Goal: Information Seeking & Learning: Compare options

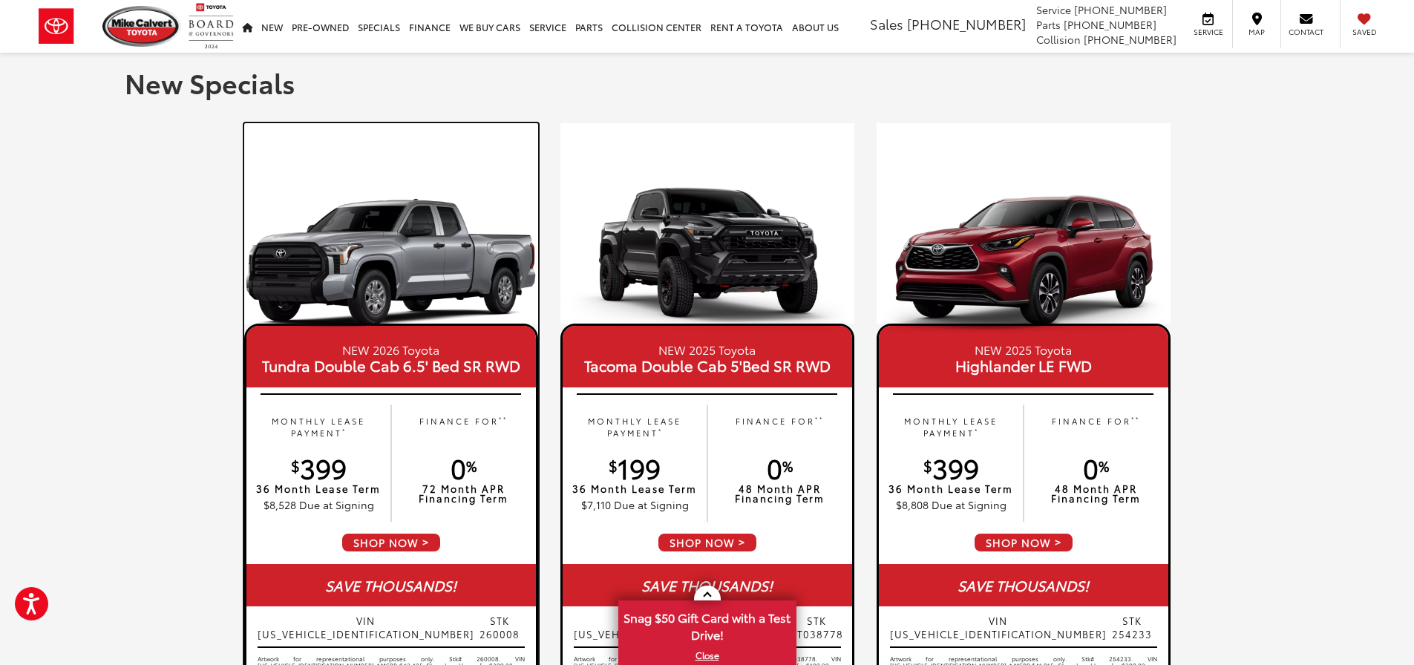
click at [407, 252] on img at bounding box center [391, 259] width 294 height 147
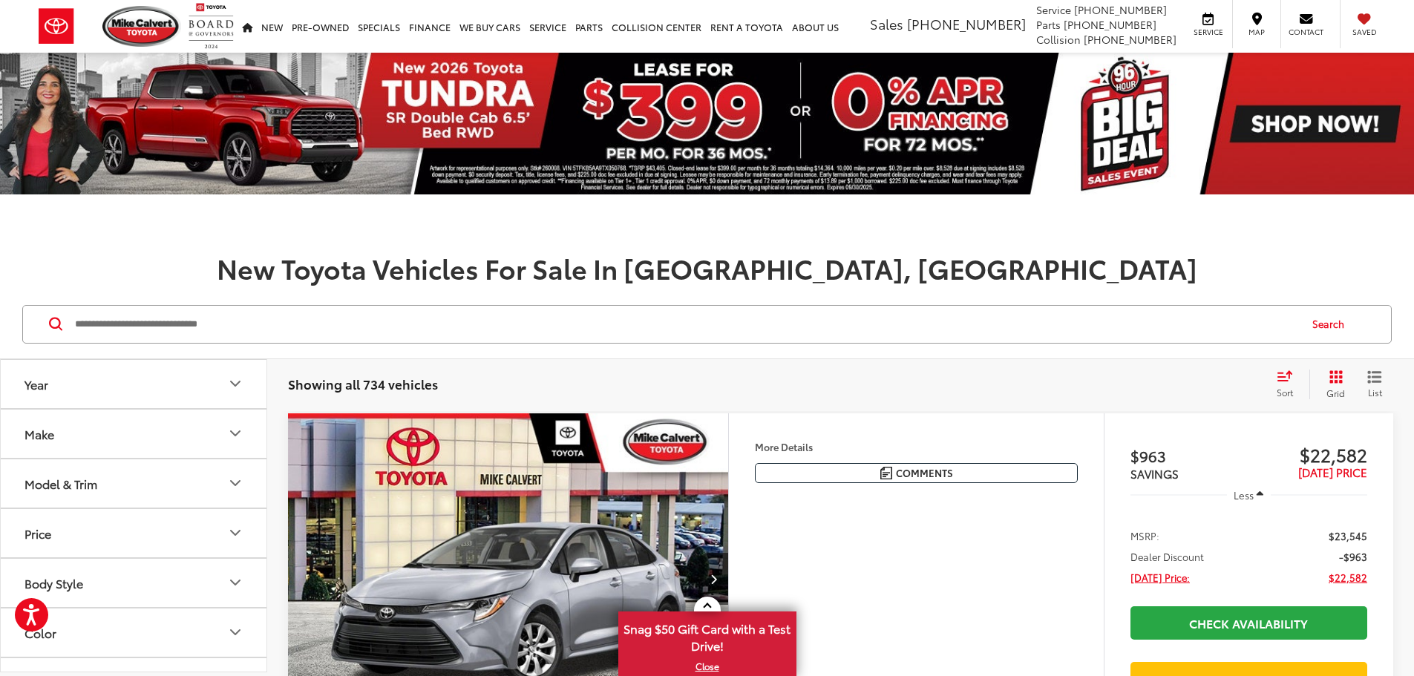
click at [235, 386] on icon "Year" at bounding box center [235, 383] width 9 height 4
click at [226, 372] on button "Make" at bounding box center [134, 376] width 267 height 48
click at [185, 519] on button "Model & Trim" at bounding box center [134, 521] width 267 height 48
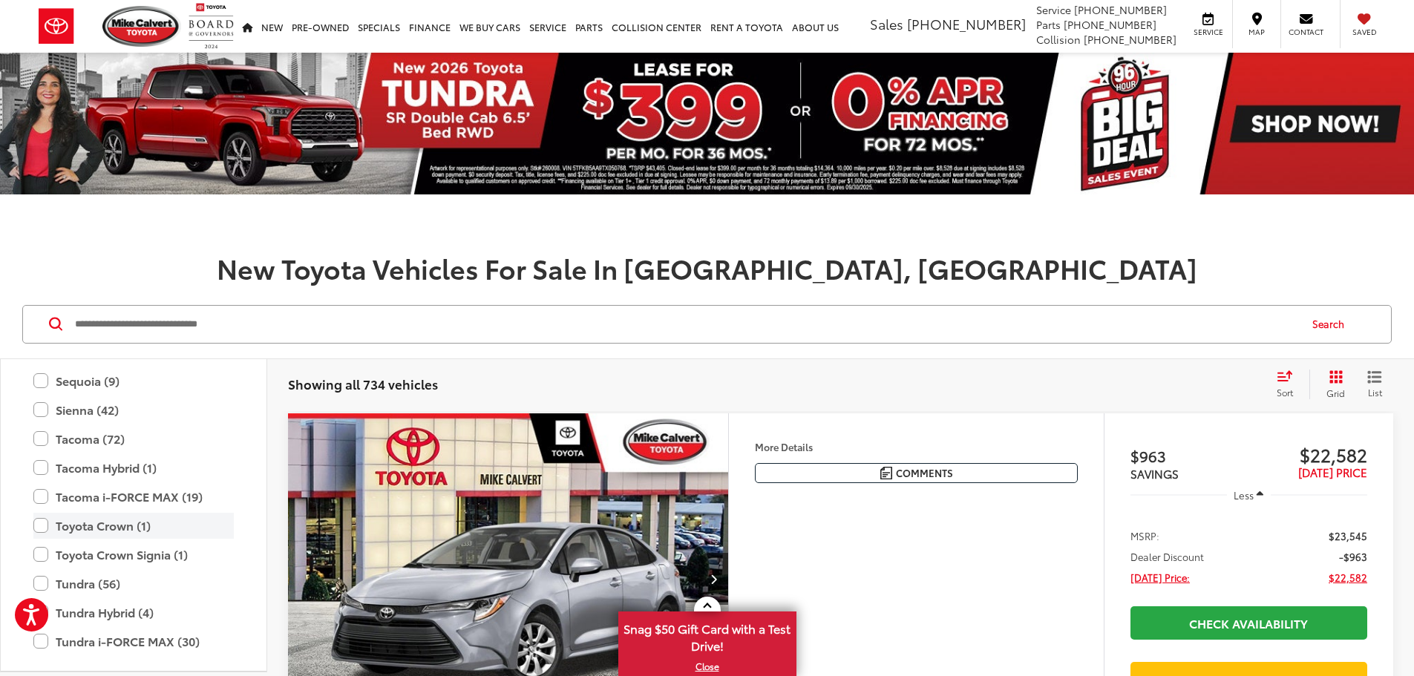
scroll to position [1030, 0]
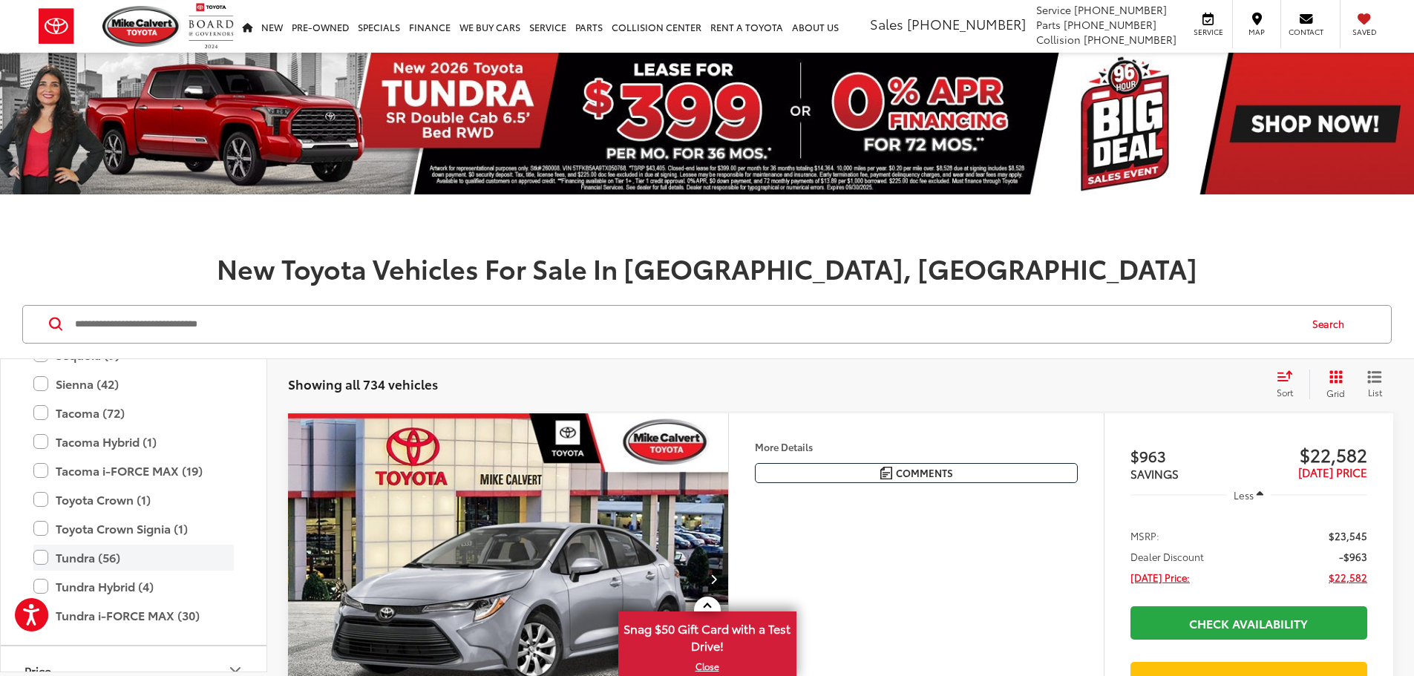
click at [36, 563] on label "Tundra (56)" at bounding box center [133, 558] width 200 height 26
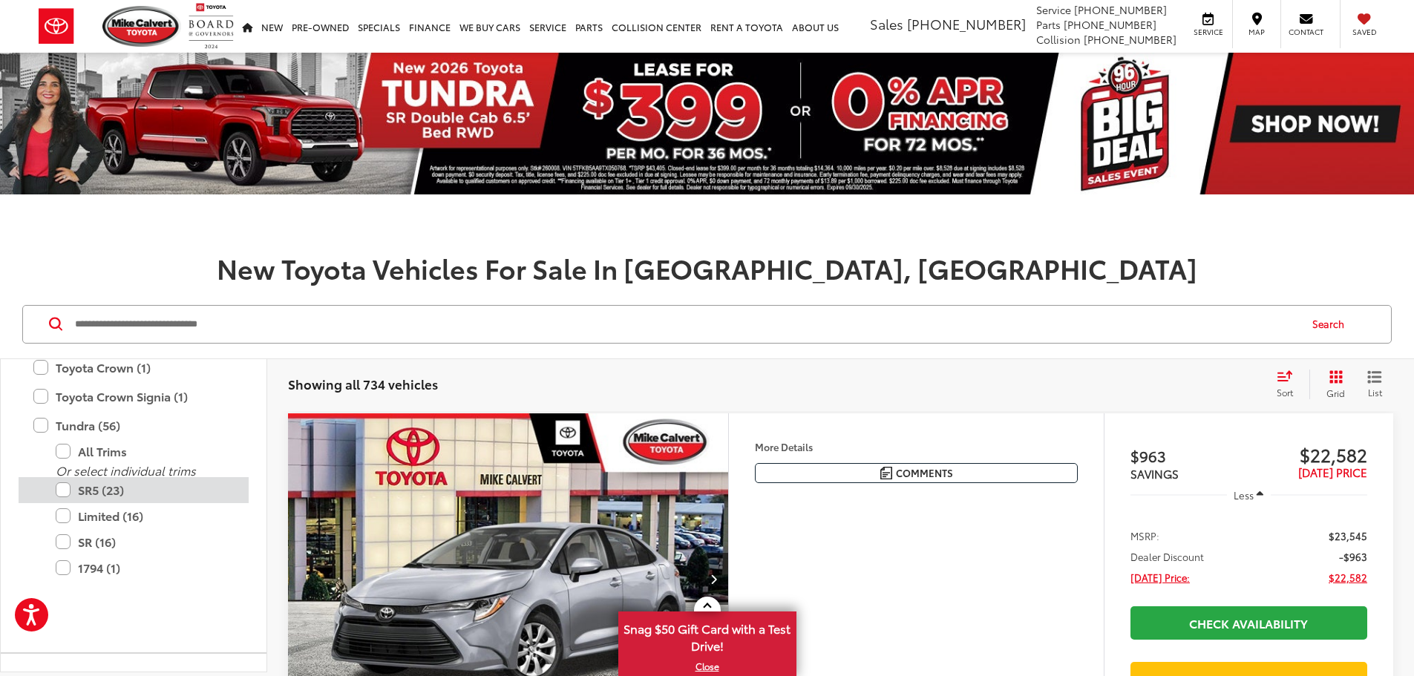
type input "****"
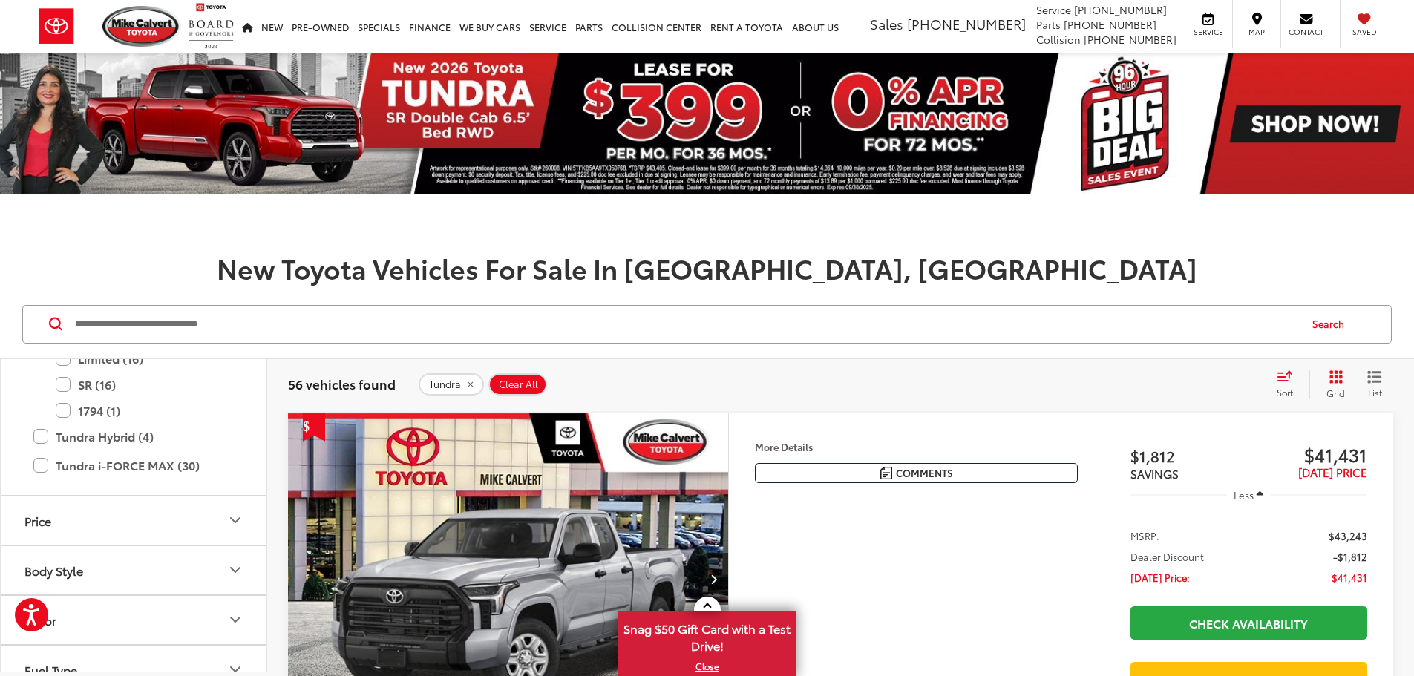
scroll to position [1337, 0]
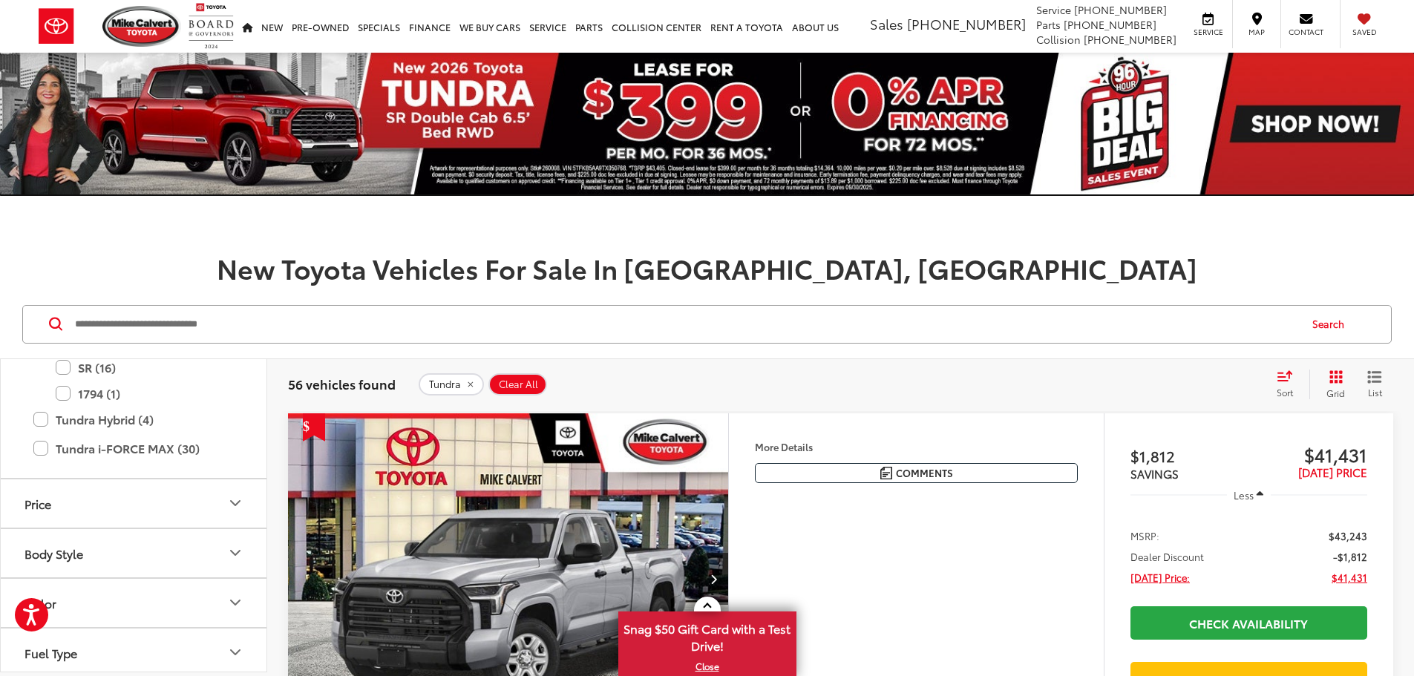
click at [218, 131] on img at bounding box center [707, 124] width 1414 height 142
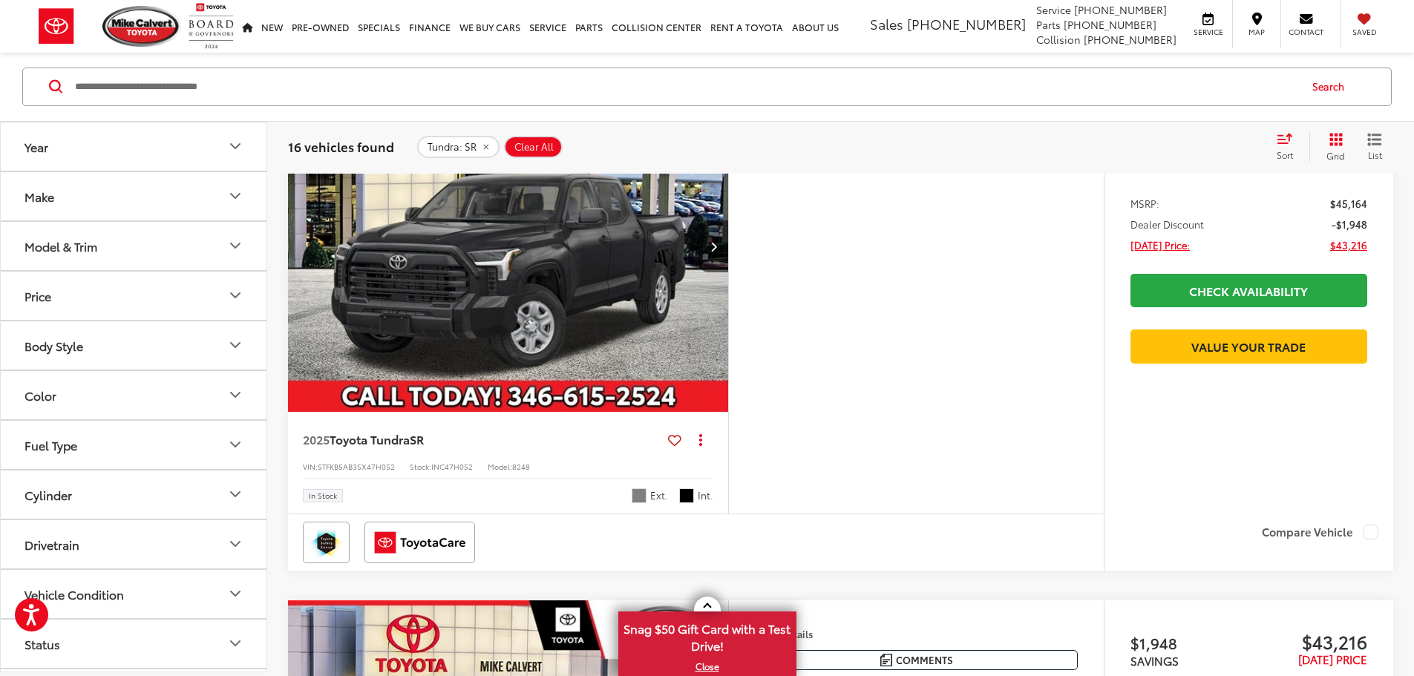
scroll to position [1403, 0]
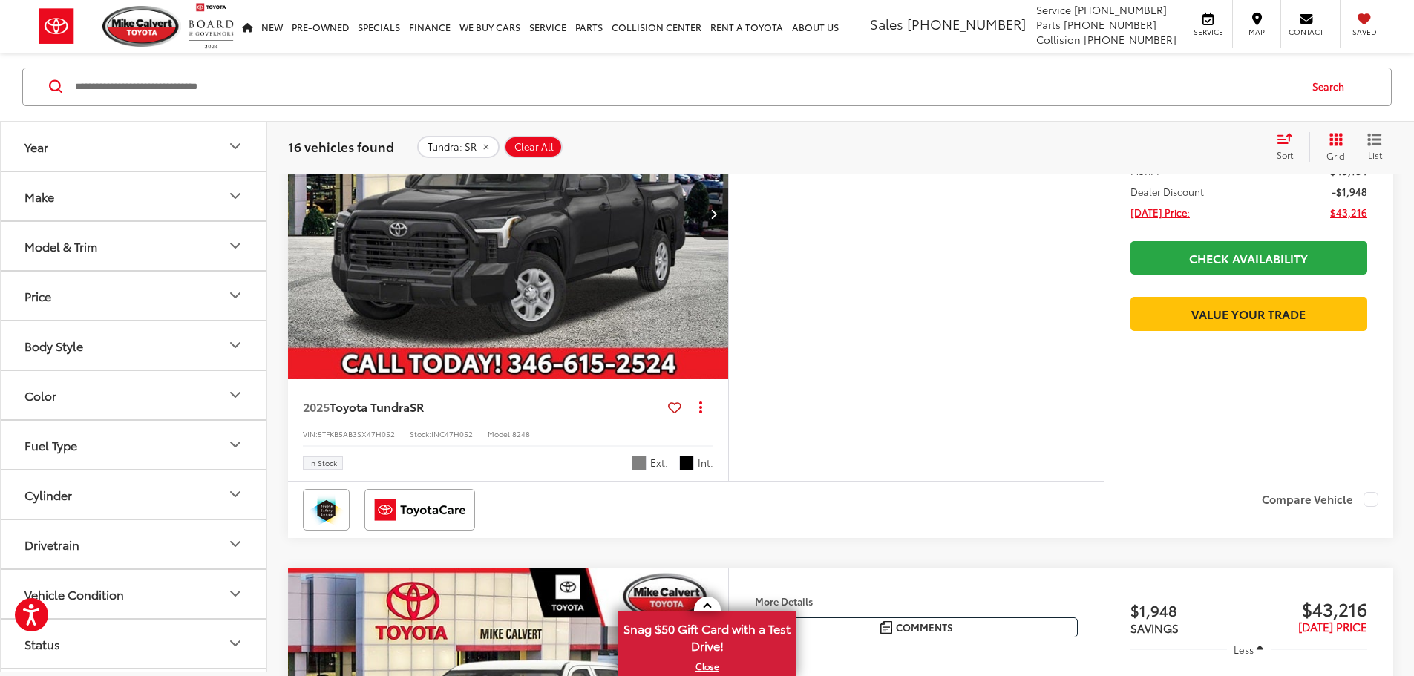
click at [639, 380] on img "2025 Toyota Tundra SR 0" at bounding box center [508, 214] width 442 height 332
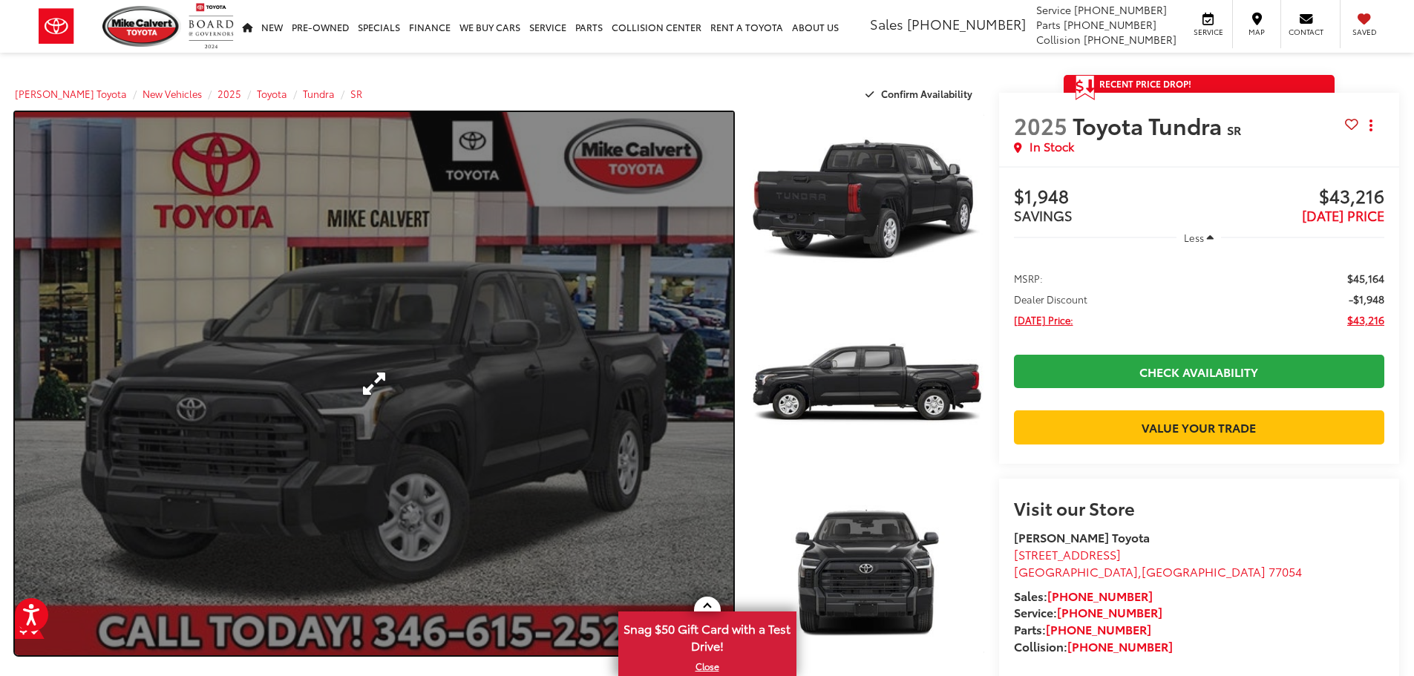
click at [349, 330] on link "Expand Photo 0" at bounding box center [374, 383] width 718 height 543
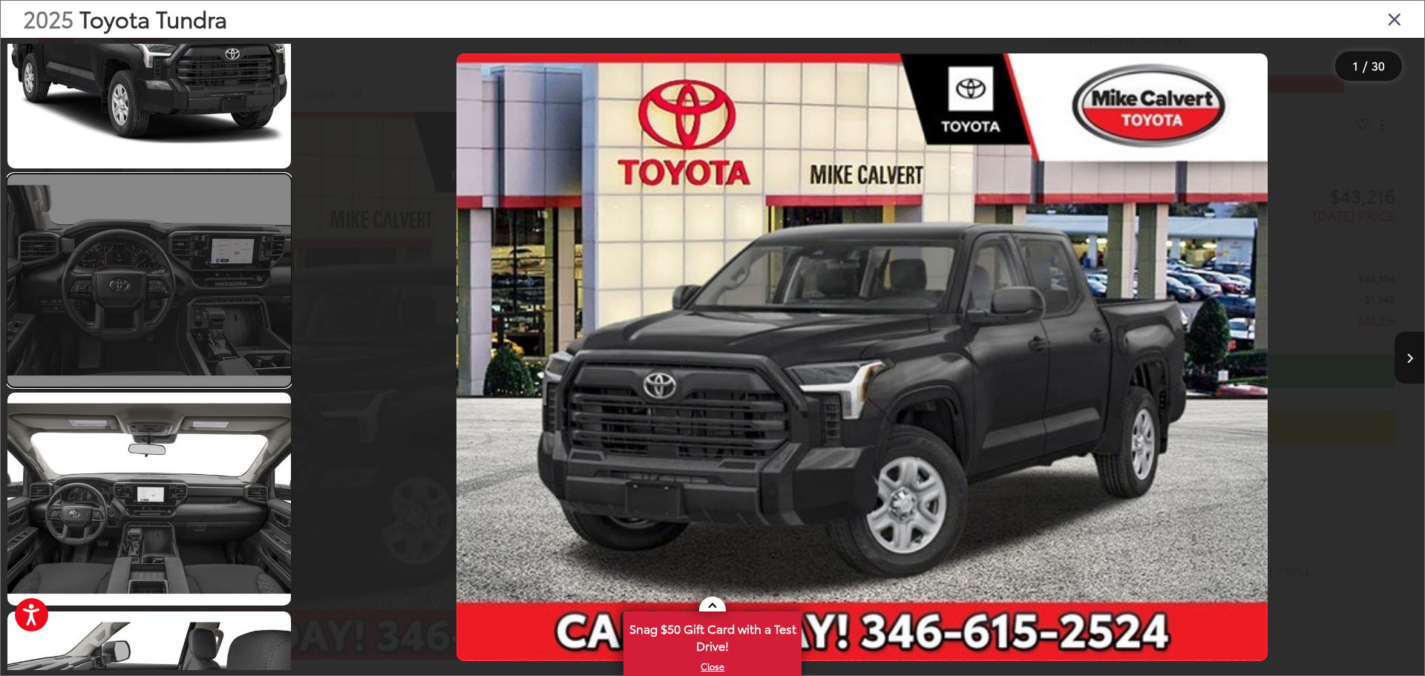
click at [203, 304] on link at bounding box center [148, 280] width 283 height 212
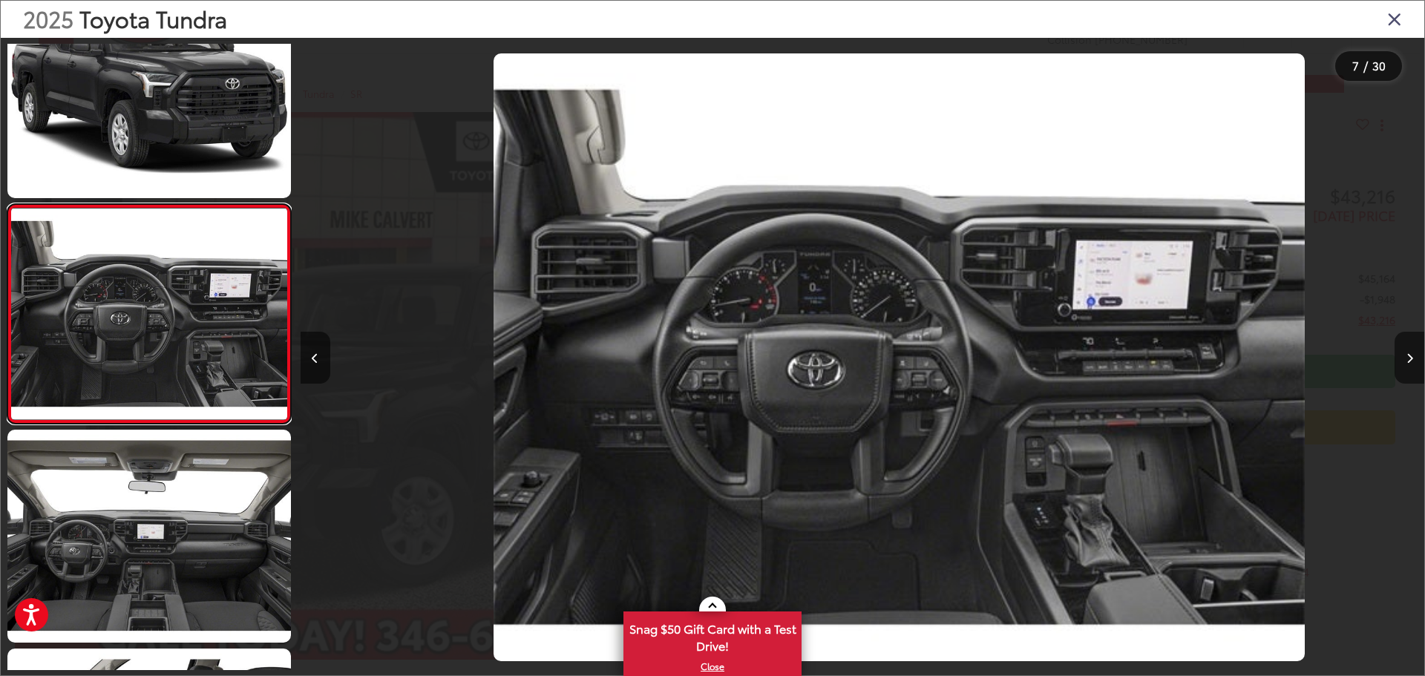
scroll to position [0, 6743]
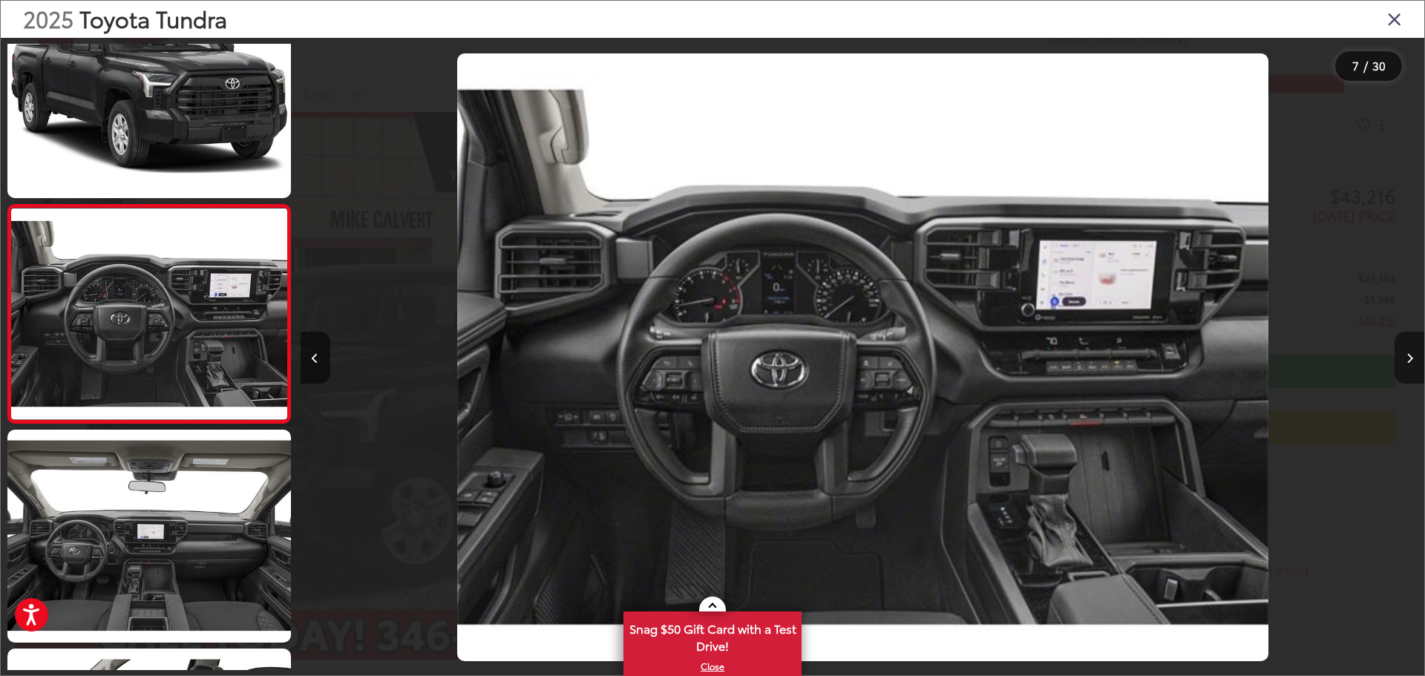
click at [1397, 345] on button "Next image" at bounding box center [1409, 358] width 30 height 52
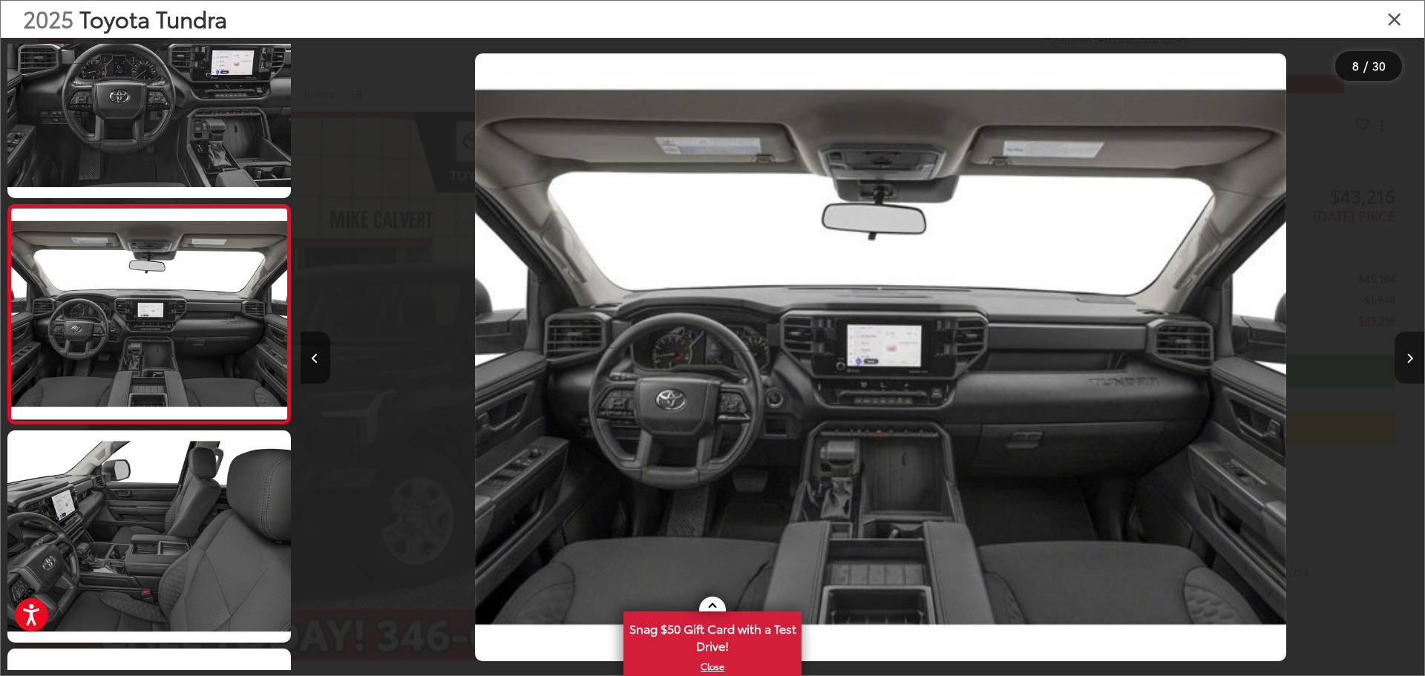
scroll to position [0, 7867]
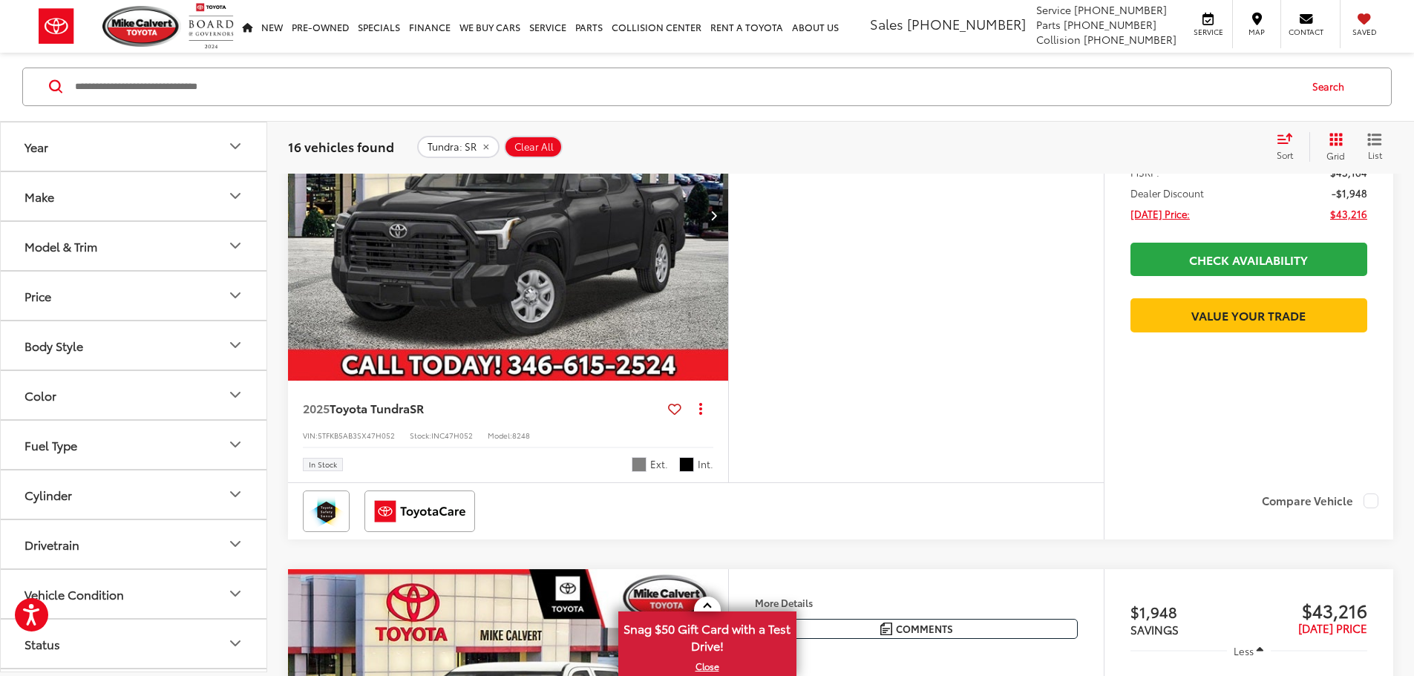
scroll to position [1499, 0]
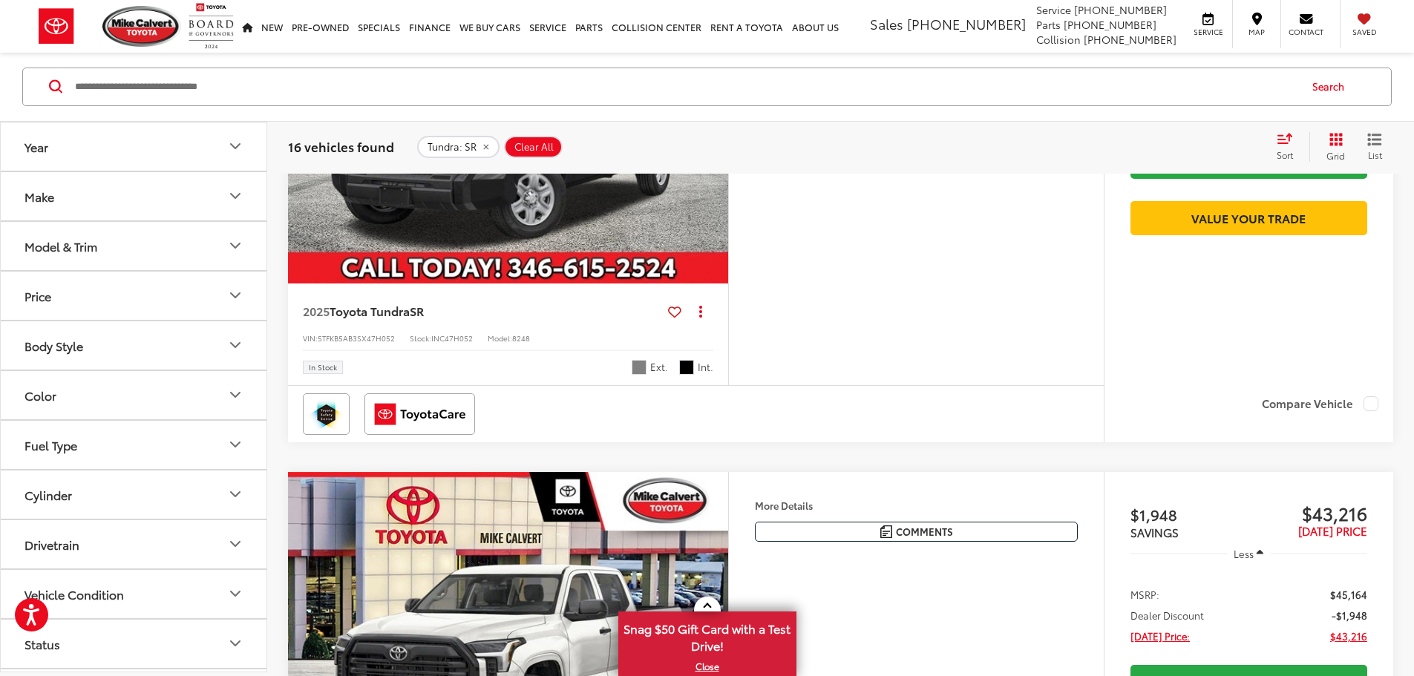
click at [560, 284] on img "2025 Toyota Tundra SR 0" at bounding box center [508, 119] width 442 height 332
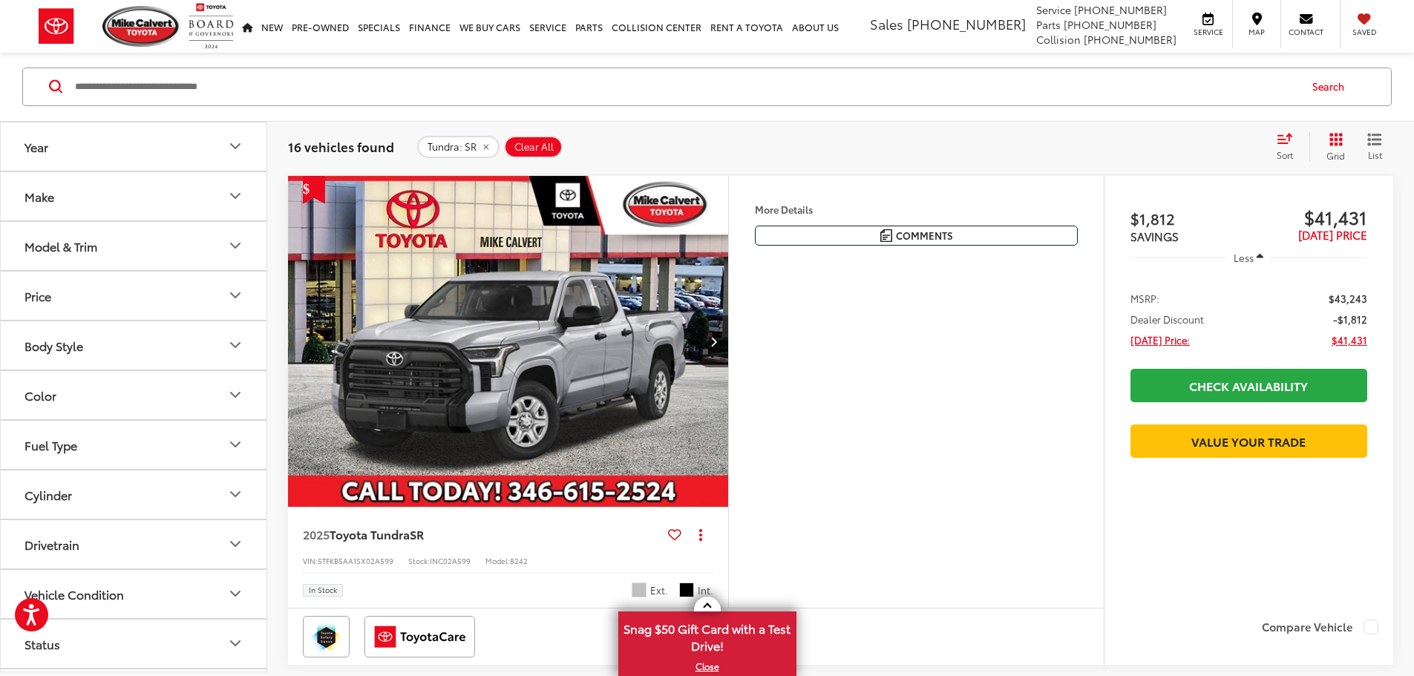
click at [225, 150] on button "Year" at bounding box center [134, 146] width 267 height 48
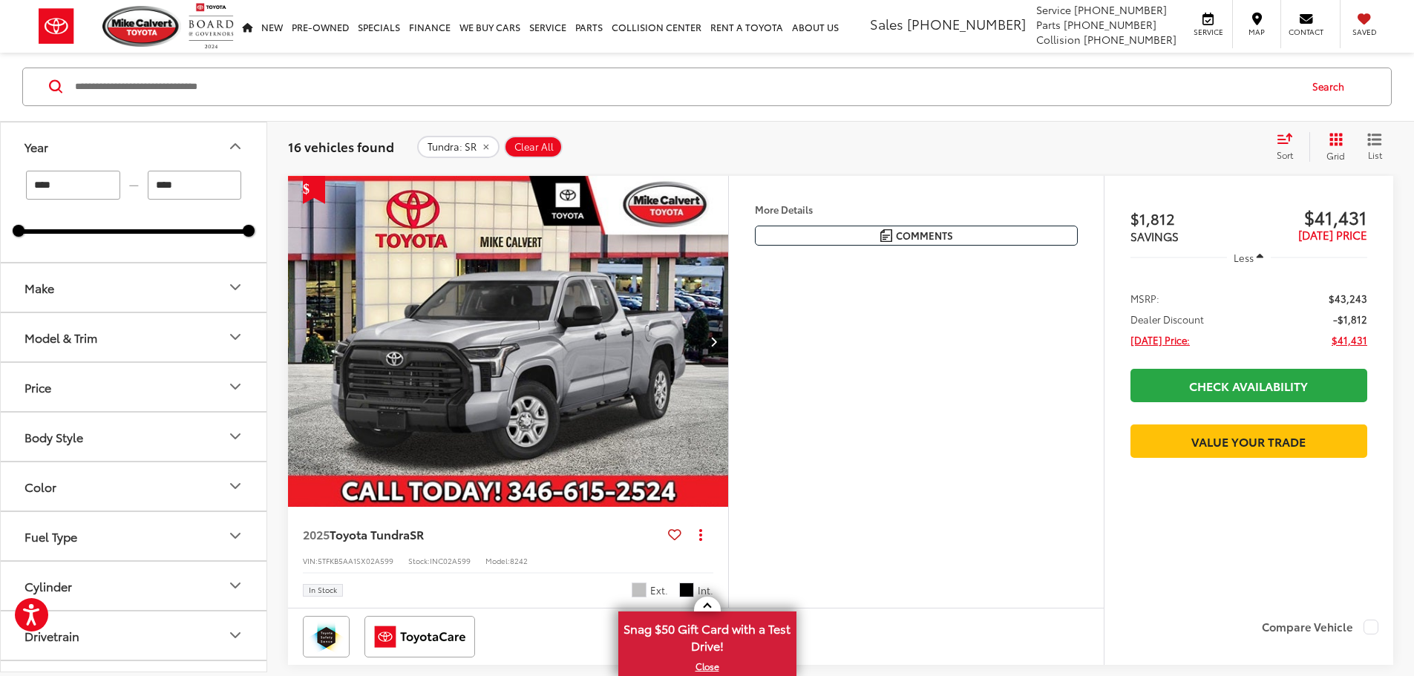
click at [142, 297] on button "Make" at bounding box center [134, 287] width 267 height 48
click at [200, 432] on button "Model & Trim" at bounding box center [134, 432] width 267 height 48
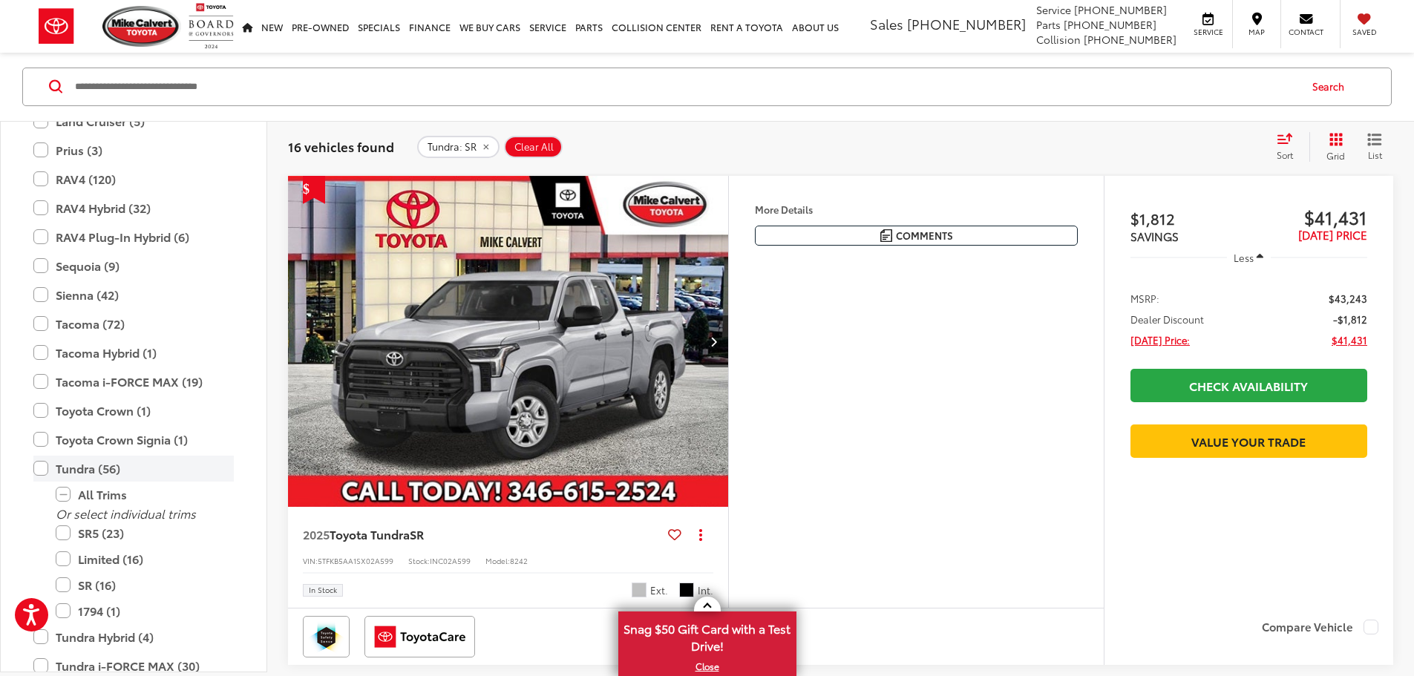
scroll to position [956, 0]
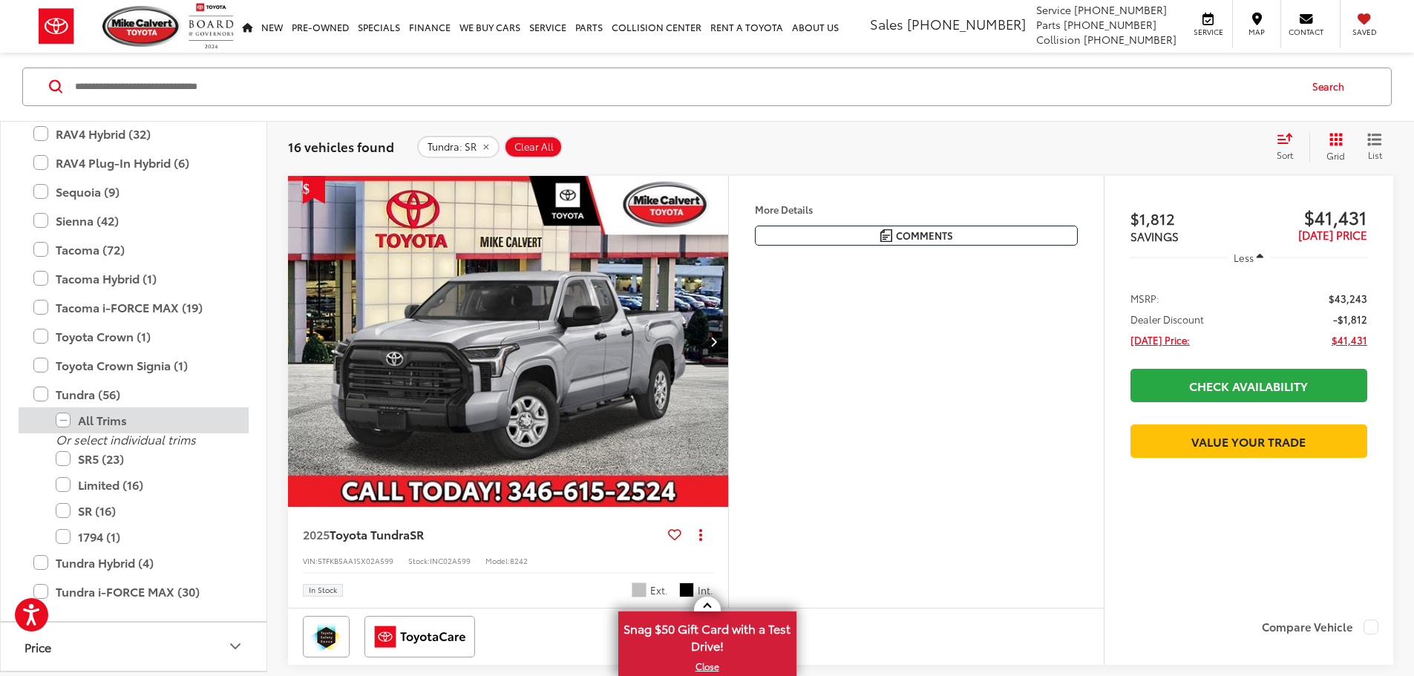
click at [93, 416] on label "All Trims" at bounding box center [145, 420] width 178 height 26
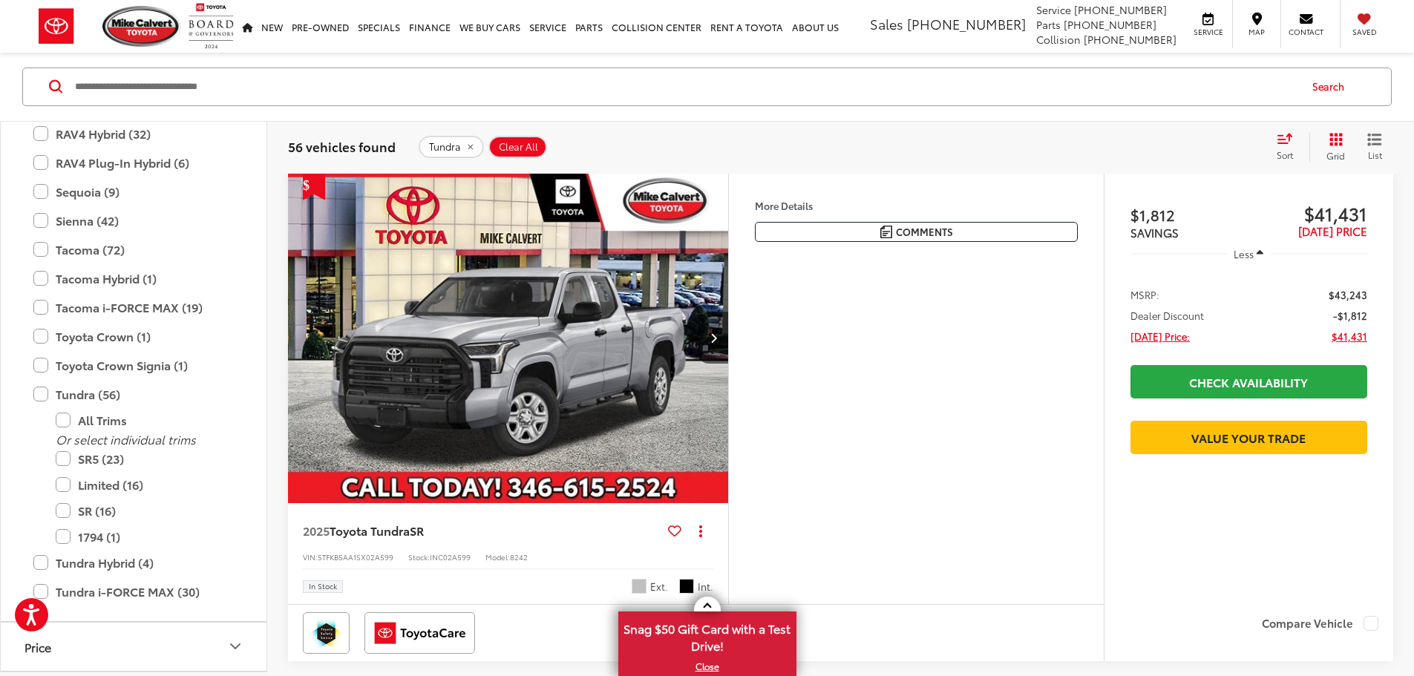
scroll to position [237, 0]
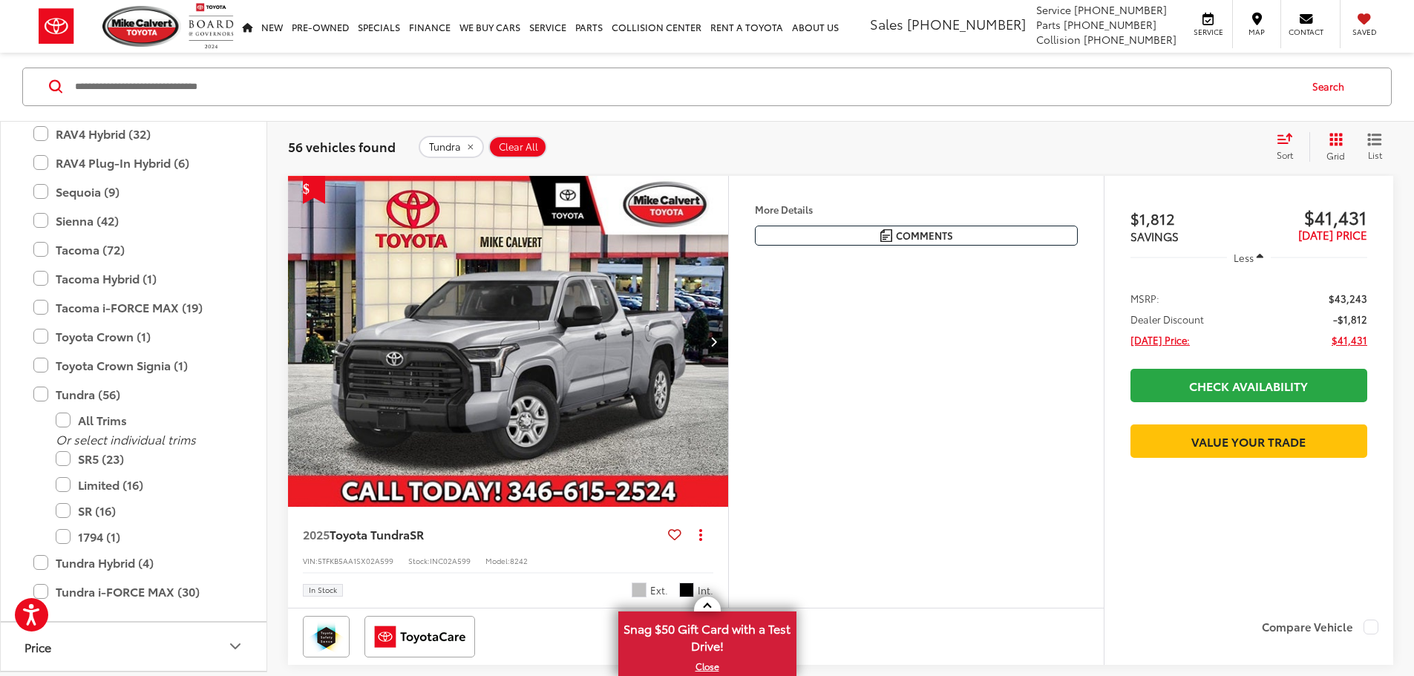
click at [582, 390] on img "2025 Toyota Tundra SR 0" at bounding box center [508, 342] width 442 height 332
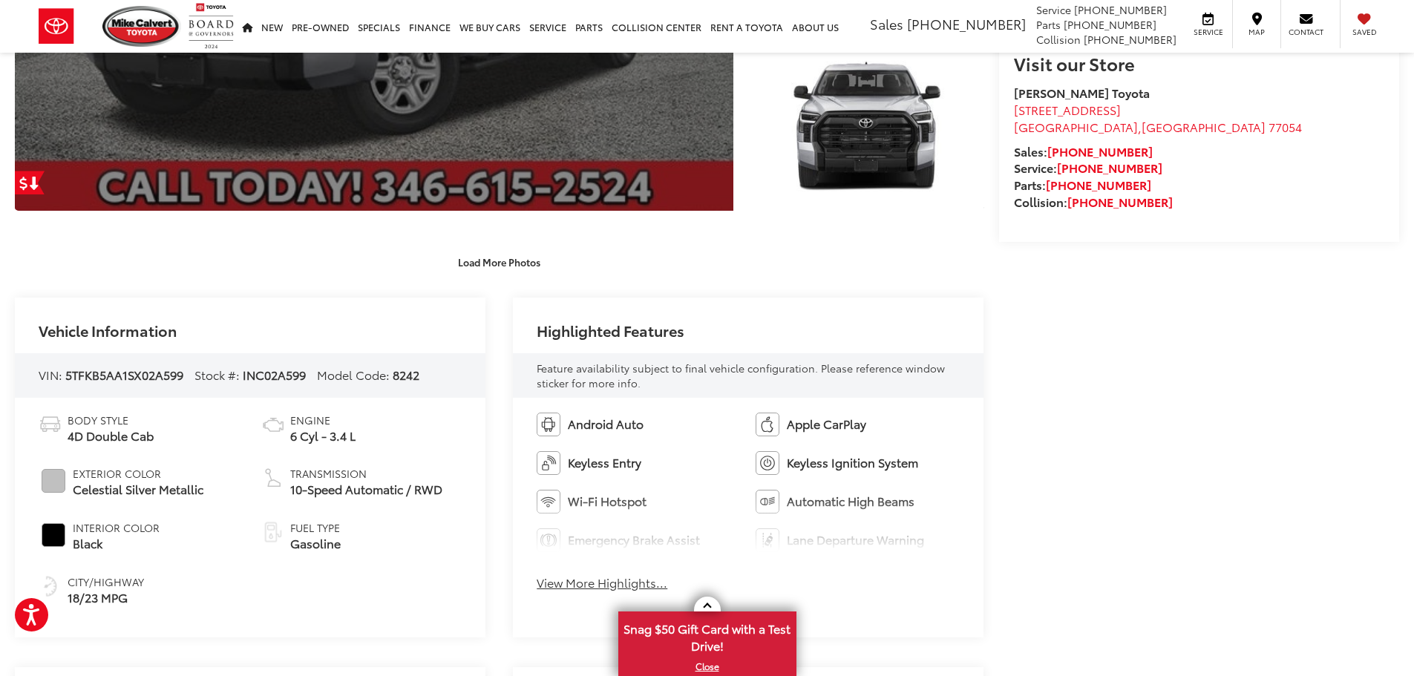
scroll to position [445, 0]
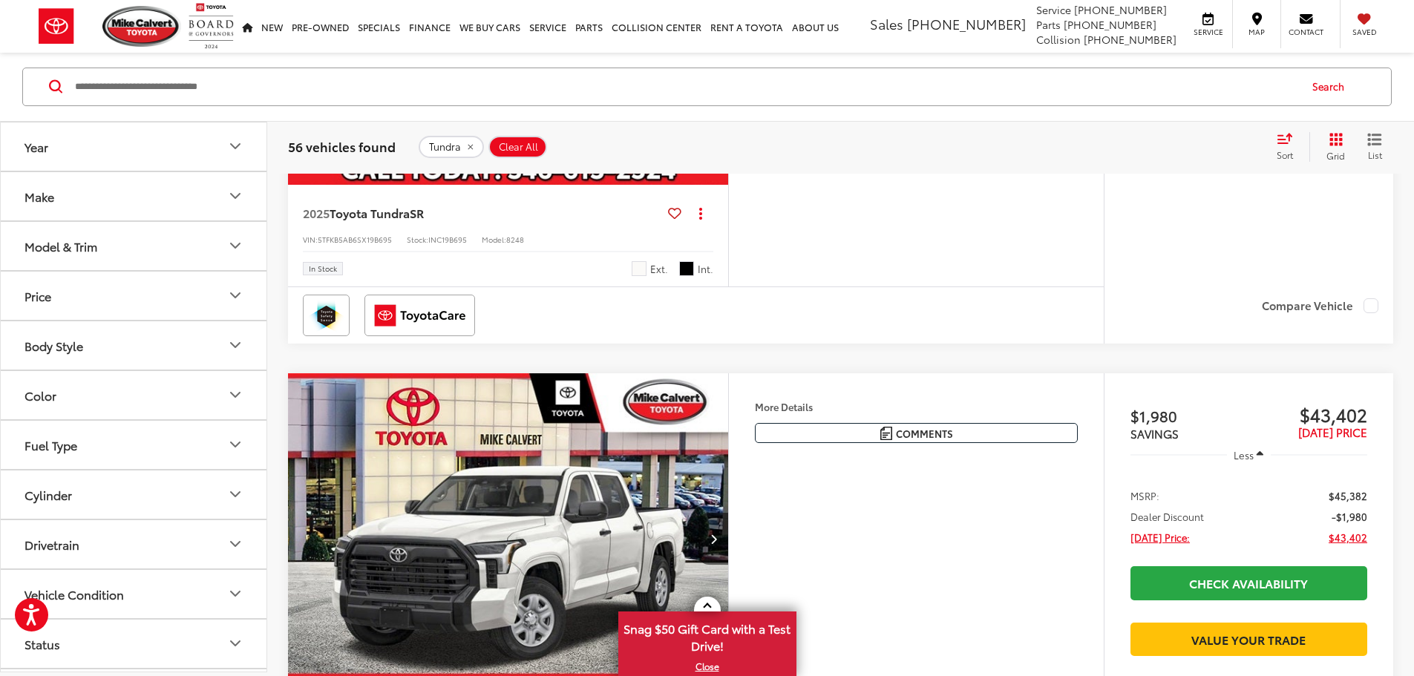
scroll to position [2093, 0]
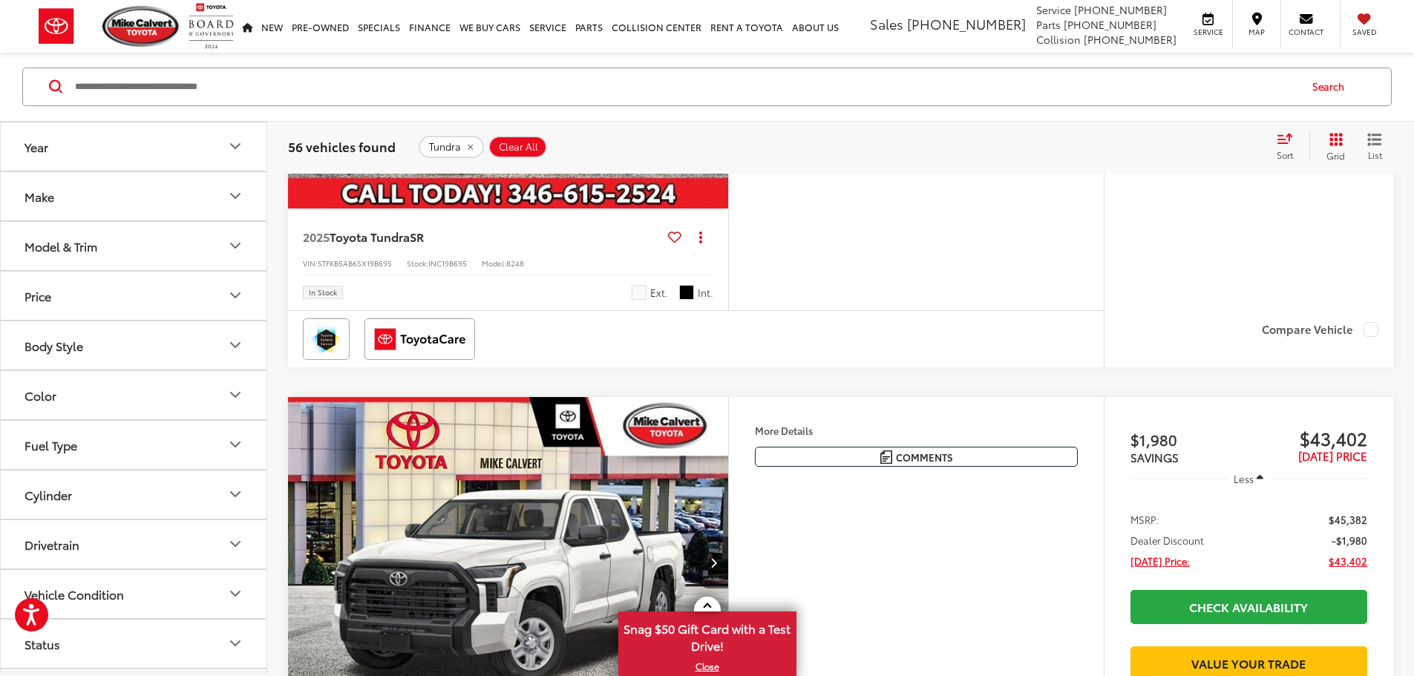
click at [611, 210] on img "2025 Toyota Tundra SR 0" at bounding box center [508, 44] width 442 height 332
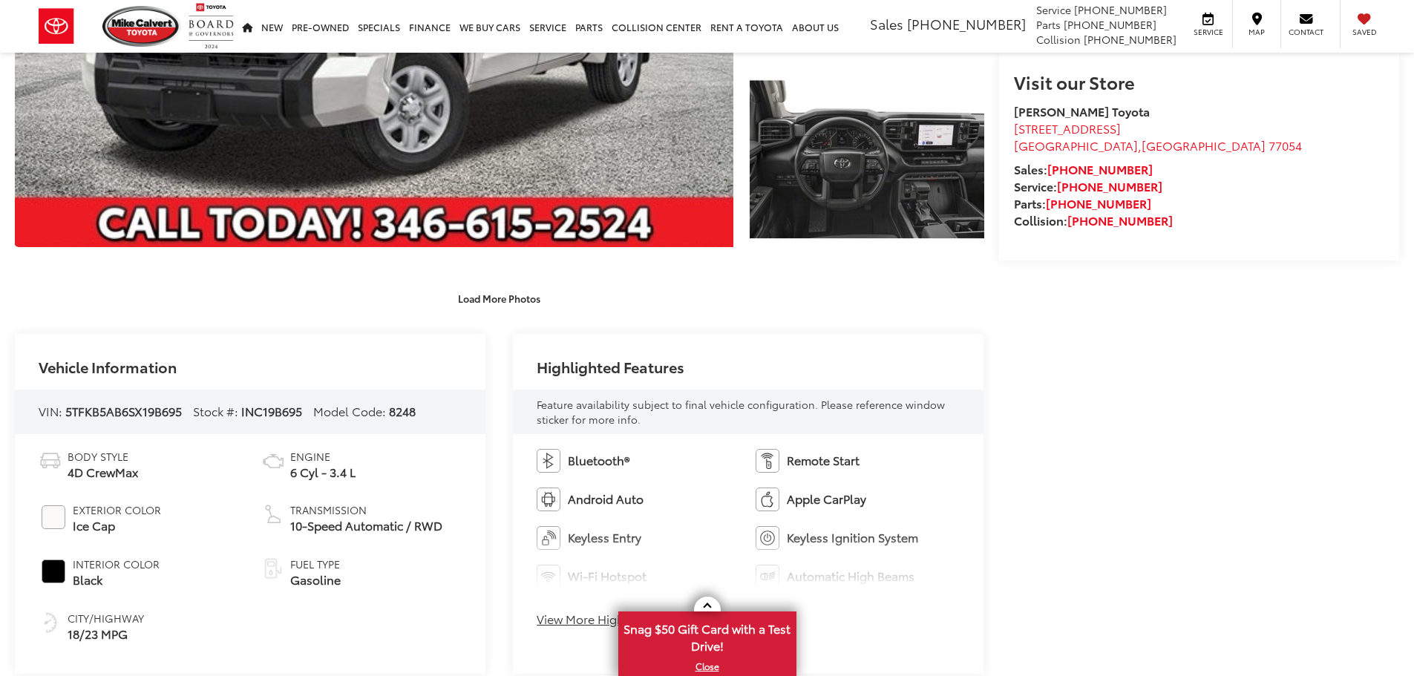
scroll to position [445, 0]
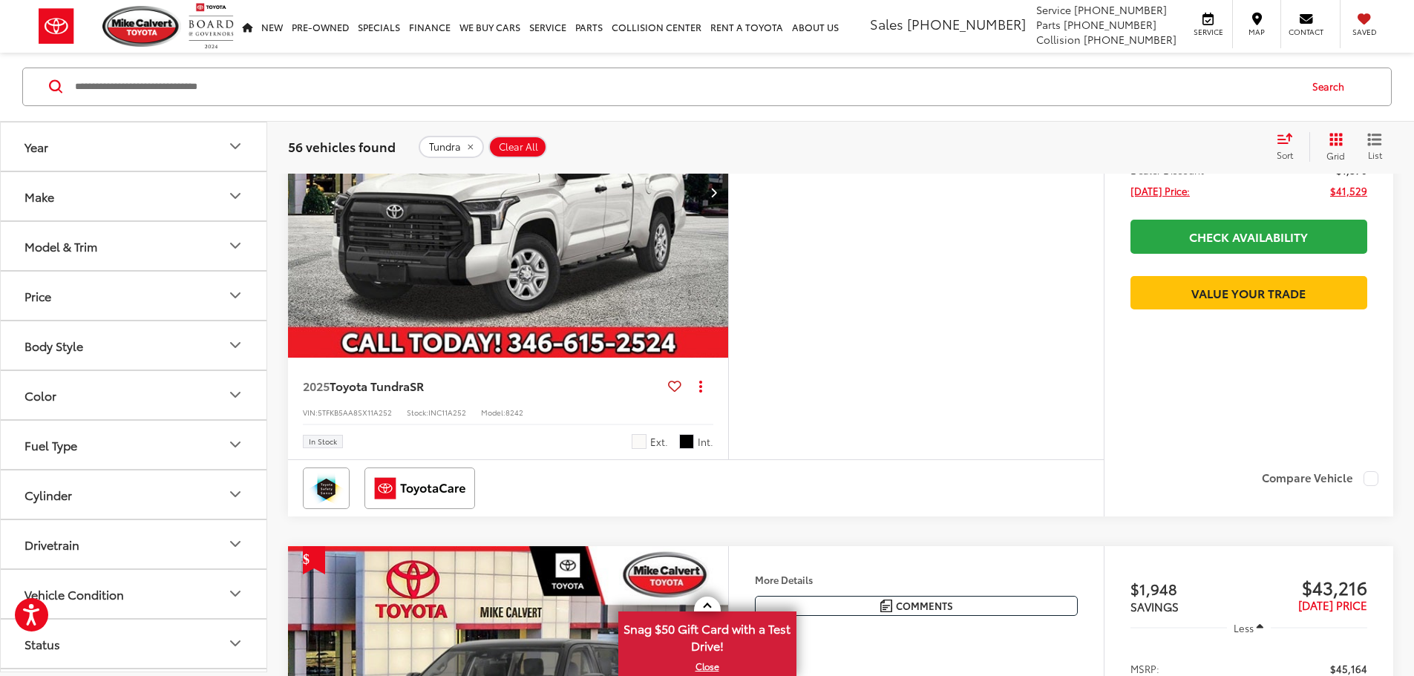
click at [214, 501] on button "Cylinder" at bounding box center [134, 494] width 267 height 48
click at [244, 201] on button "Make" at bounding box center [134, 196] width 267 height 48
click at [198, 341] on button "Model & Trim" at bounding box center [134, 341] width 267 height 48
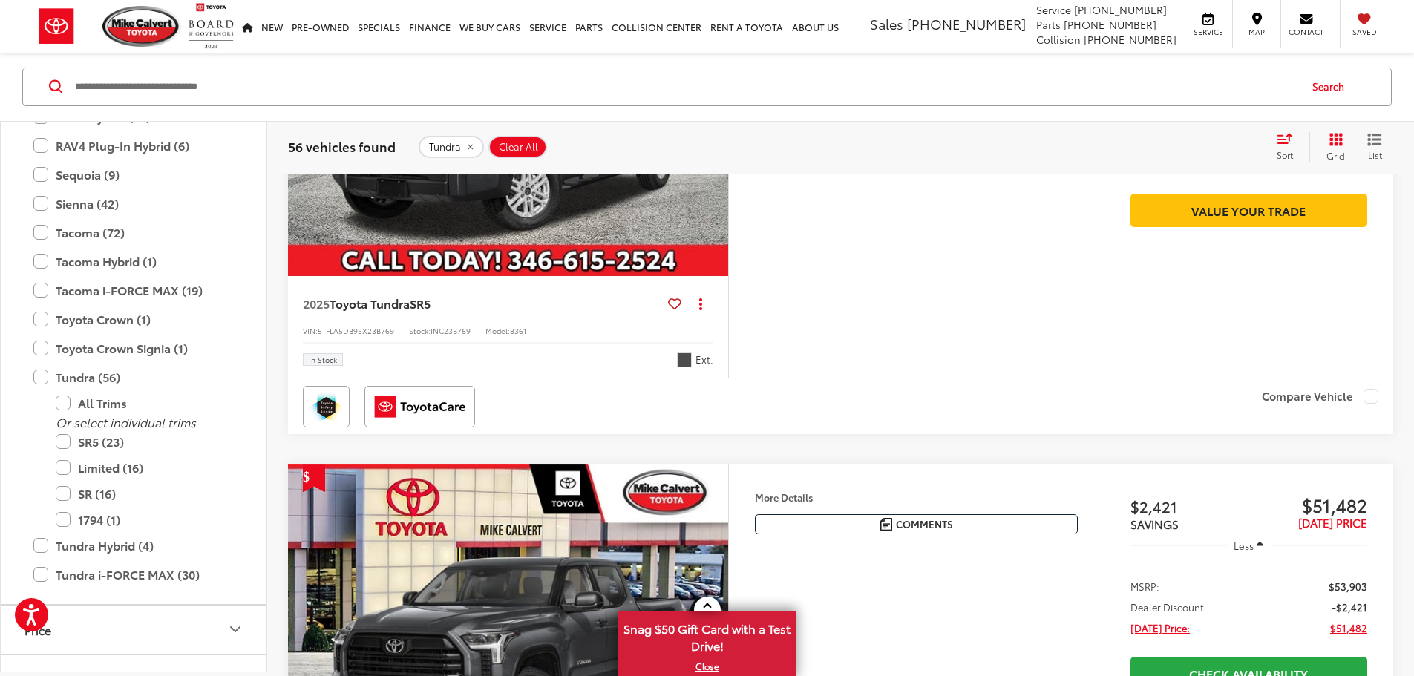
scroll to position [4616, 0]
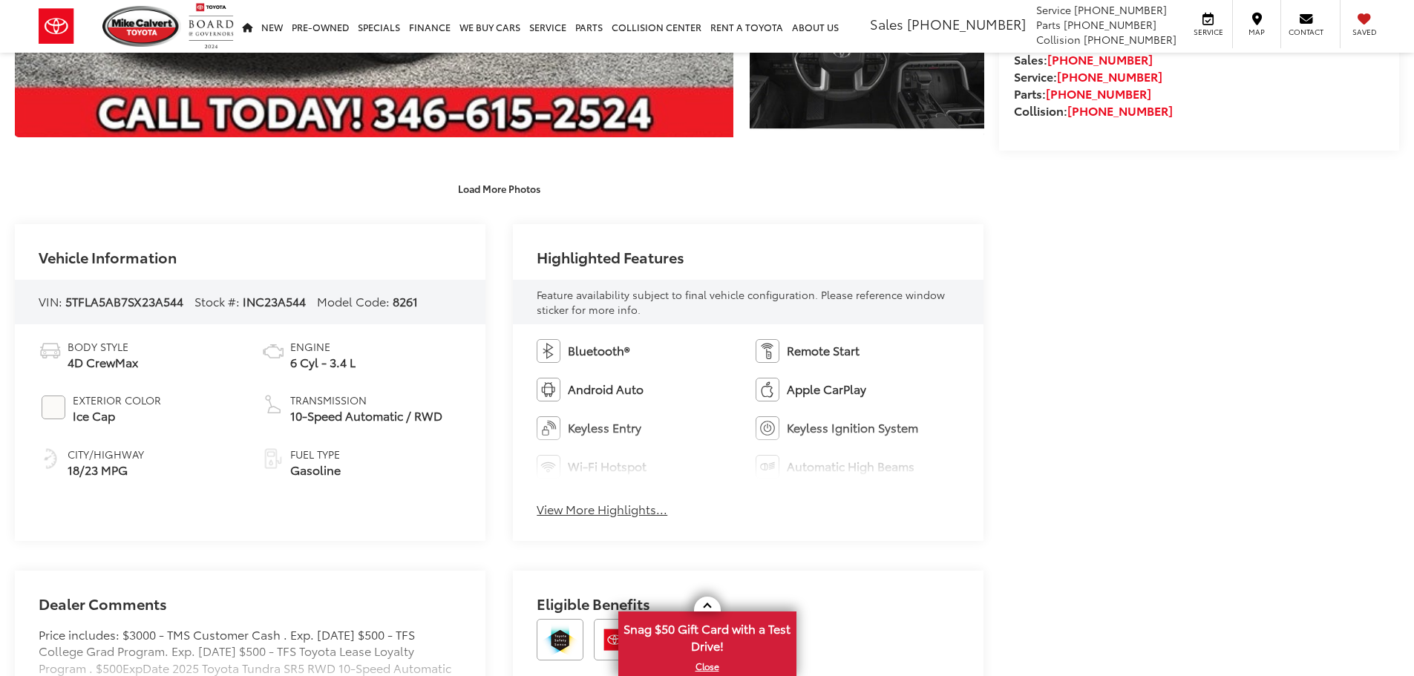
scroll to position [519, 0]
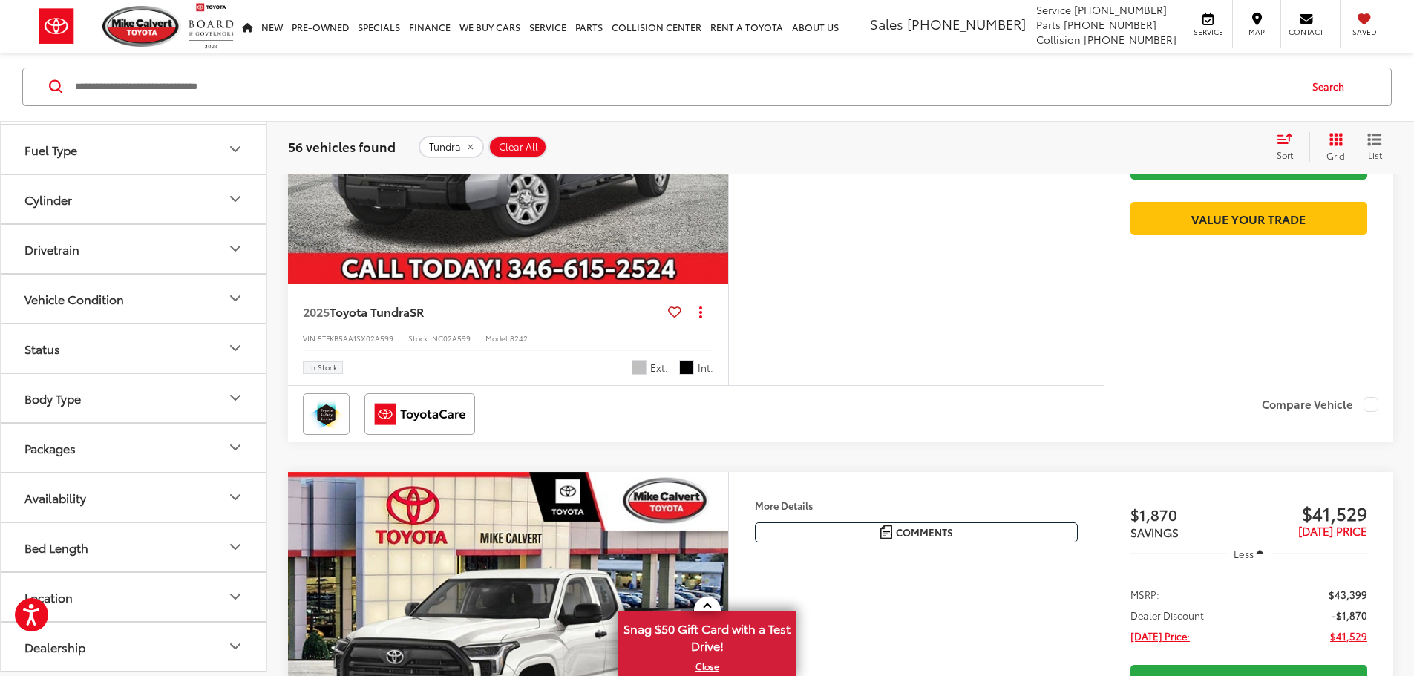
click at [204, 208] on button "Cylinder" at bounding box center [134, 199] width 267 height 48
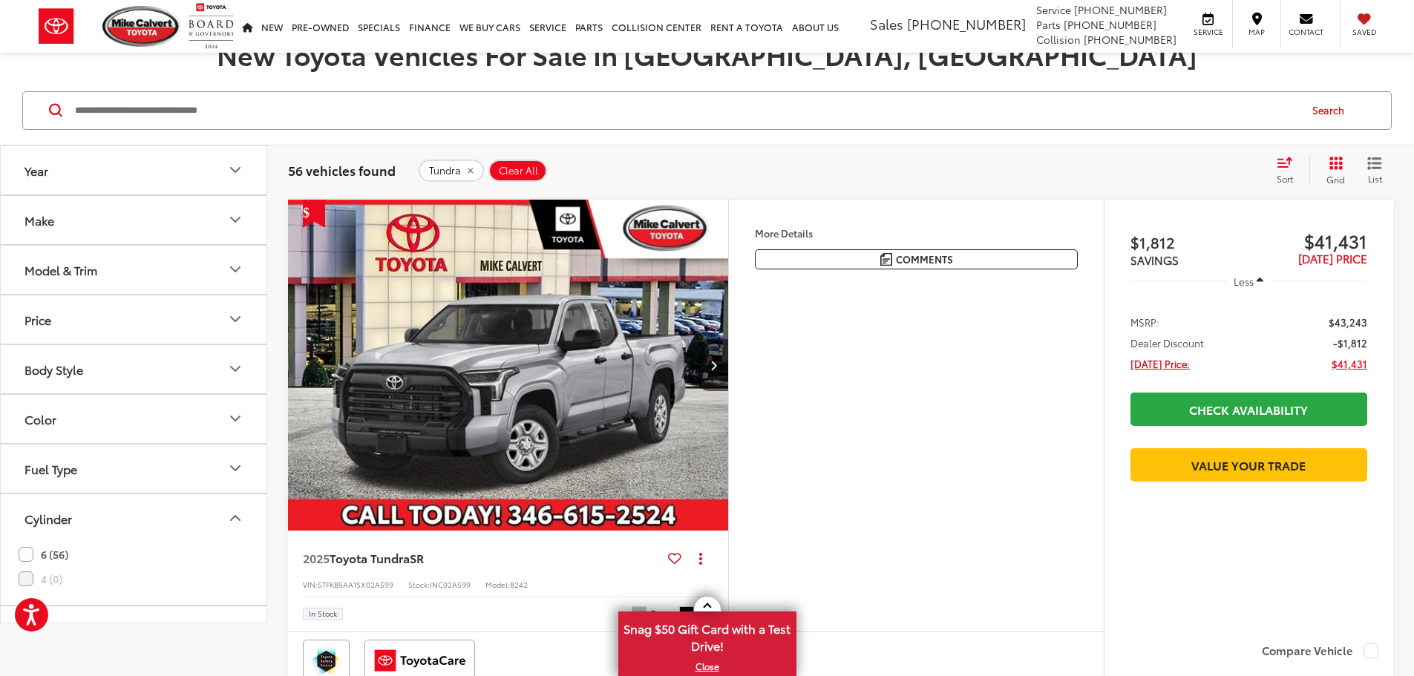
scroll to position [163, 0]
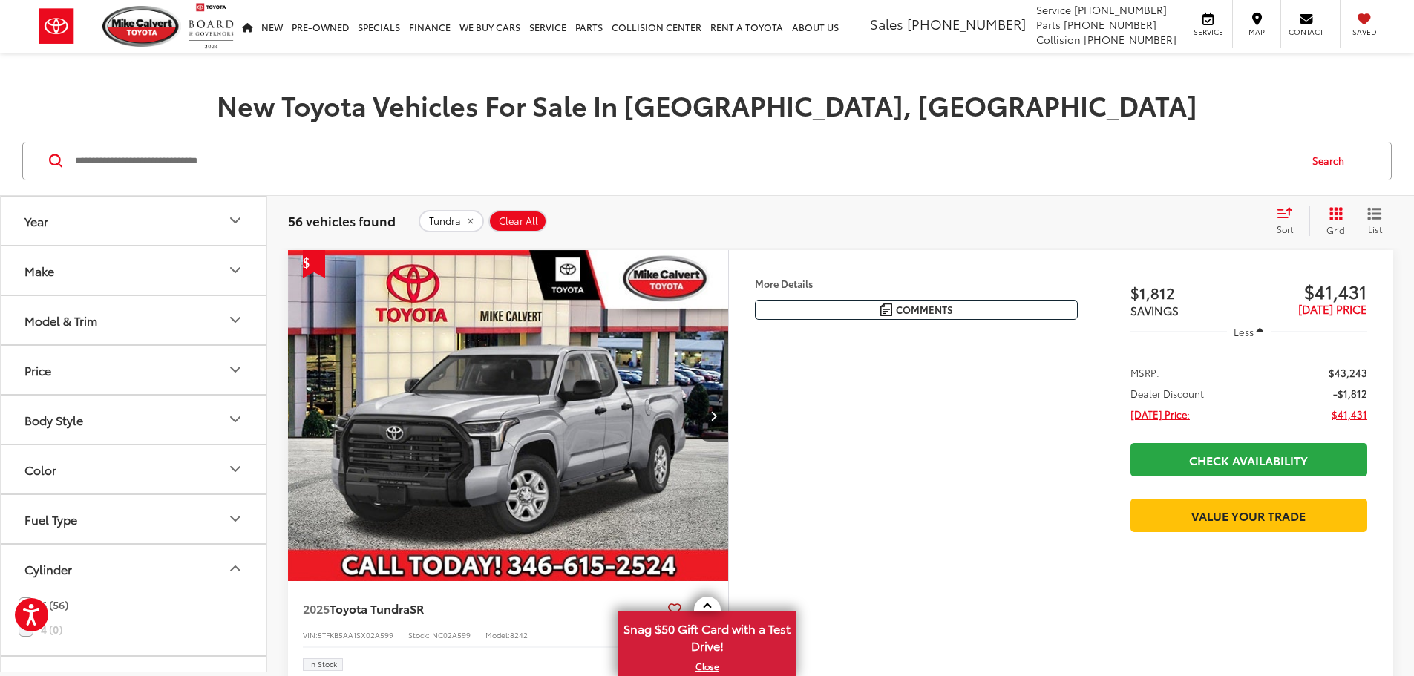
click at [220, 324] on button "Model & Trim" at bounding box center [134, 320] width 267 height 48
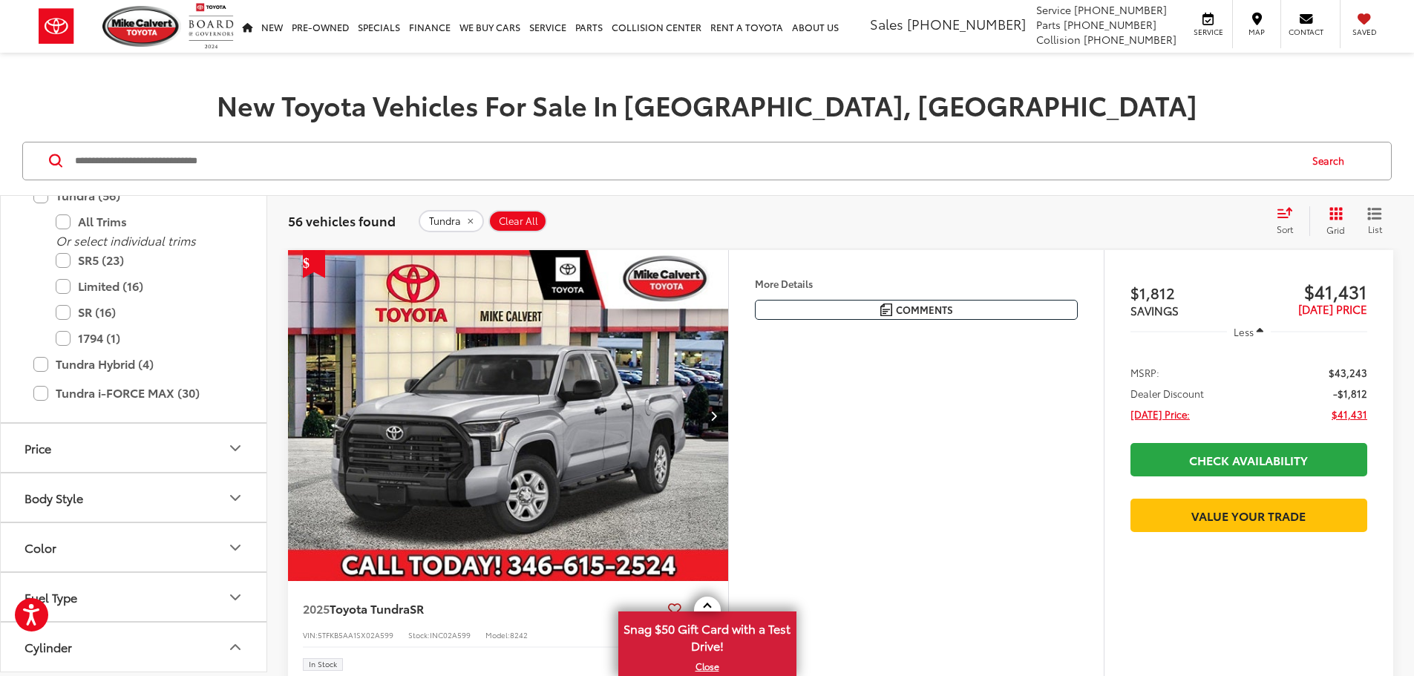
scroll to position [956, 0]
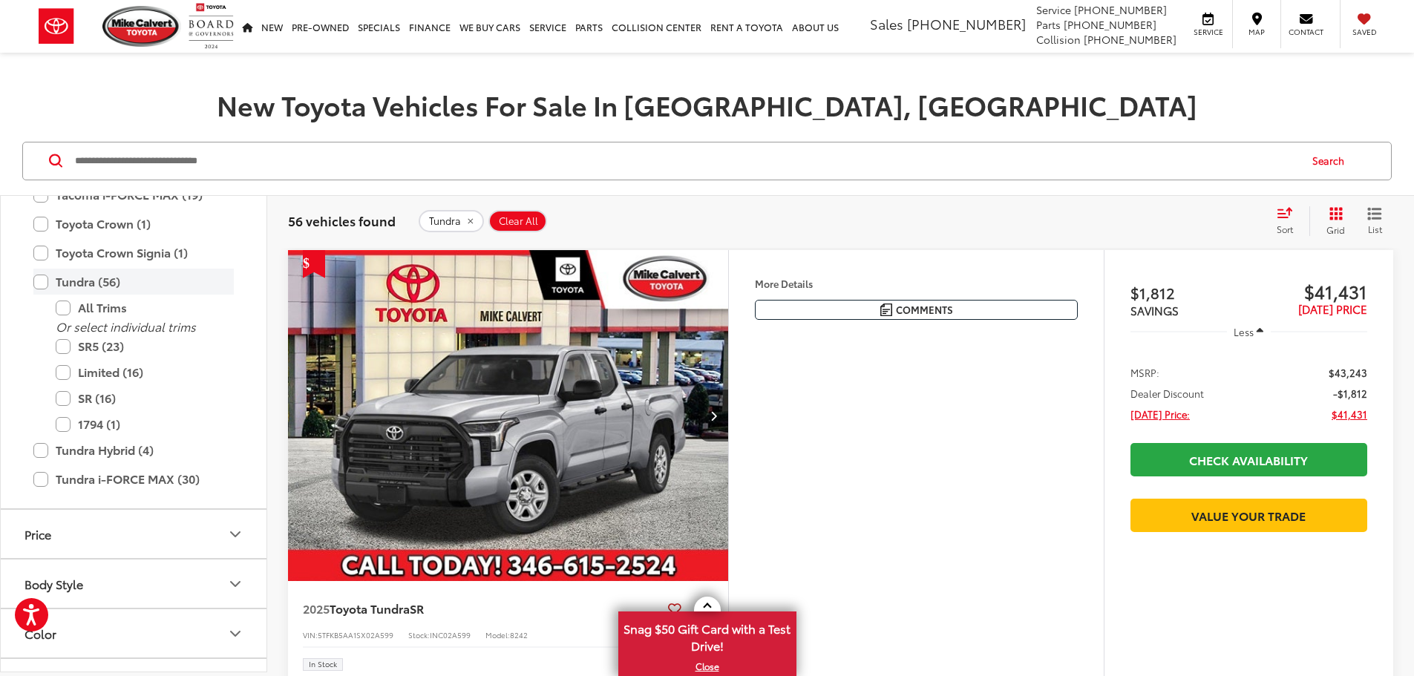
click at [36, 280] on label "Tundra (56)" at bounding box center [133, 282] width 200 height 26
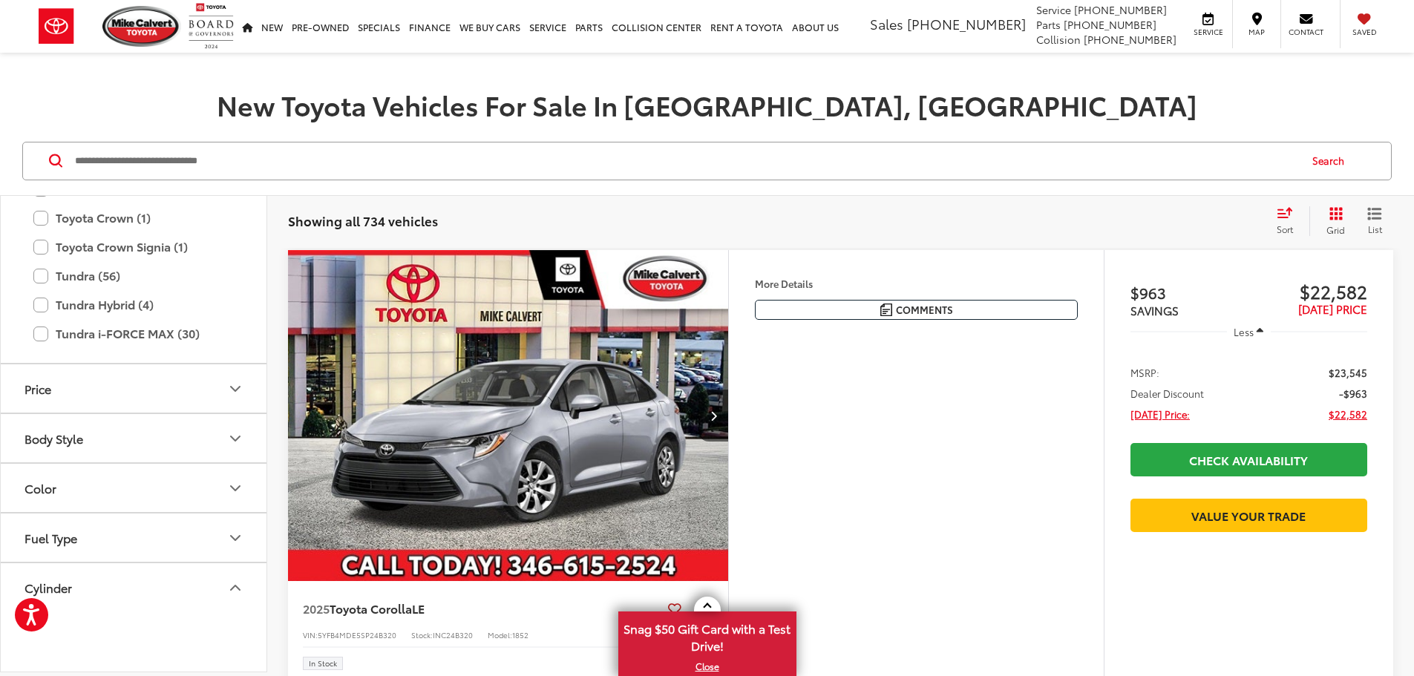
scroll to position [807, 0]
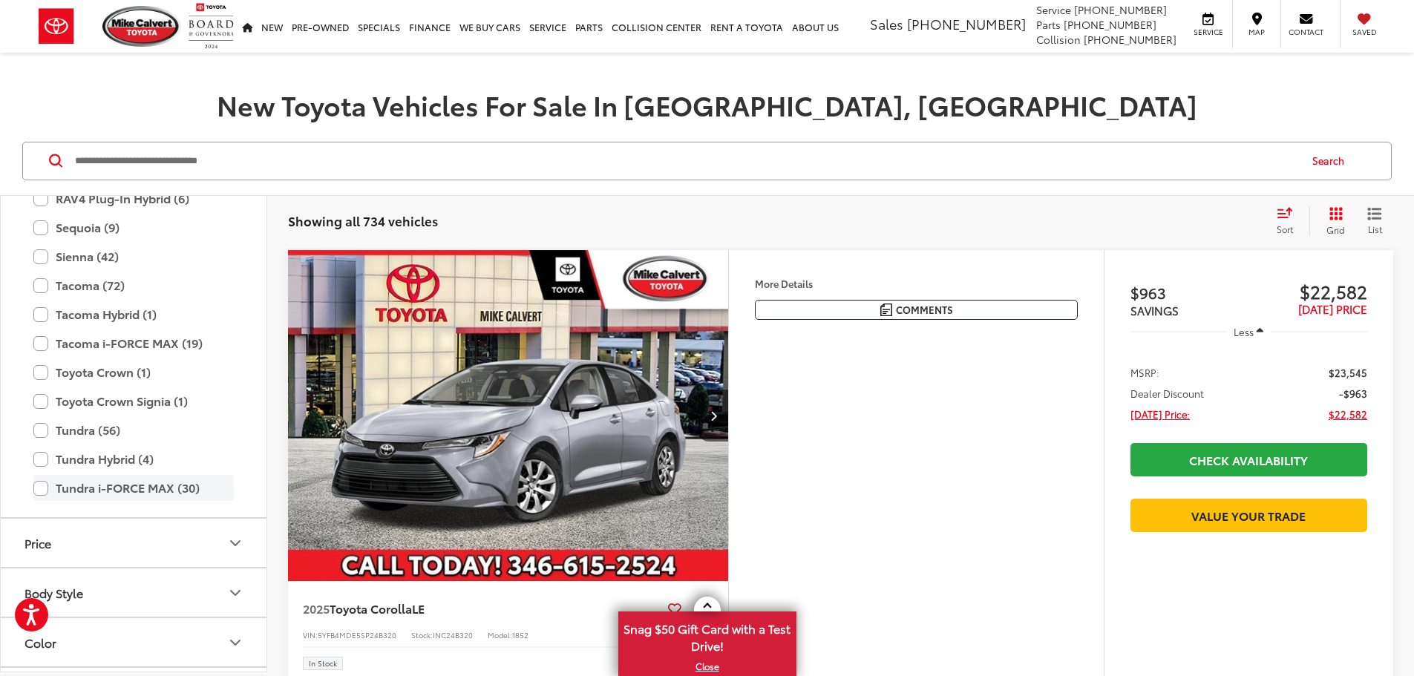
click at [47, 488] on label "Tundra i-FORCE MAX (30)" at bounding box center [133, 488] width 200 height 26
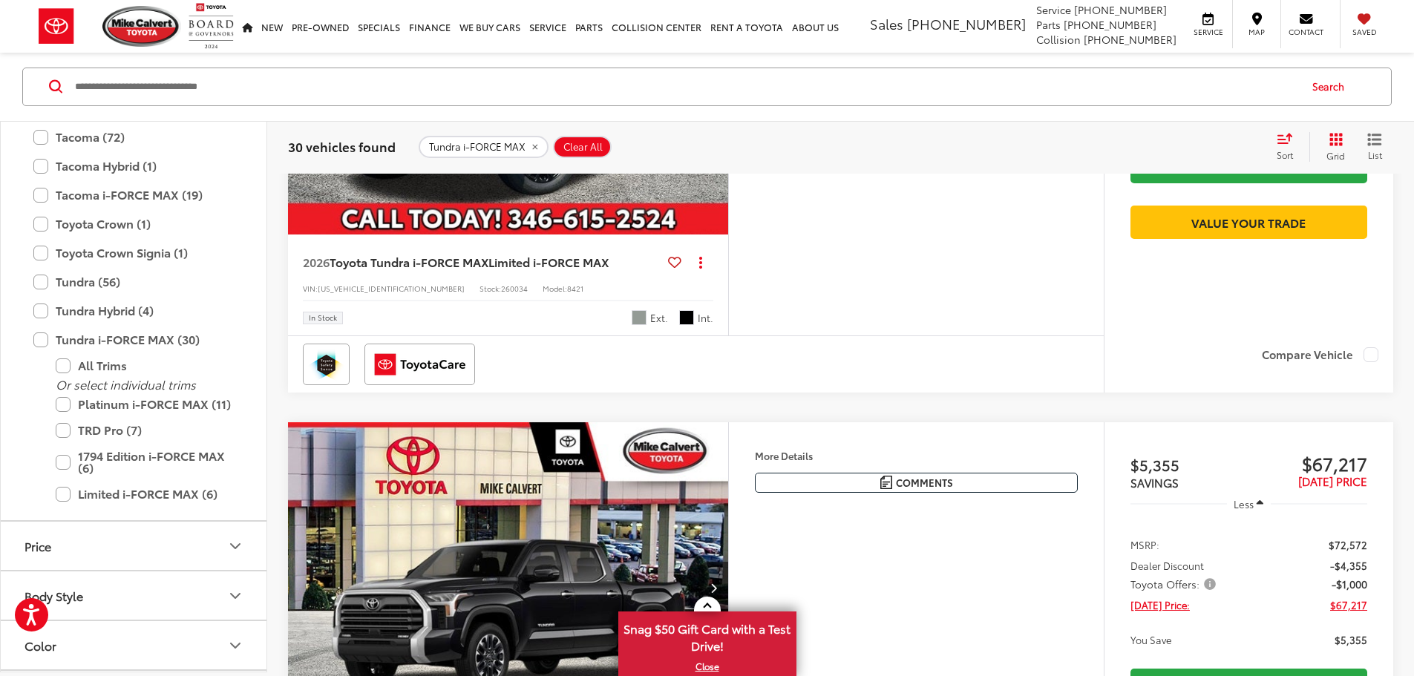
scroll to position [534, 0]
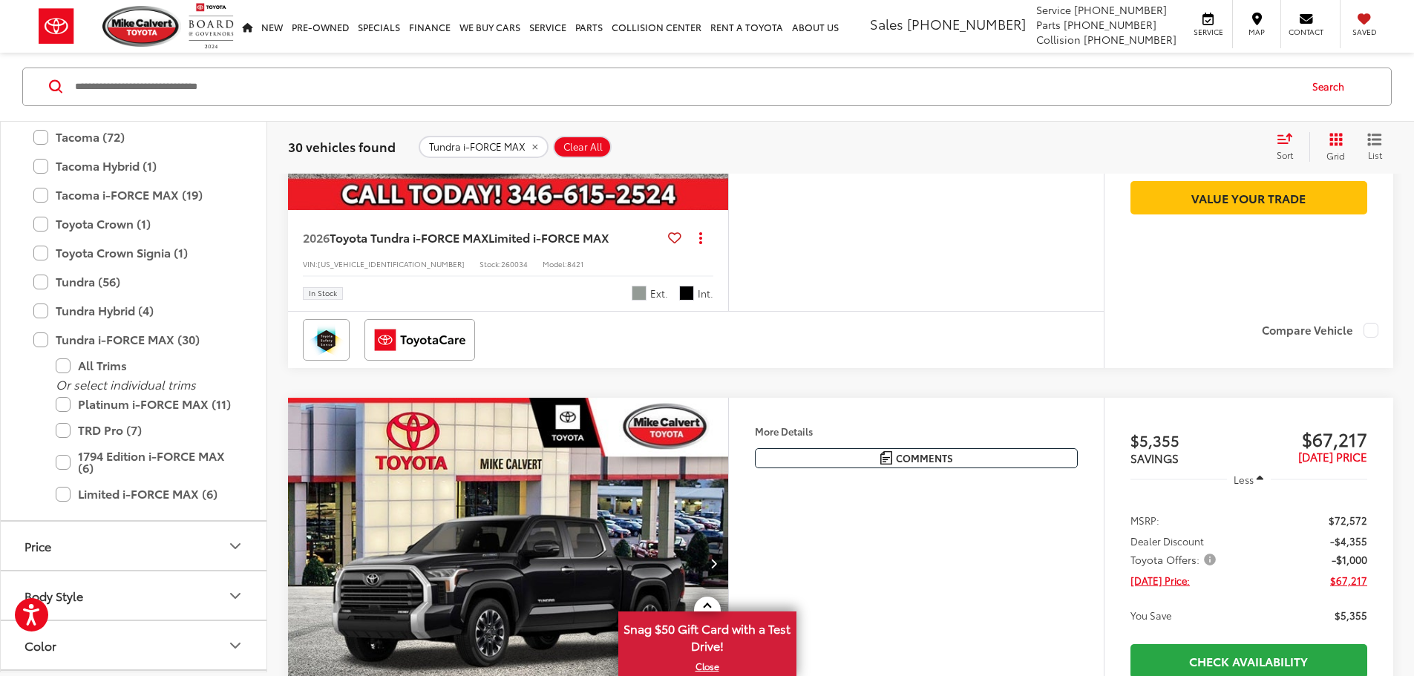
click at [571, 209] on img "2026 Toyota Tundra i-FORCE MAX Limited i-FORCE MAX 0" at bounding box center [508, 45] width 442 height 332
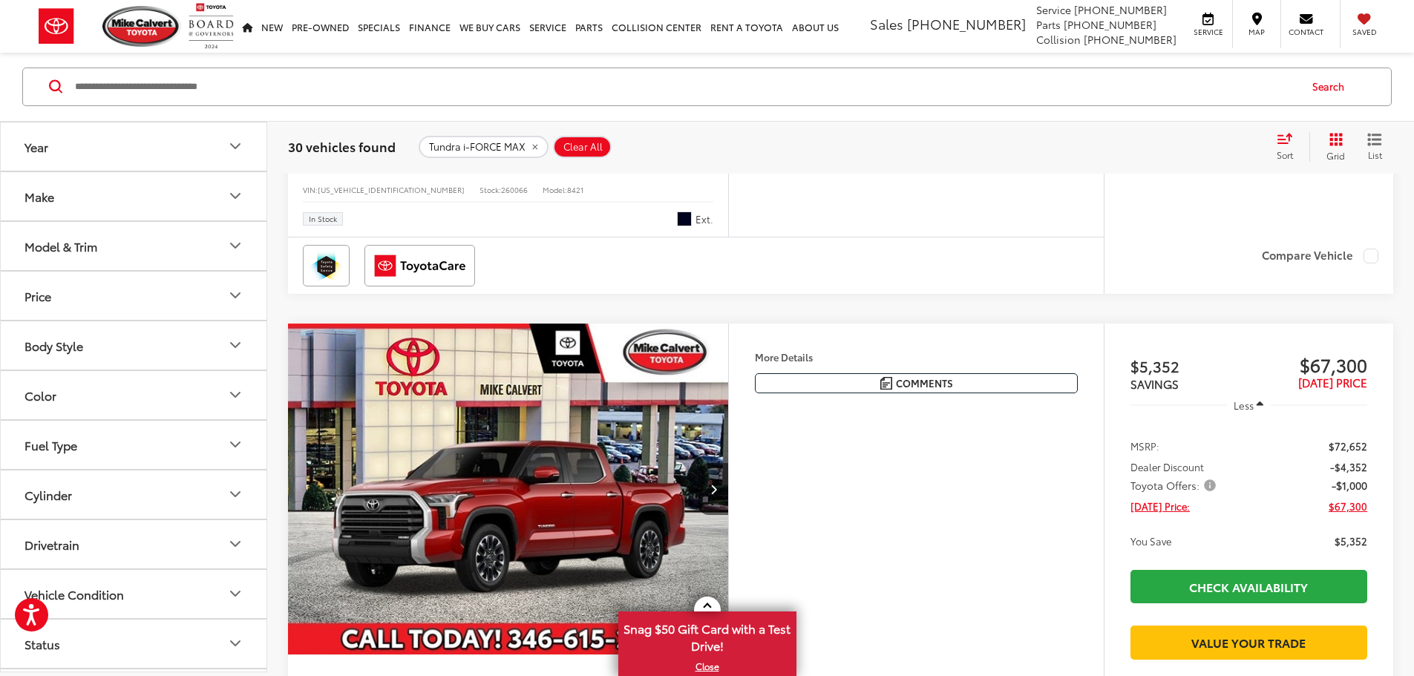
click at [236, 252] on icon "Model & Trim" at bounding box center [235, 246] width 18 height 18
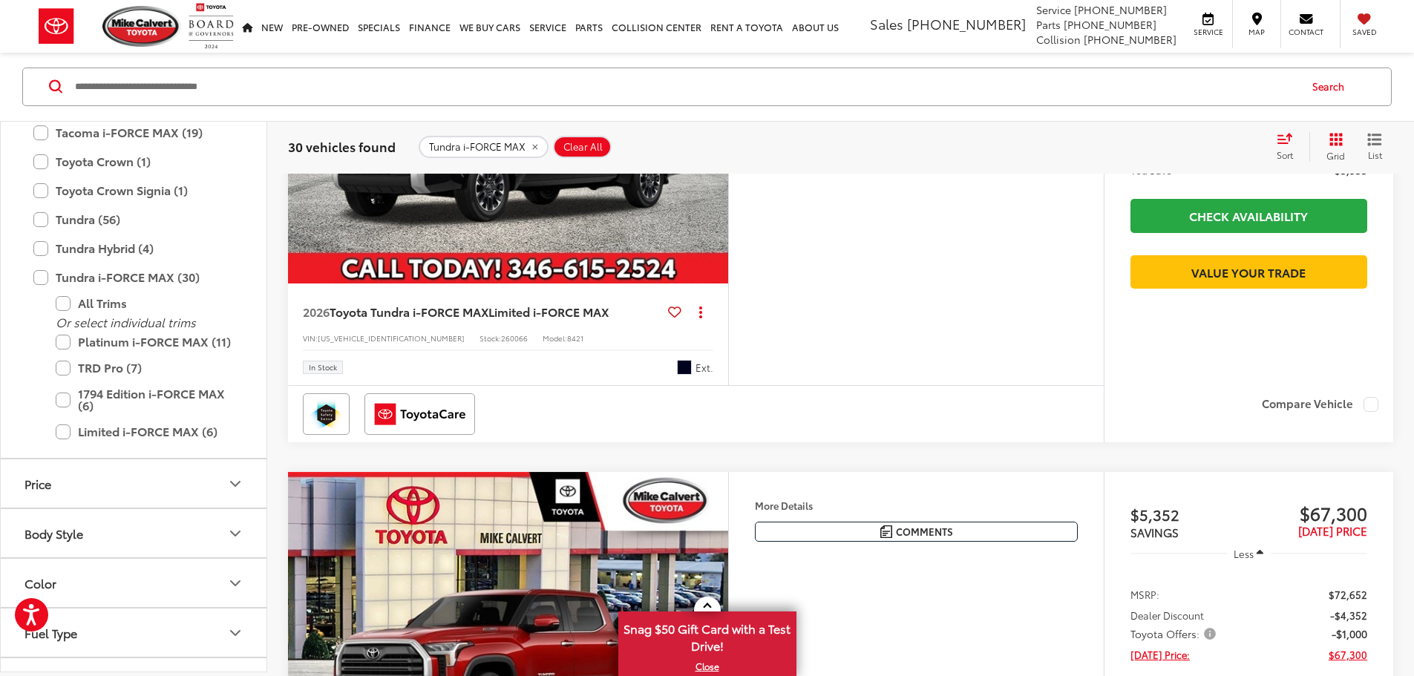
scroll to position [956, 0]
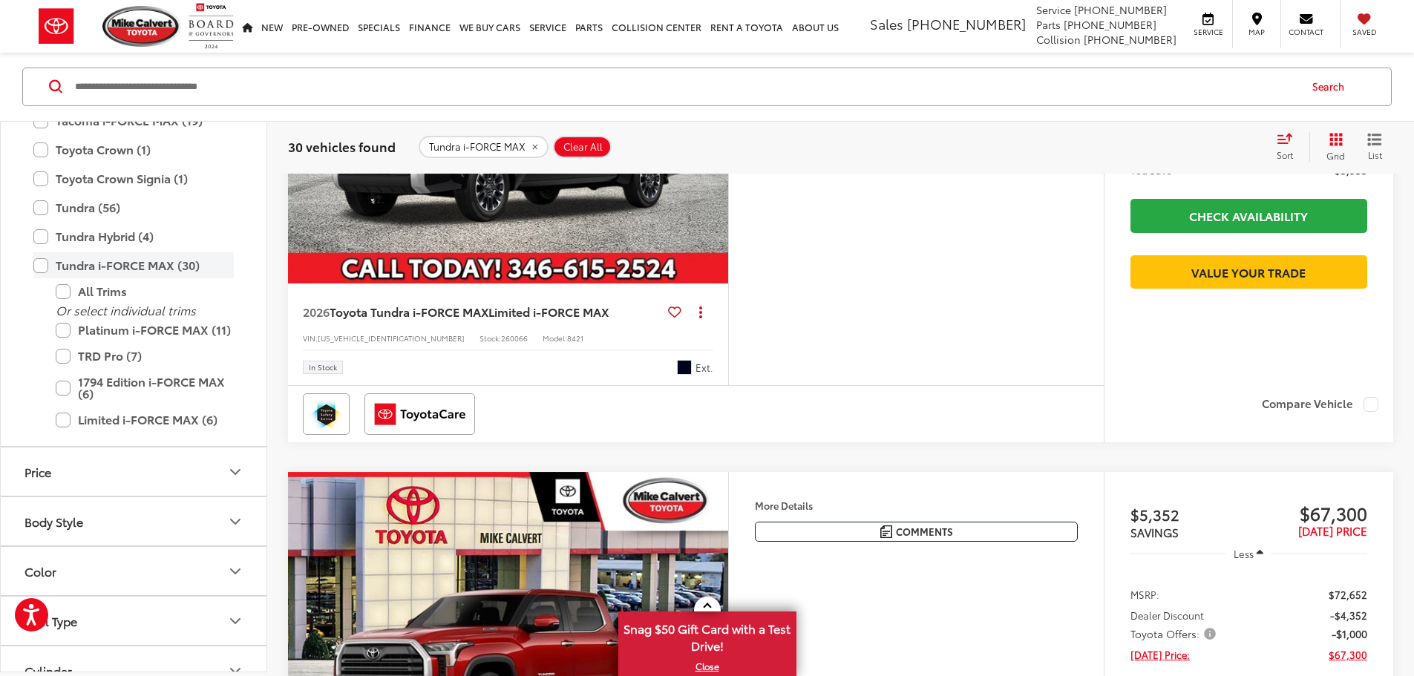
click at [37, 263] on label "Tundra i-FORCE MAX (30)" at bounding box center [133, 266] width 200 height 26
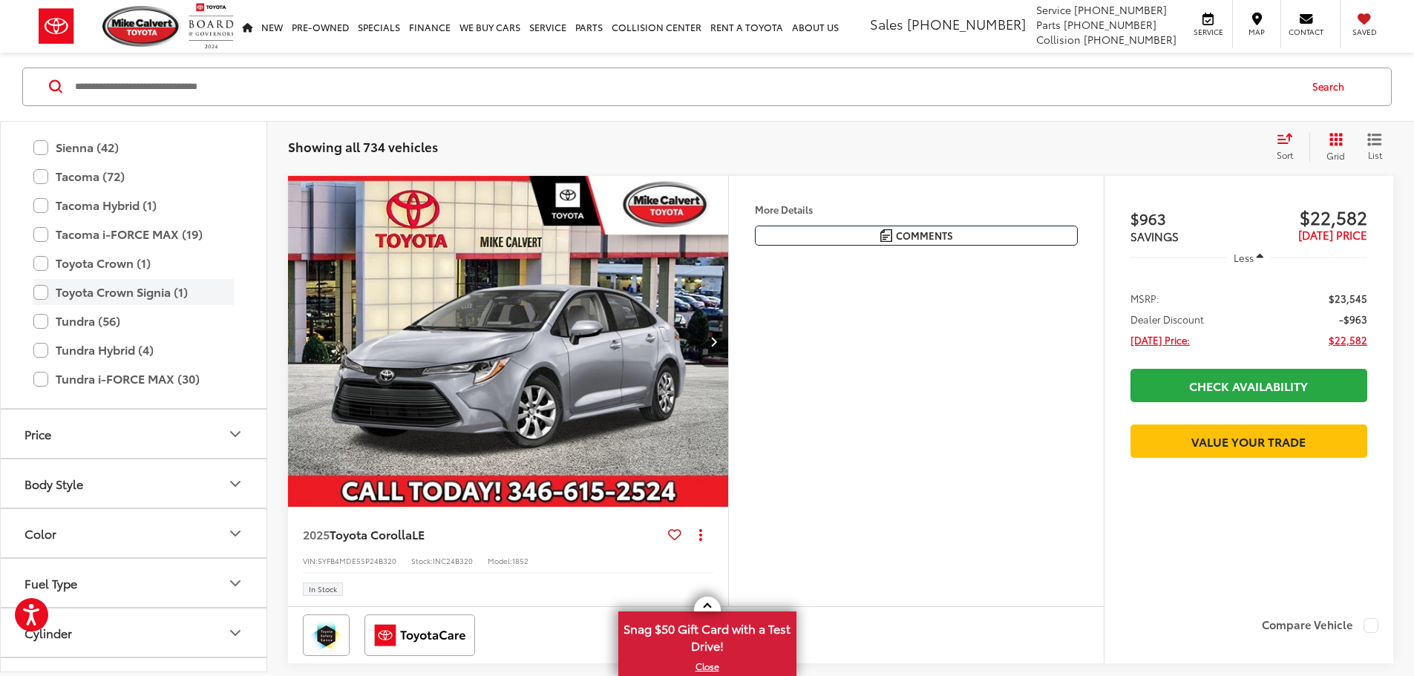
scroll to position [807, 0]
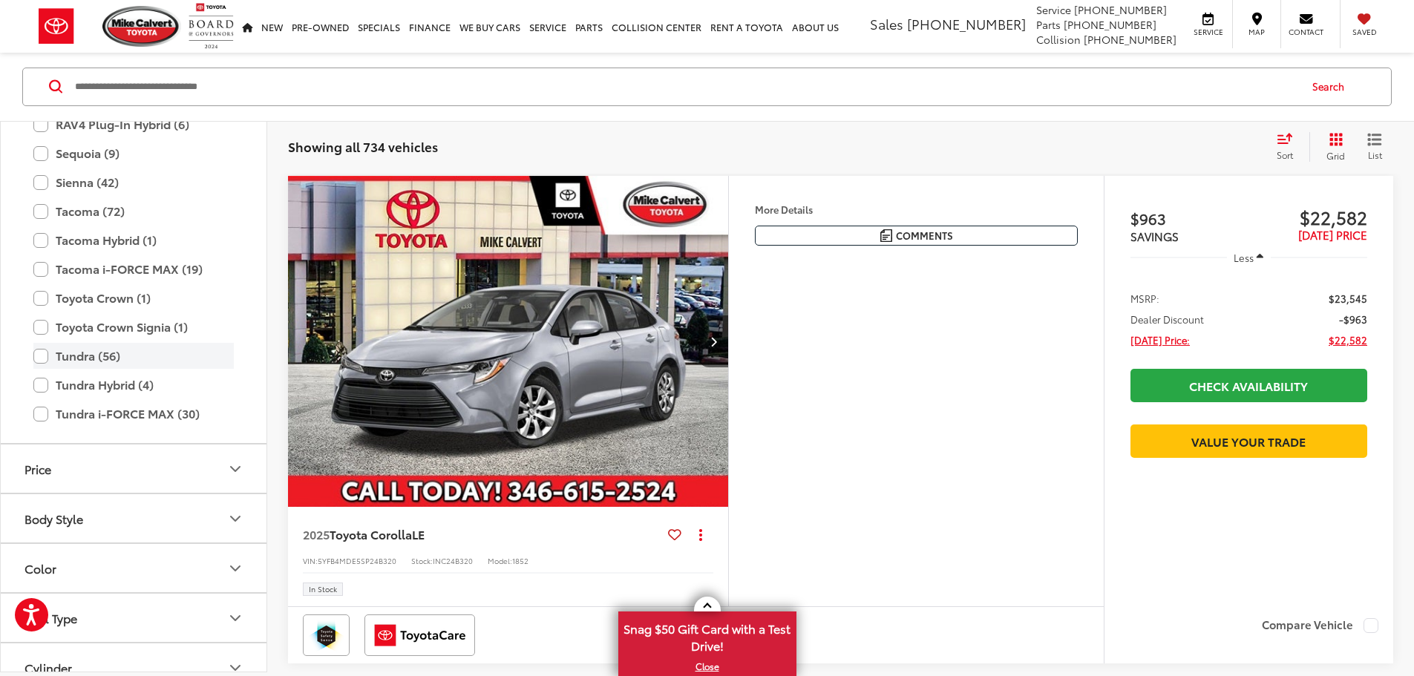
click at [40, 358] on label "Tundra (56)" at bounding box center [133, 357] width 200 height 26
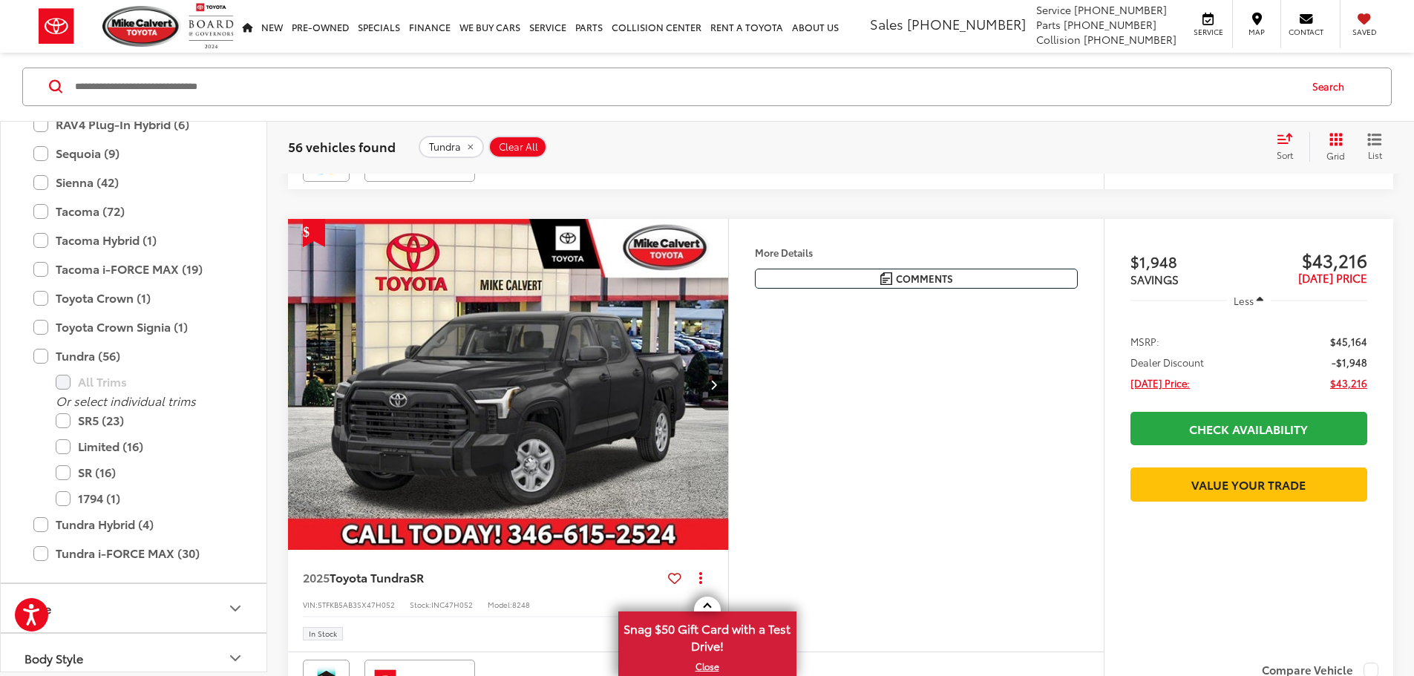
scroll to position [1276, 0]
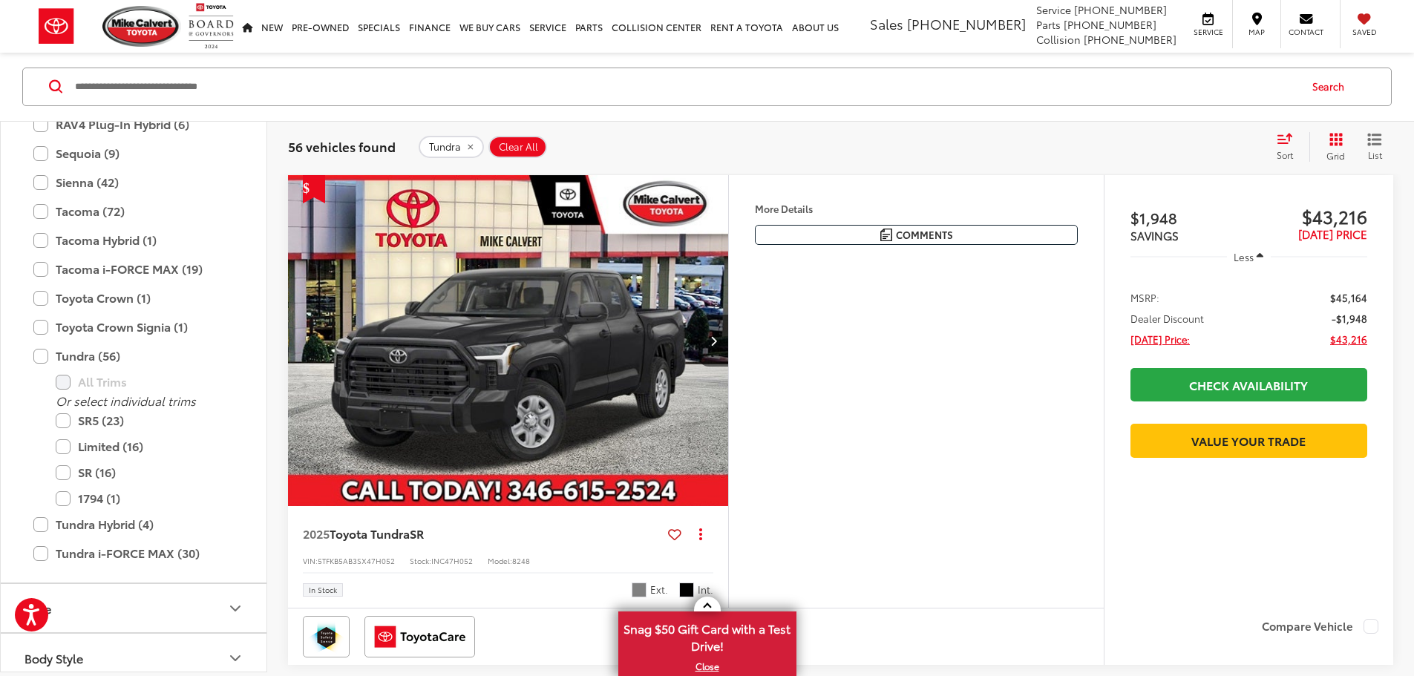
click at [576, 487] on img "2025 Toyota Tundra SR 0" at bounding box center [508, 341] width 442 height 332
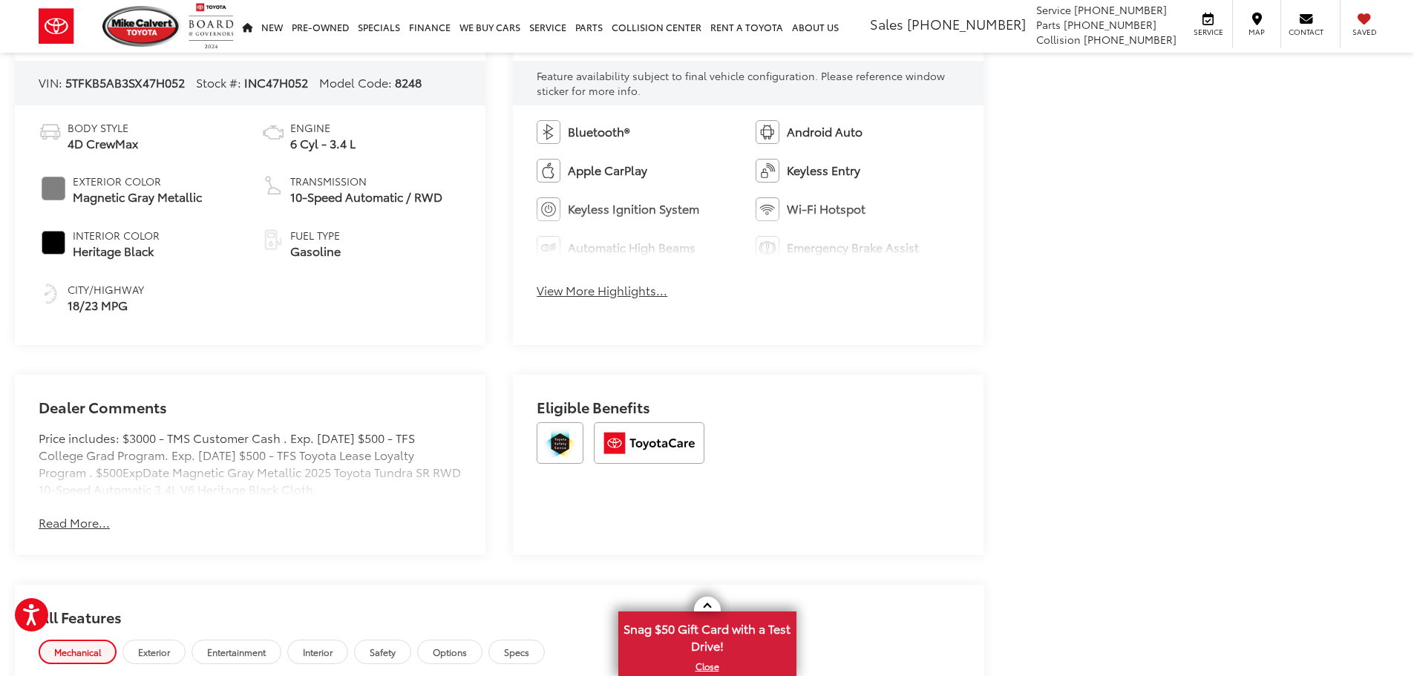
scroll to position [738, 0]
click at [82, 522] on button "Read More..." at bounding box center [74, 522] width 71 height 17
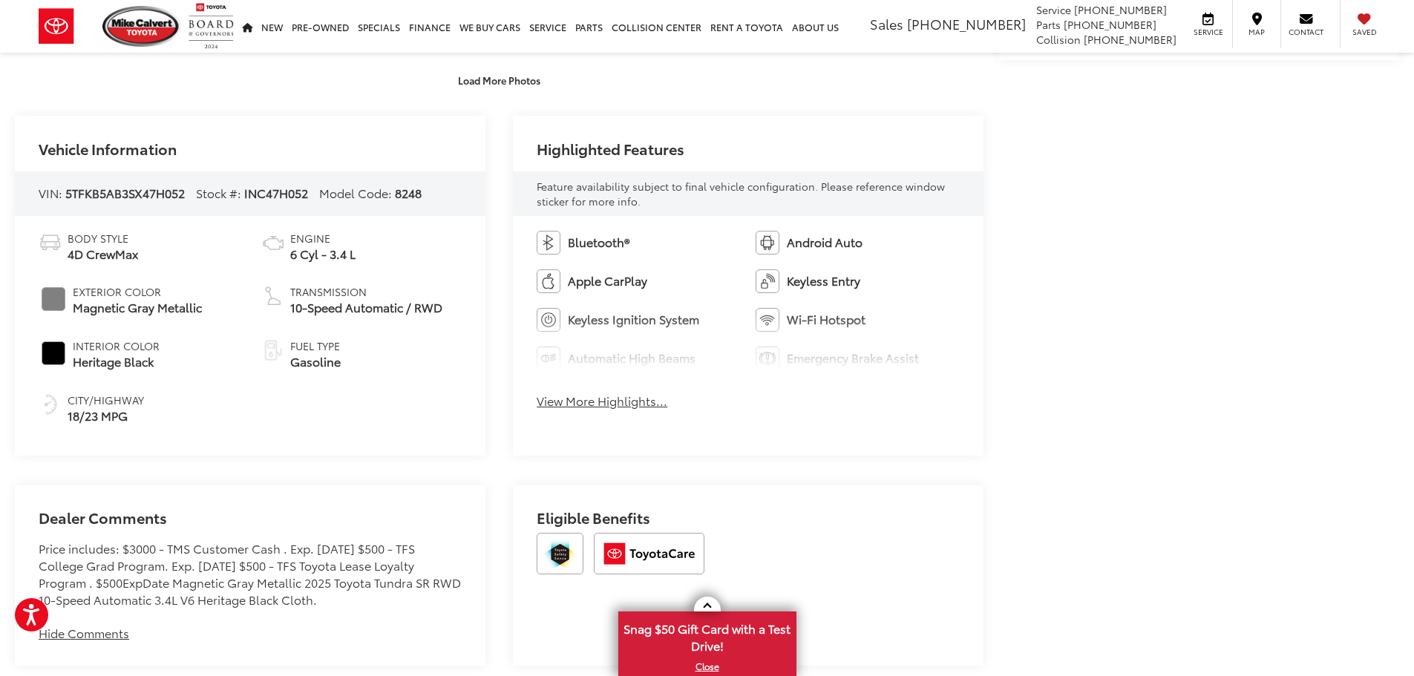
scroll to position [589, 0]
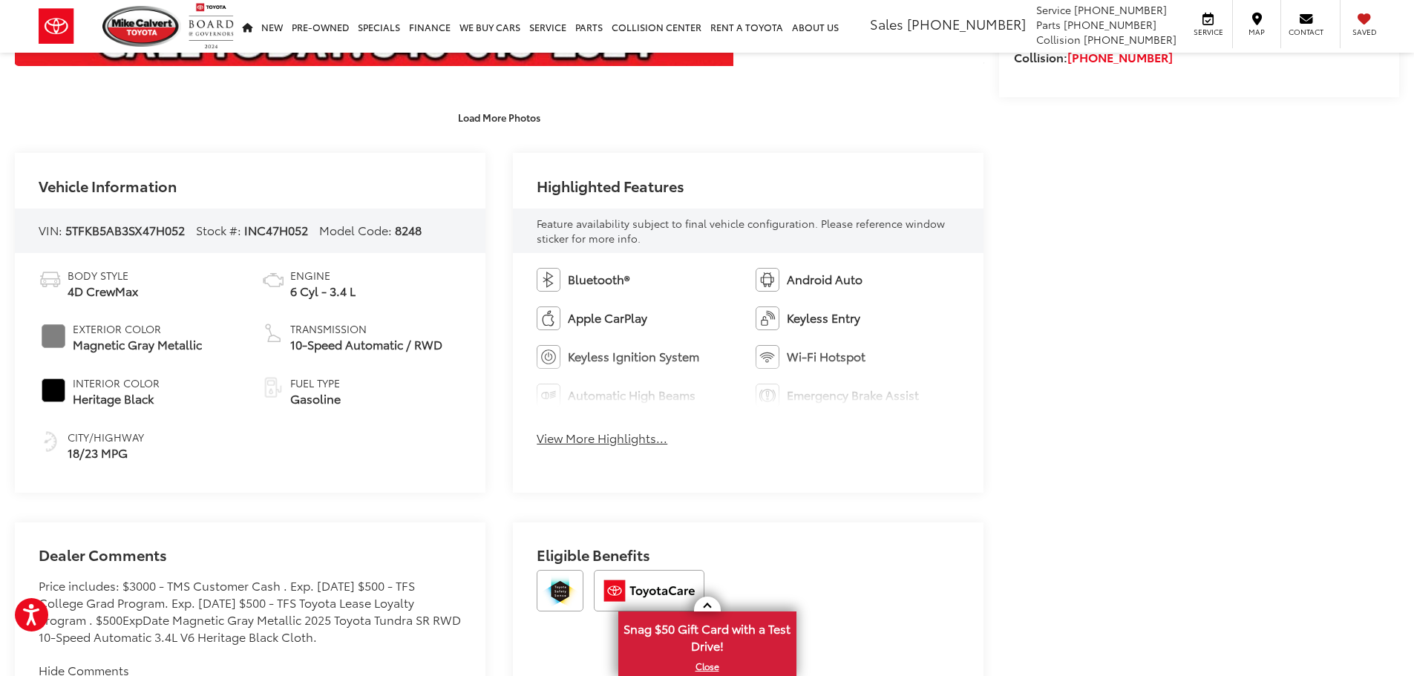
click at [615, 437] on button "View More Highlights..." at bounding box center [602, 438] width 131 height 17
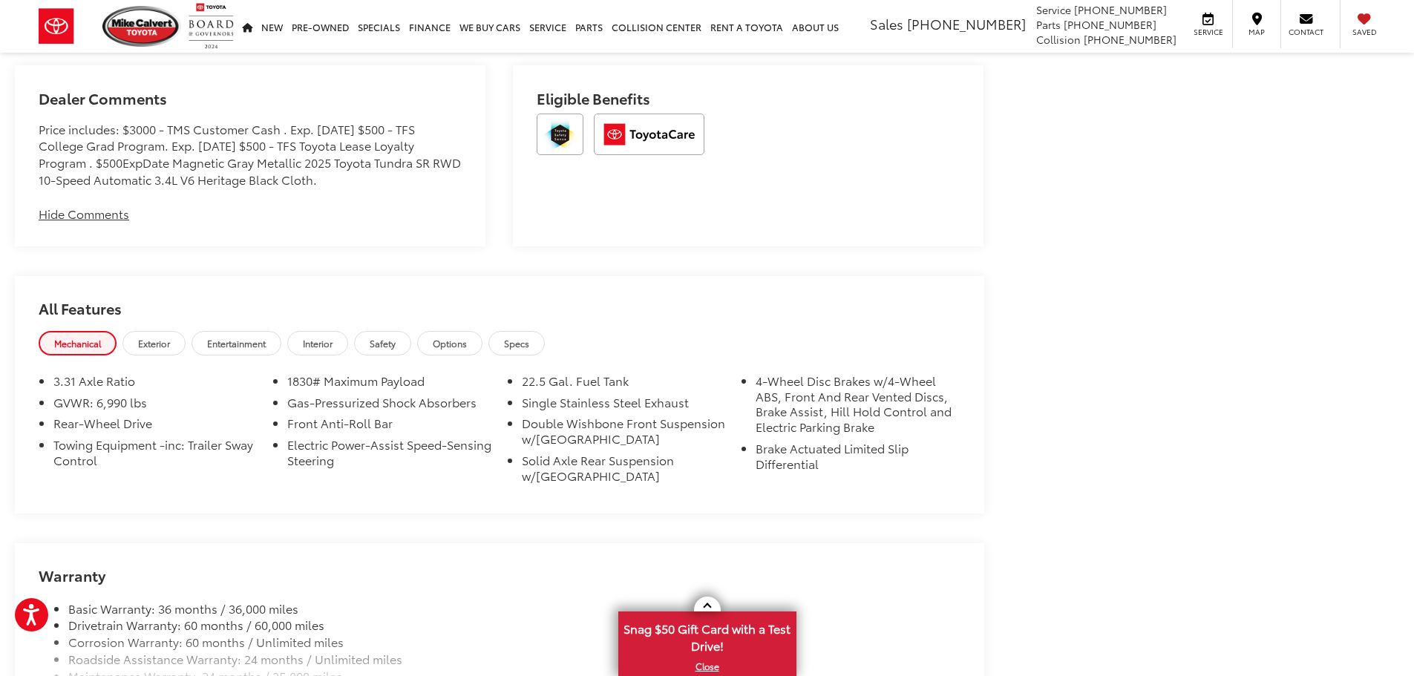
scroll to position [1183, 0]
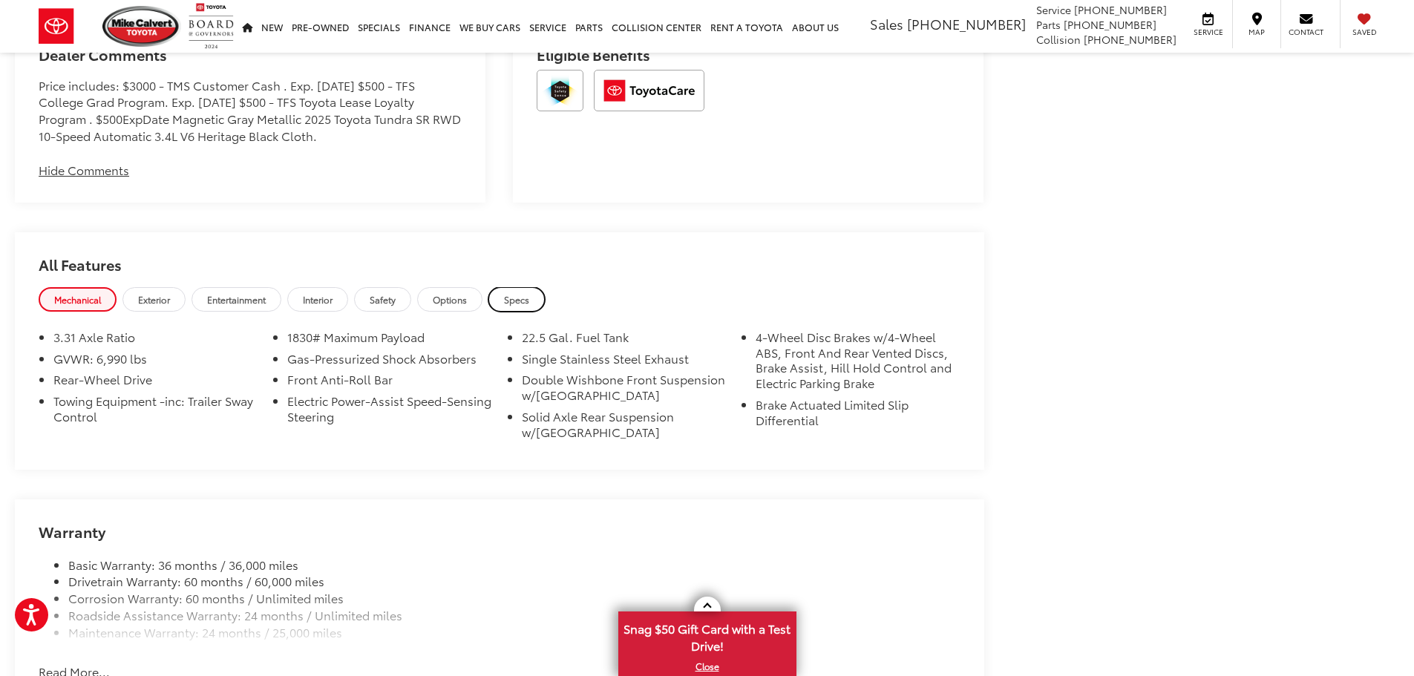
click at [532, 306] on link "Specs" at bounding box center [516, 299] width 56 height 24
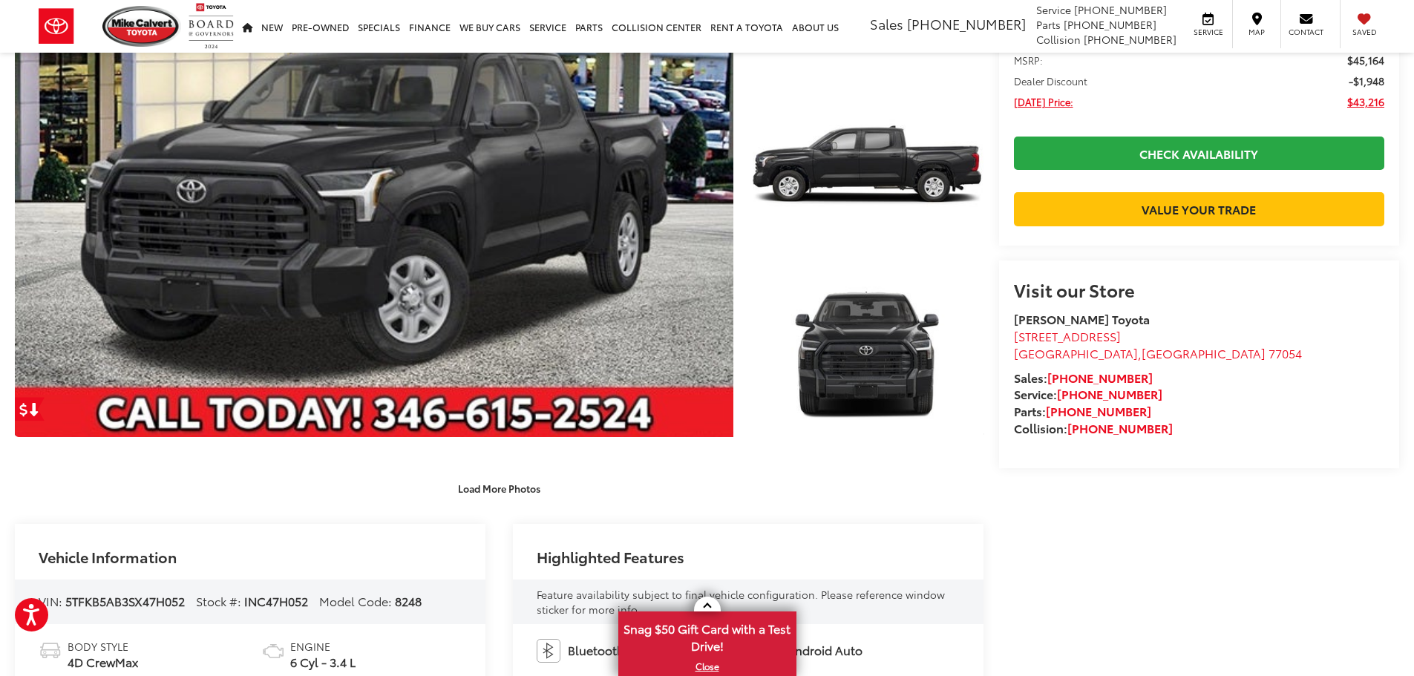
scroll to position [0, 0]
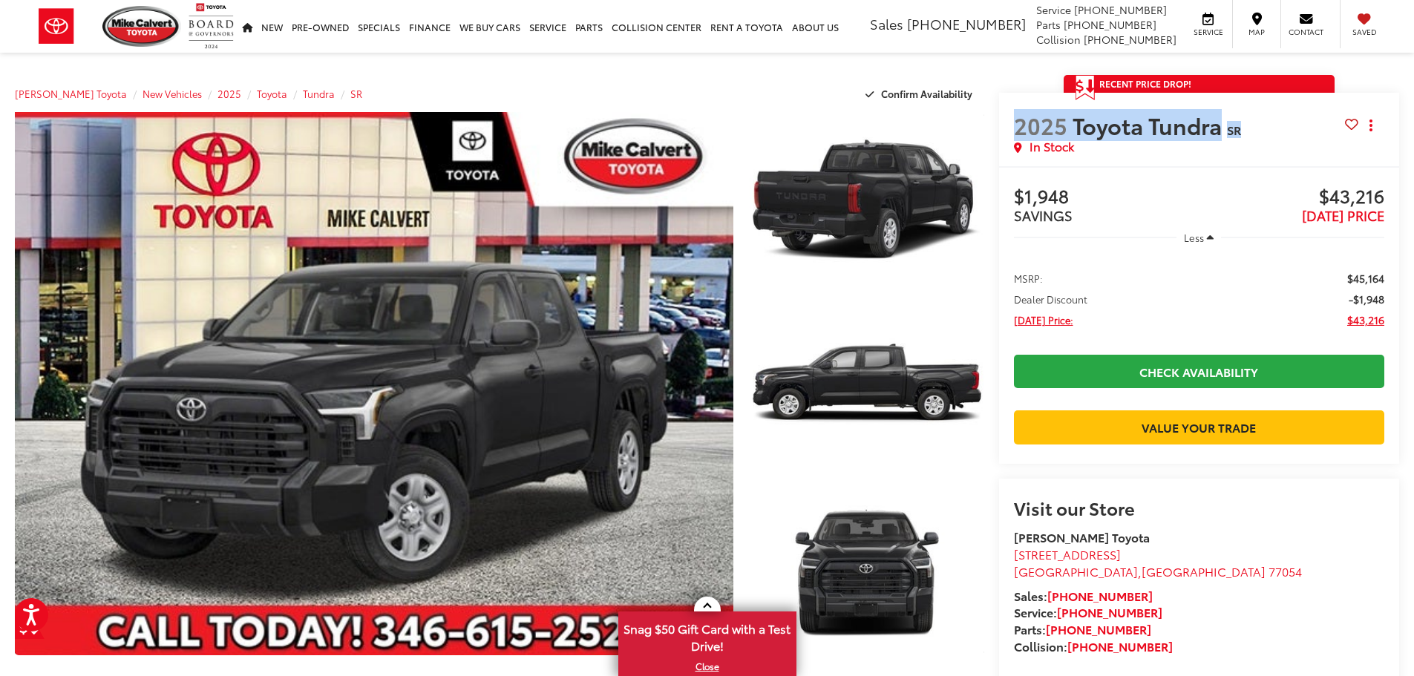
drag, startPoint x: 1245, startPoint y: 125, endPoint x: 1016, endPoint y: 117, distance: 229.5
click at [1016, 117] on h2 "2025 Toyota Tundra SR" at bounding box center [1179, 125] width 331 height 26
copy h2 "2025 Toyota Tundra SR"
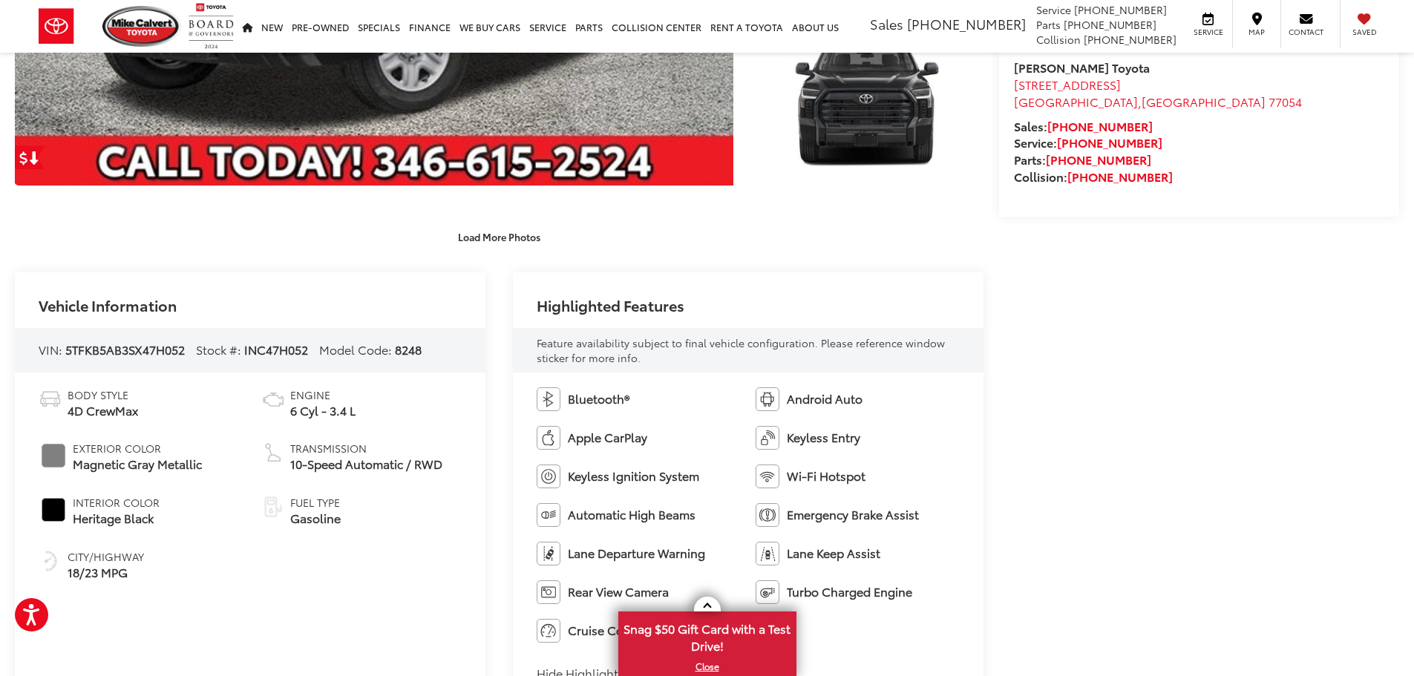
scroll to position [371, 0]
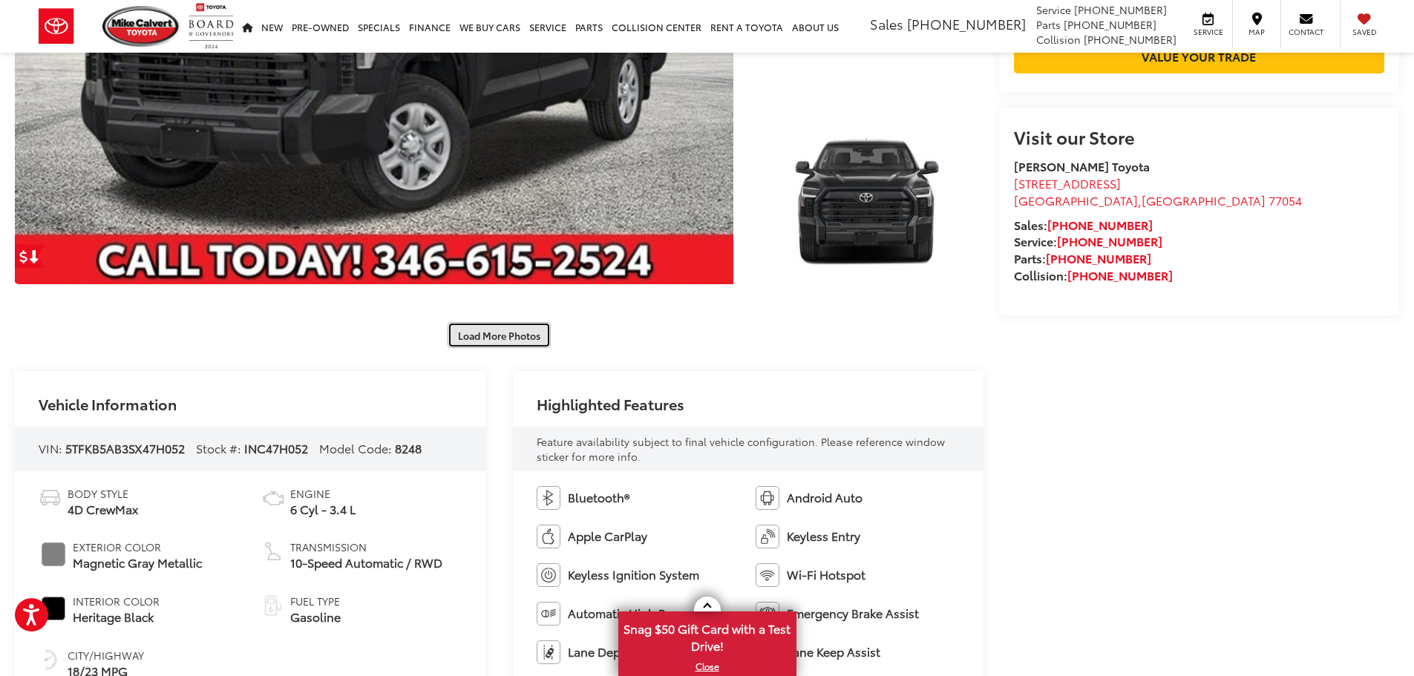
click at [511, 341] on button "Load More Photos" at bounding box center [498, 335] width 103 height 26
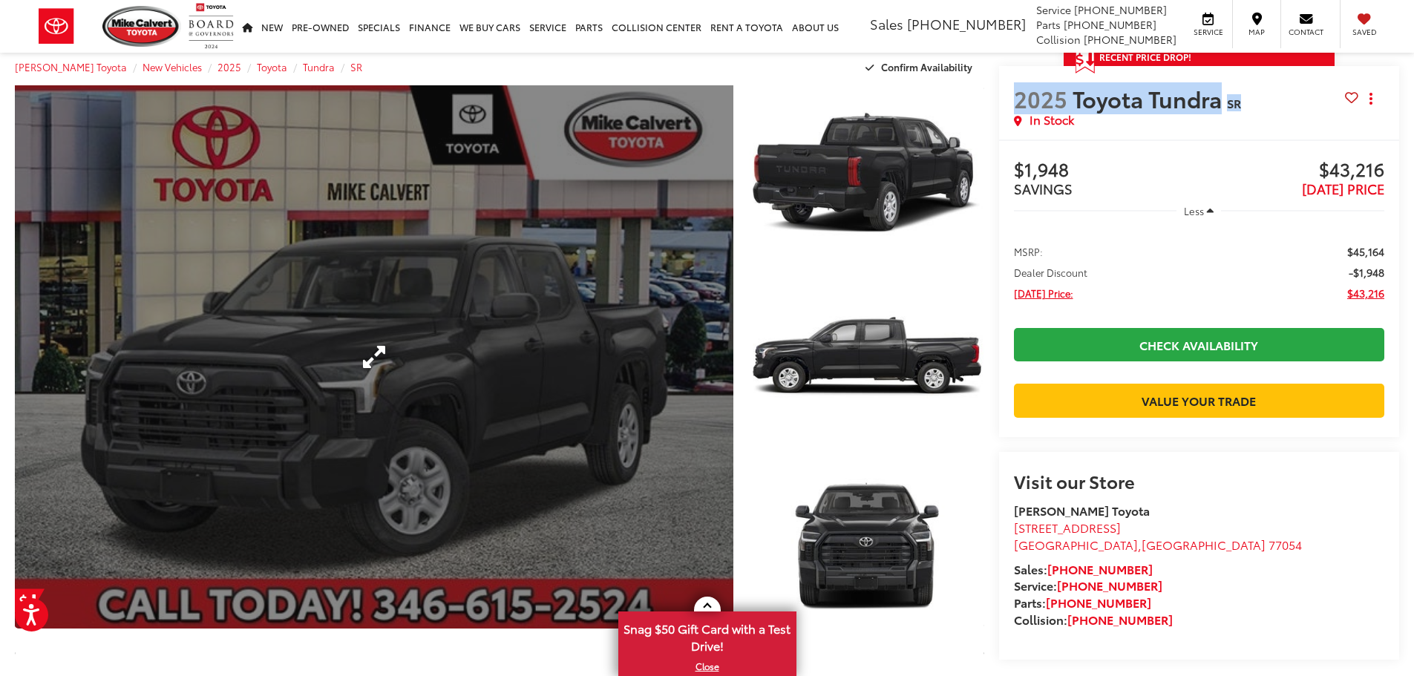
scroll to position [0, 0]
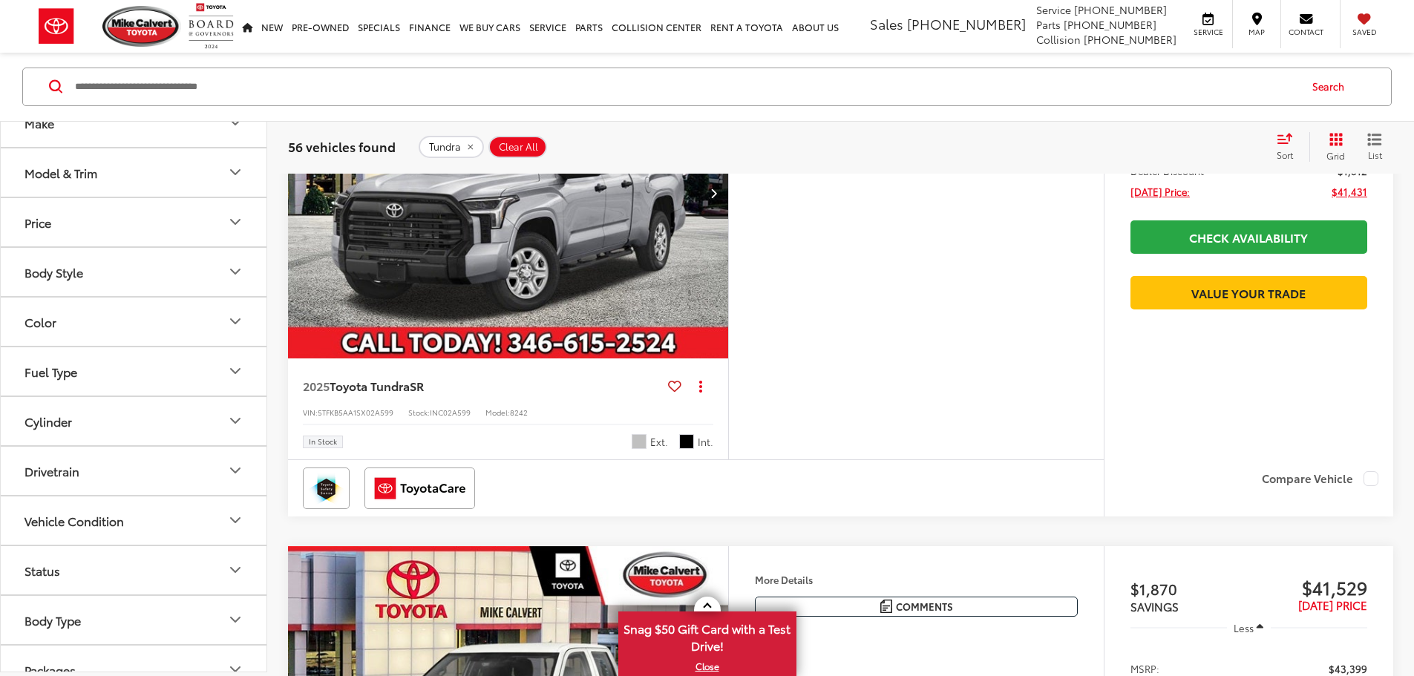
scroll to position [74, 0]
click at [221, 466] on button "Drivetrain" at bounding box center [134, 470] width 267 height 48
click at [22, 529] on label "4WD (3)" at bounding box center [50, 531] width 62 height 24
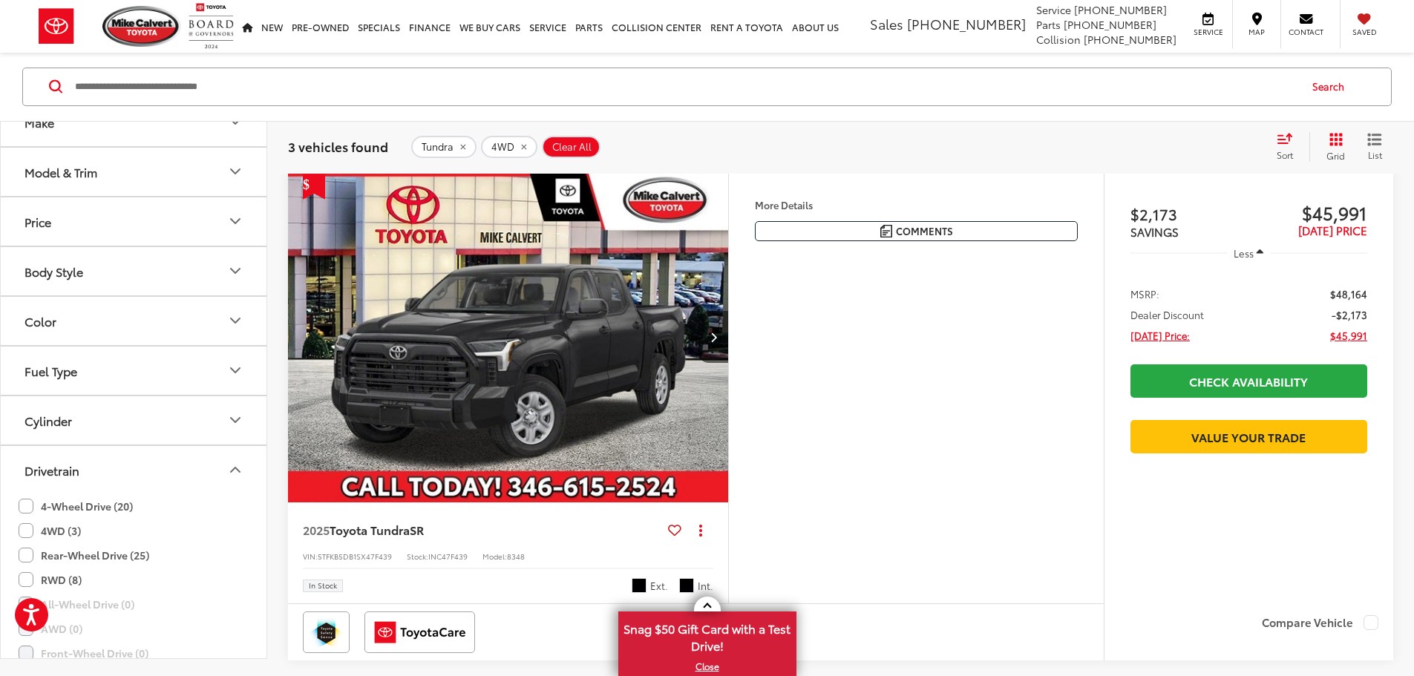
scroll to position [297, 0]
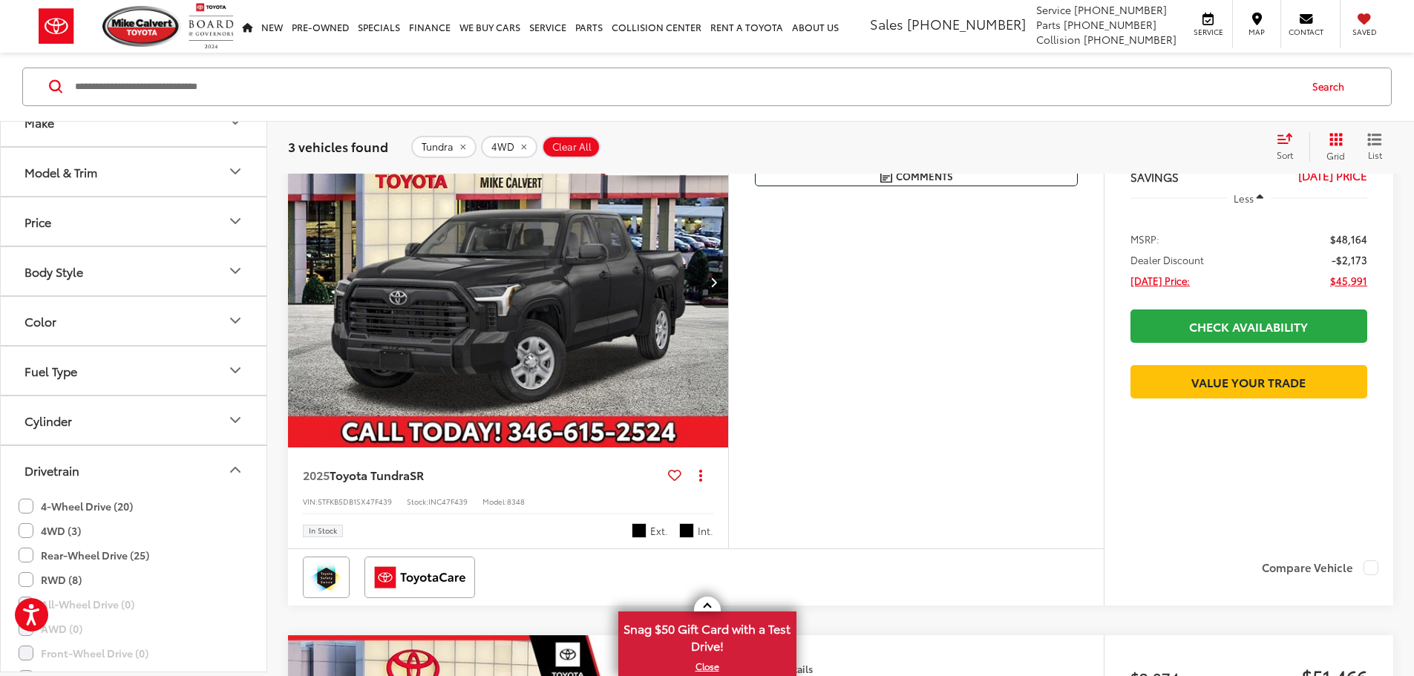
click at [617, 360] on img "2025 Toyota Tundra SR 0" at bounding box center [508, 283] width 442 height 332
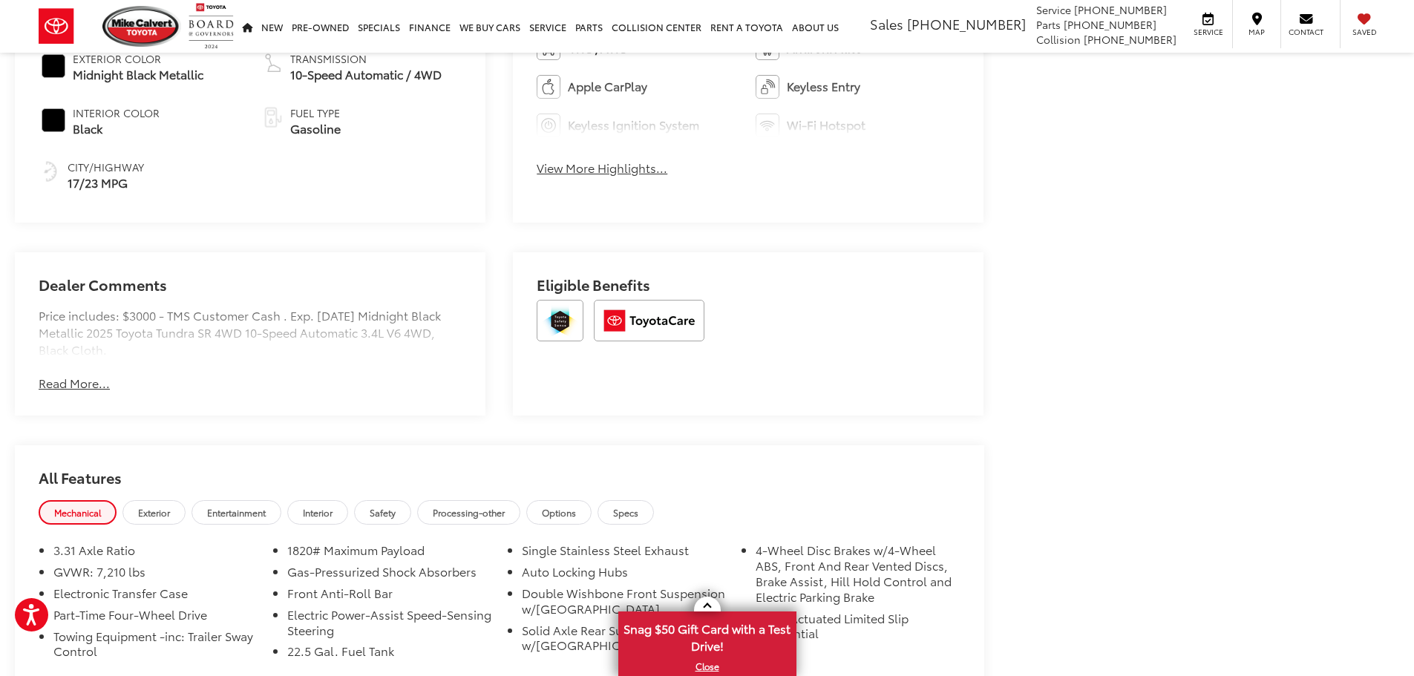
scroll to position [886, 0]
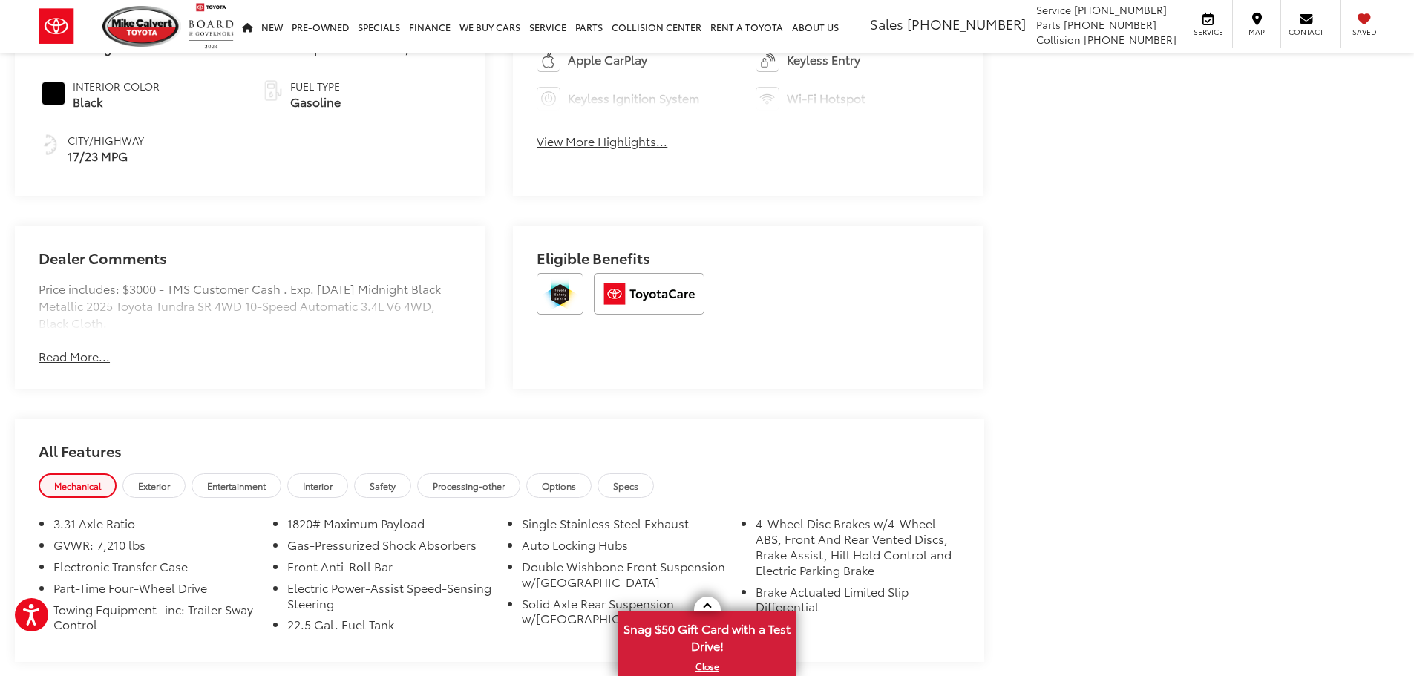
click at [68, 361] on button "Read More..." at bounding box center [74, 356] width 71 height 17
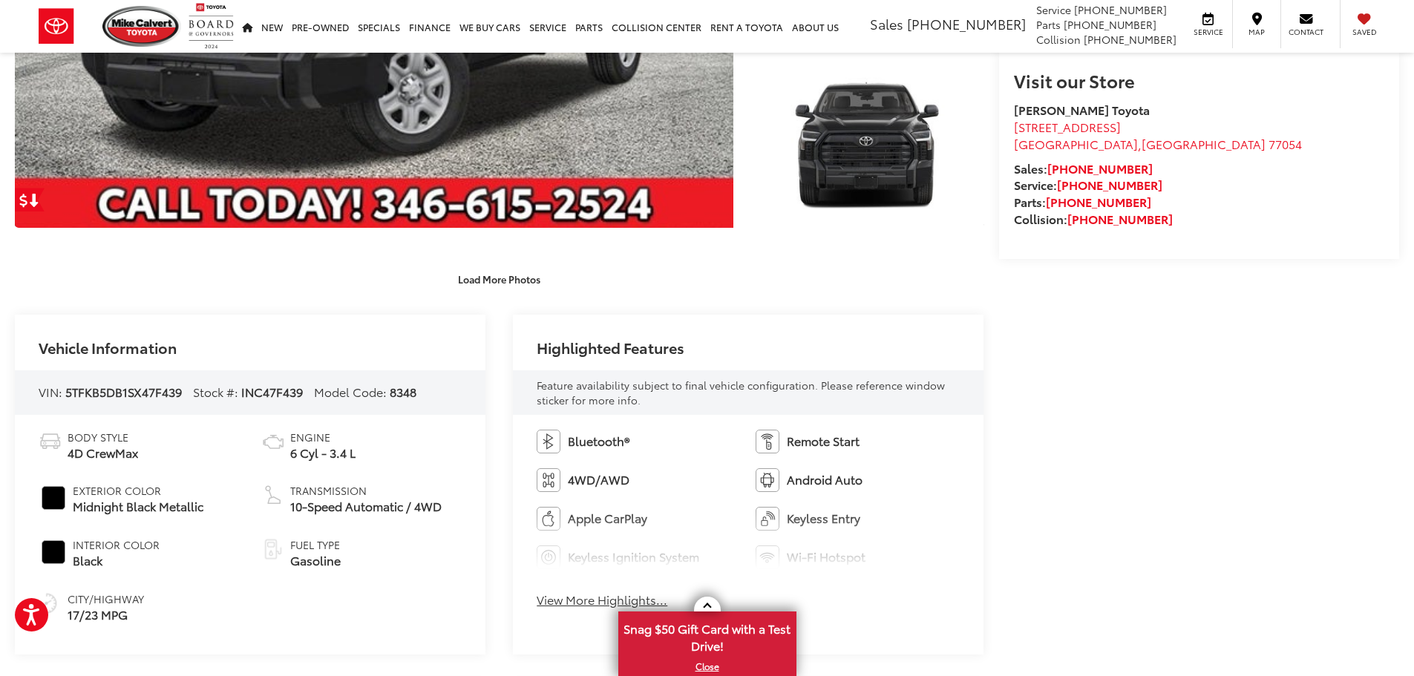
scroll to position [367, 0]
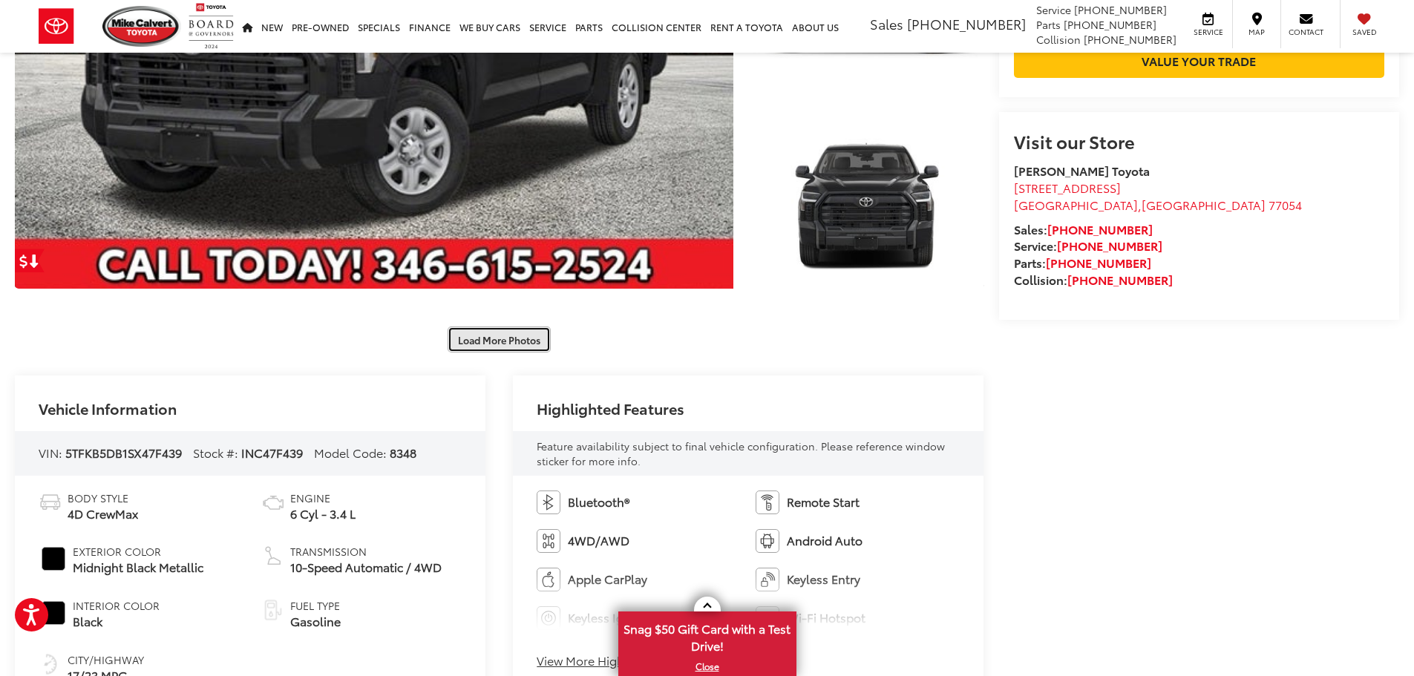
click at [497, 347] on button "Load More Photos" at bounding box center [498, 340] width 103 height 26
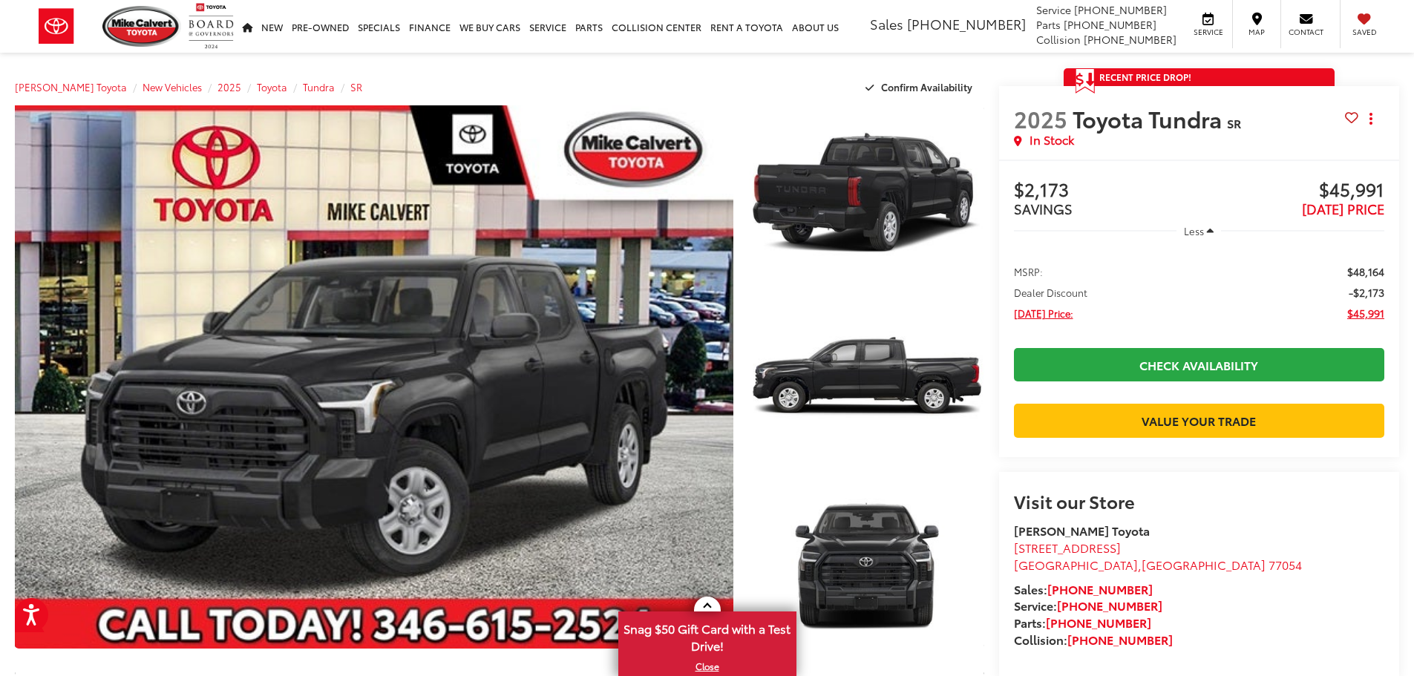
scroll to position [0, 0]
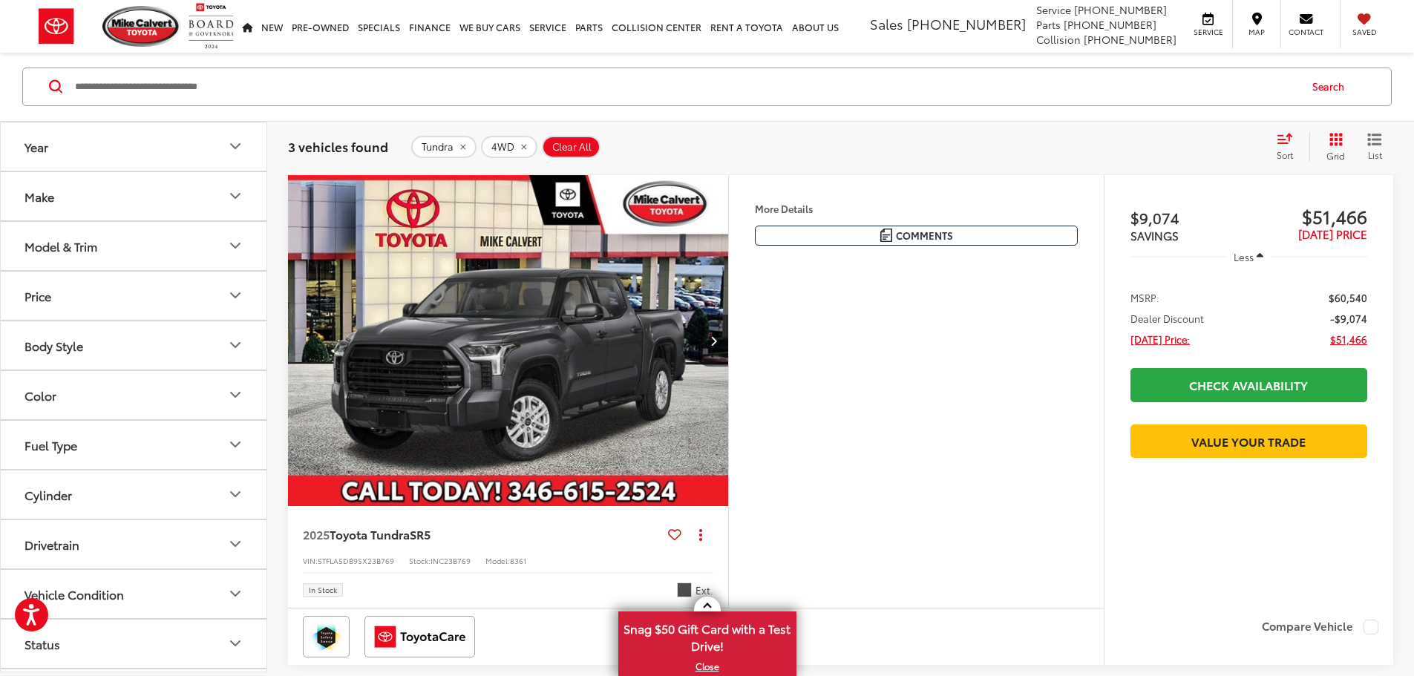
click at [230, 249] on icon "Model & Trim" at bounding box center [235, 246] width 18 height 18
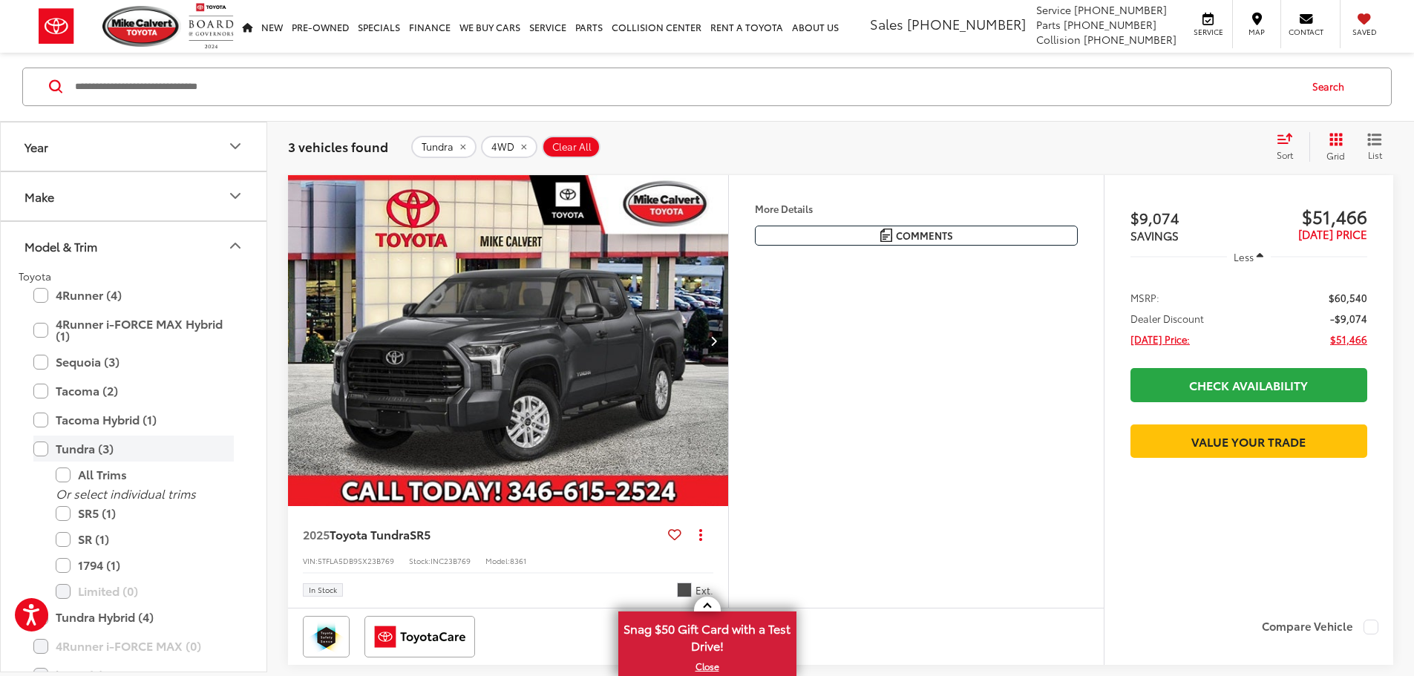
click at [42, 449] on label "Tundra (3)" at bounding box center [133, 449] width 200 height 26
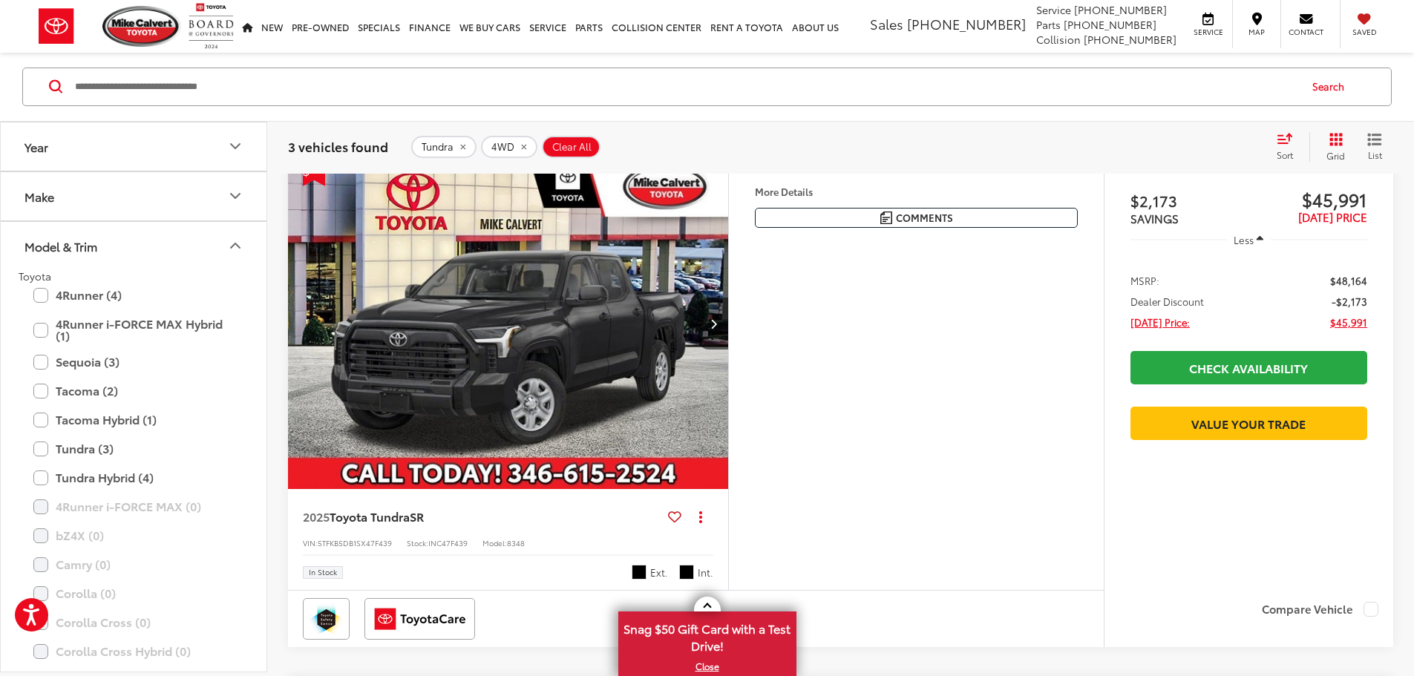
scroll to position [237, 0]
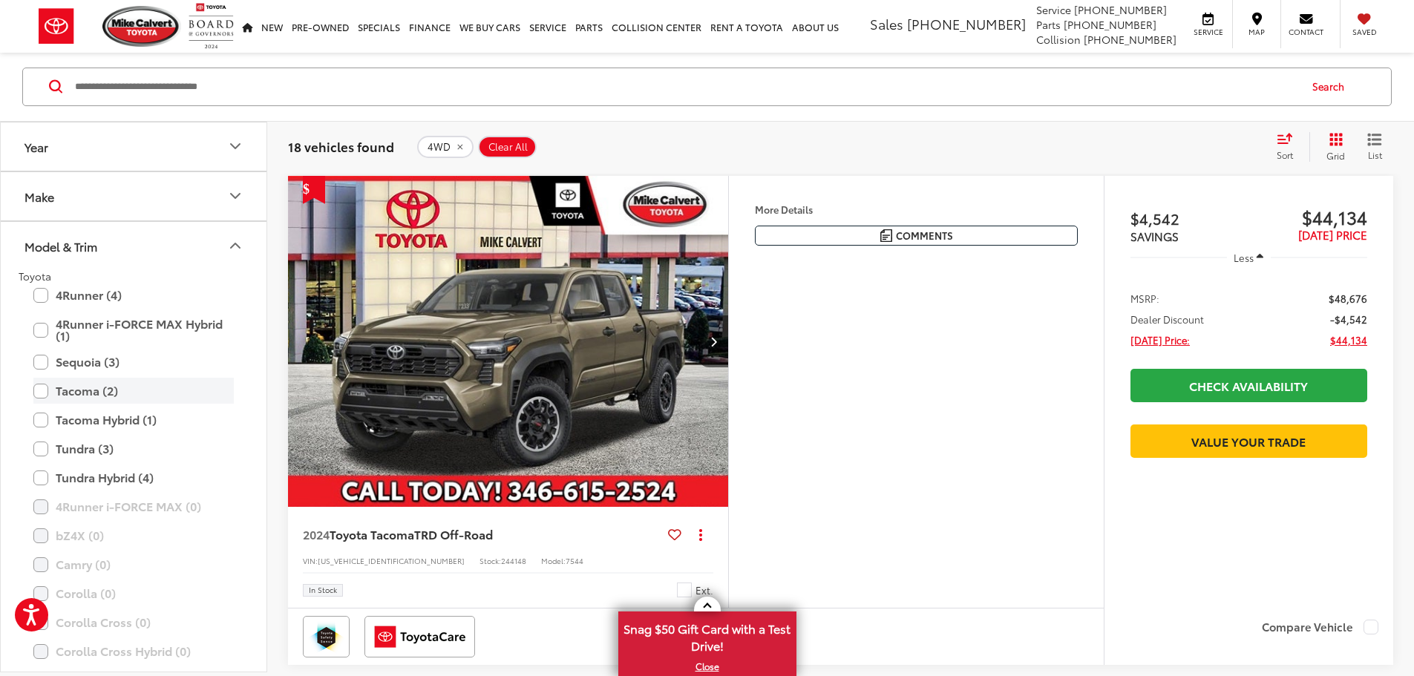
click at [40, 392] on label "Tacoma (2)" at bounding box center [133, 391] width 200 height 26
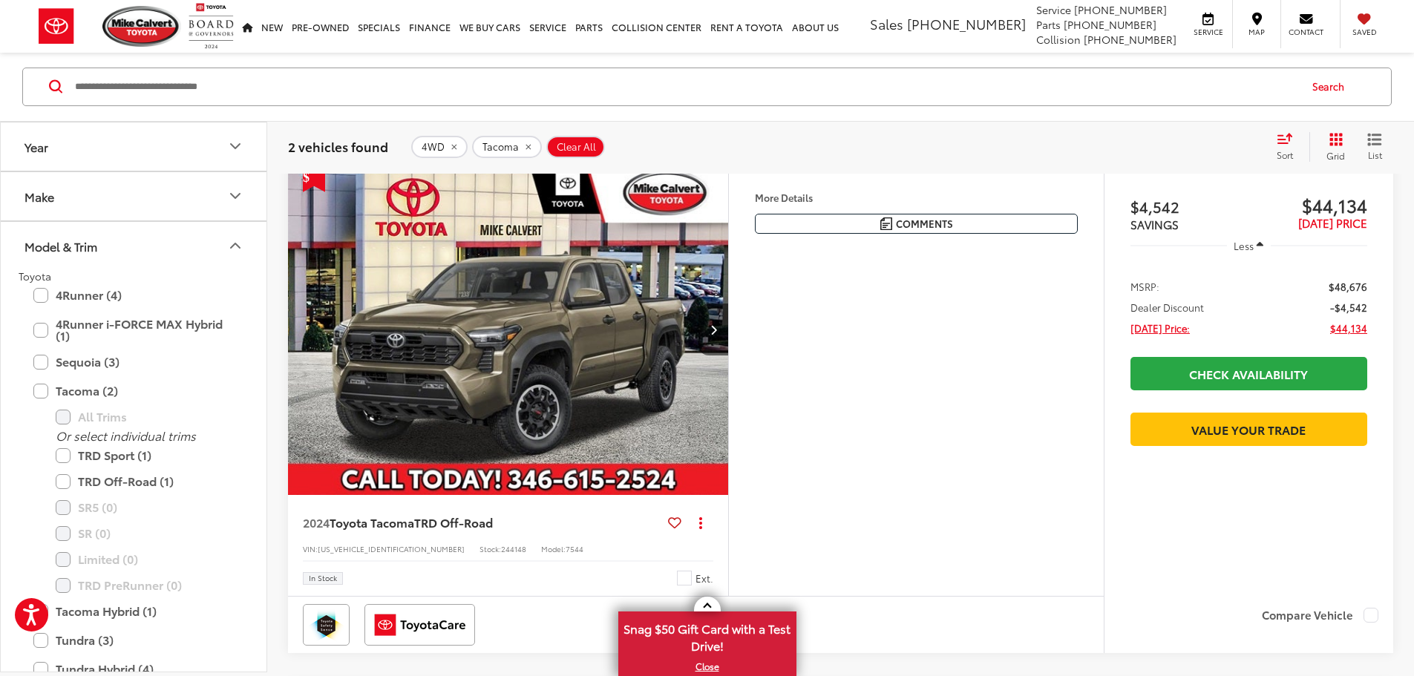
scroll to position [237, 0]
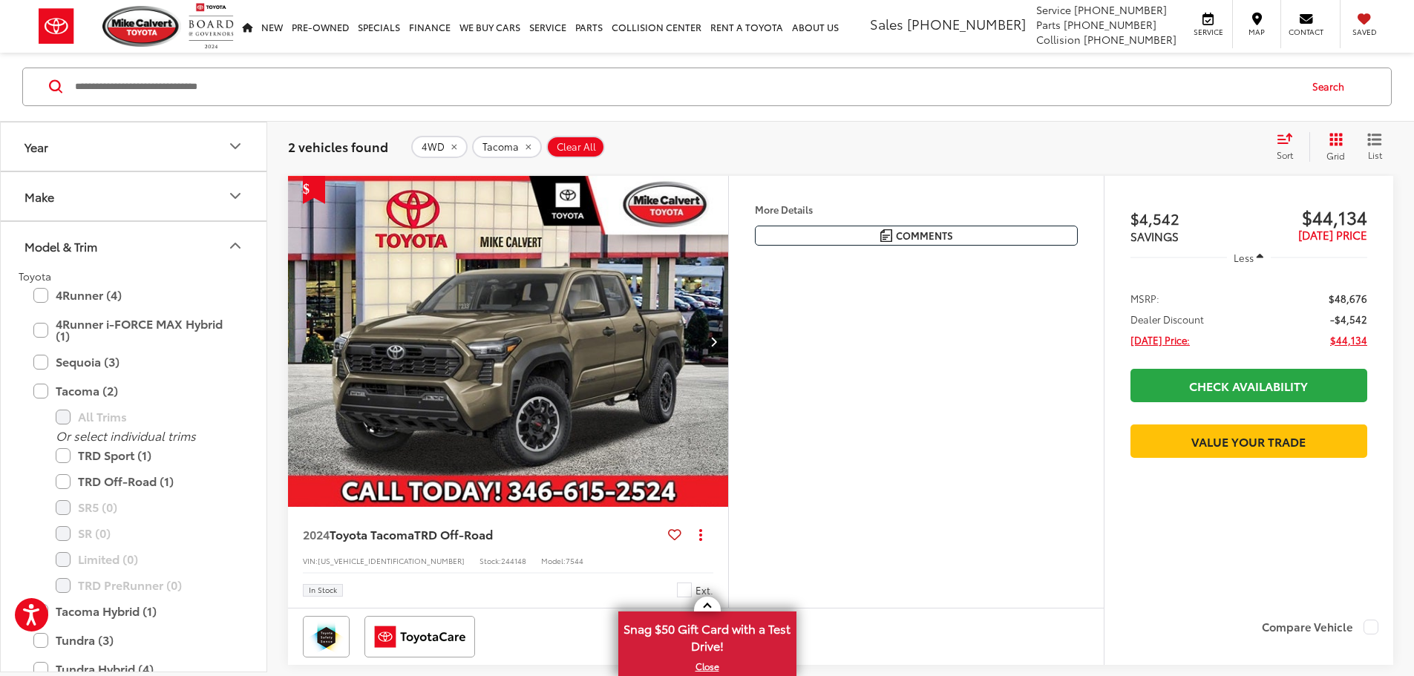
click at [506, 381] on img "2024 Toyota Tacoma TRD Off-Road 0" at bounding box center [508, 342] width 442 height 332
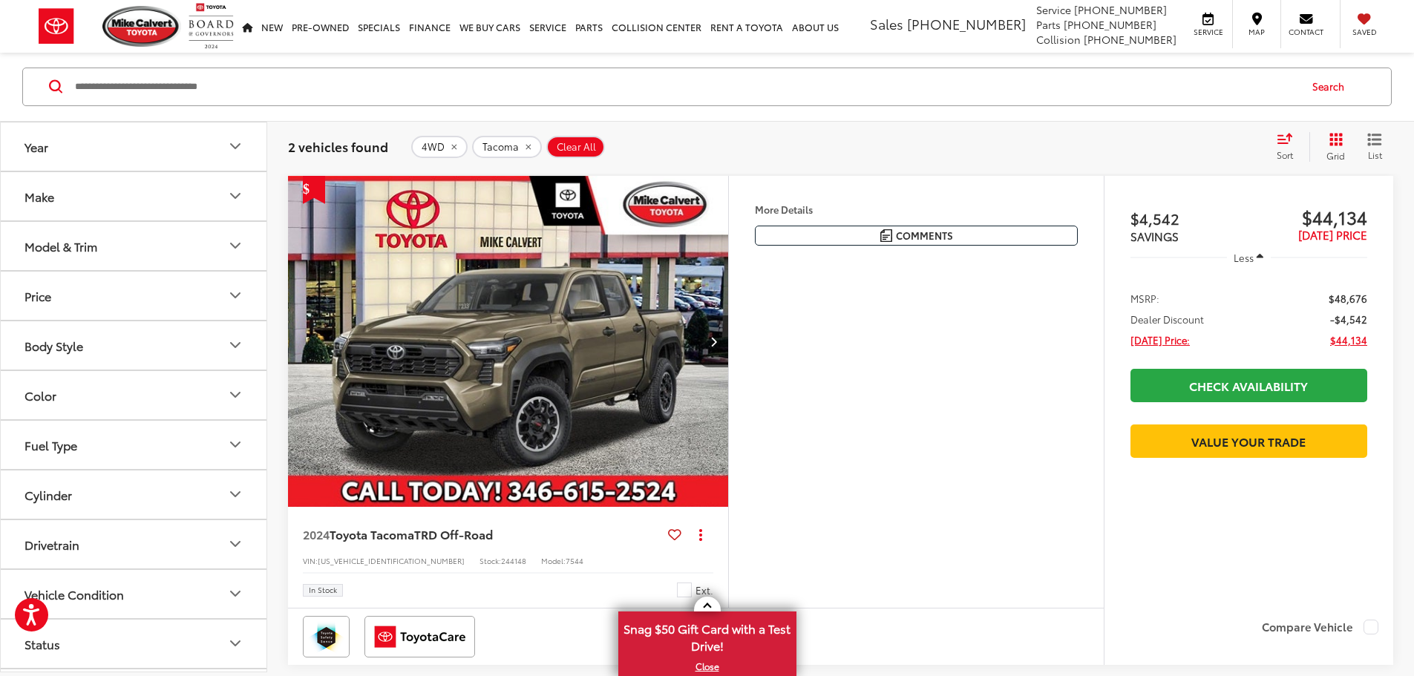
click at [229, 344] on icon "Body Style" at bounding box center [235, 346] width 18 height 18
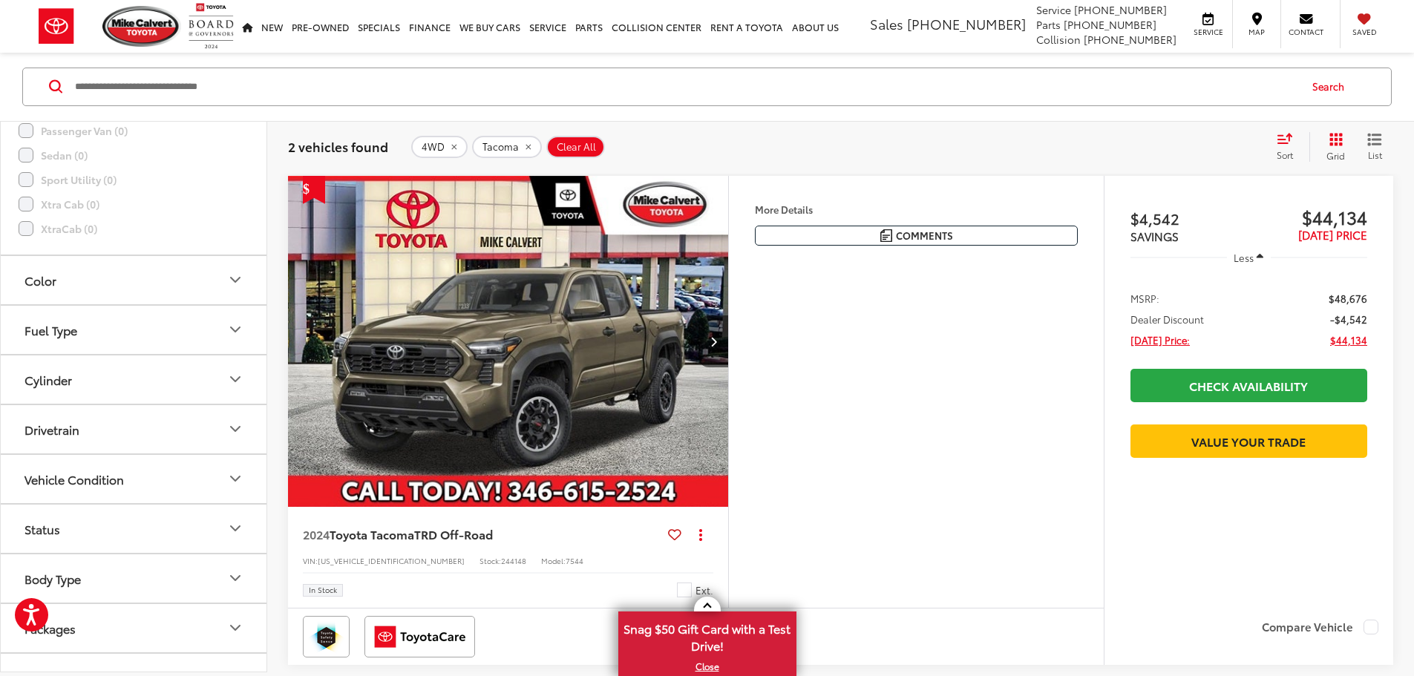
scroll to position [519, 0]
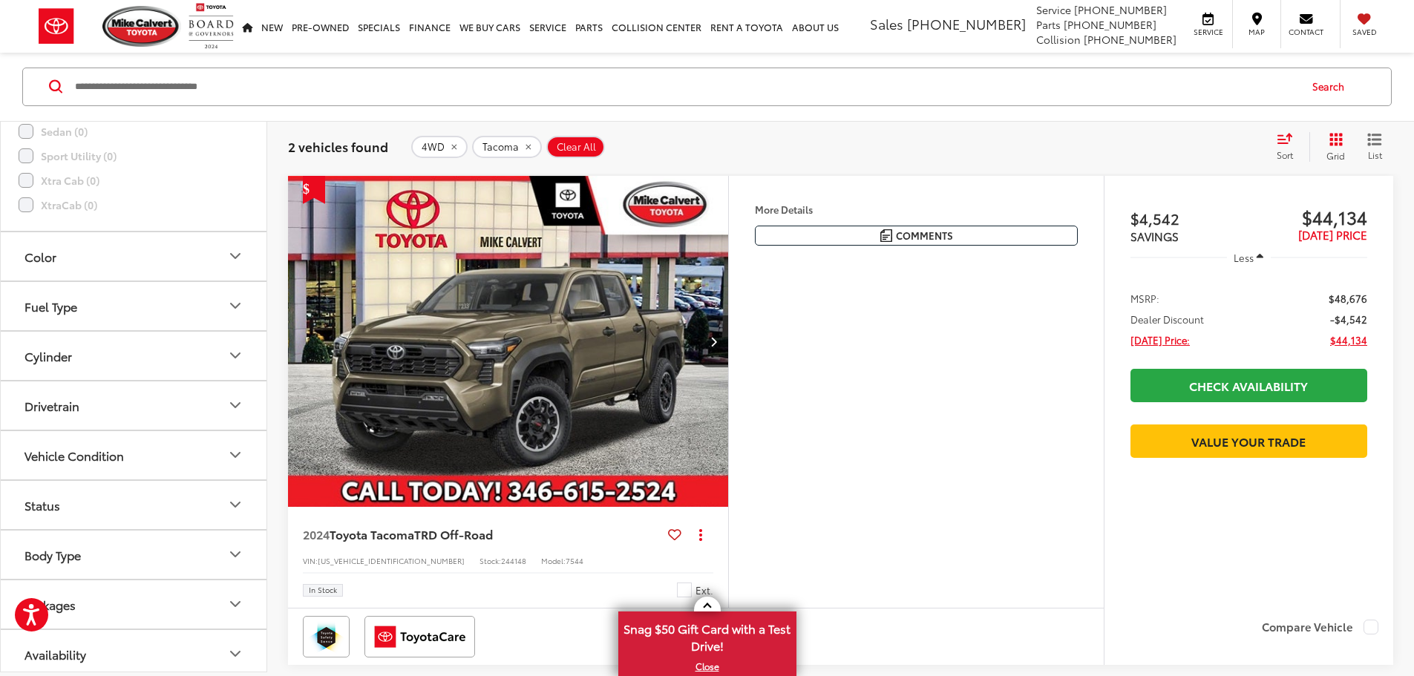
click at [236, 407] on icon "Drivetrain" at bounding box center [235, 406] width 9 height 4
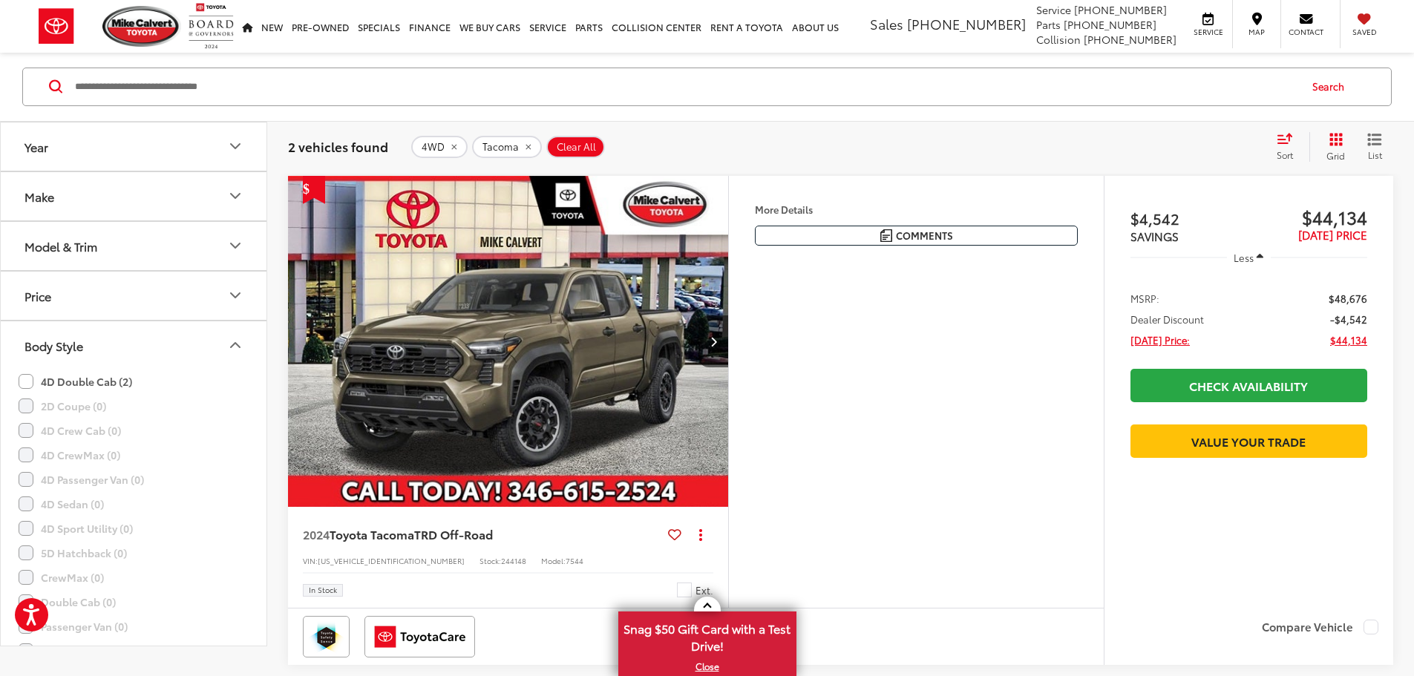
scroll to position [163, 0]
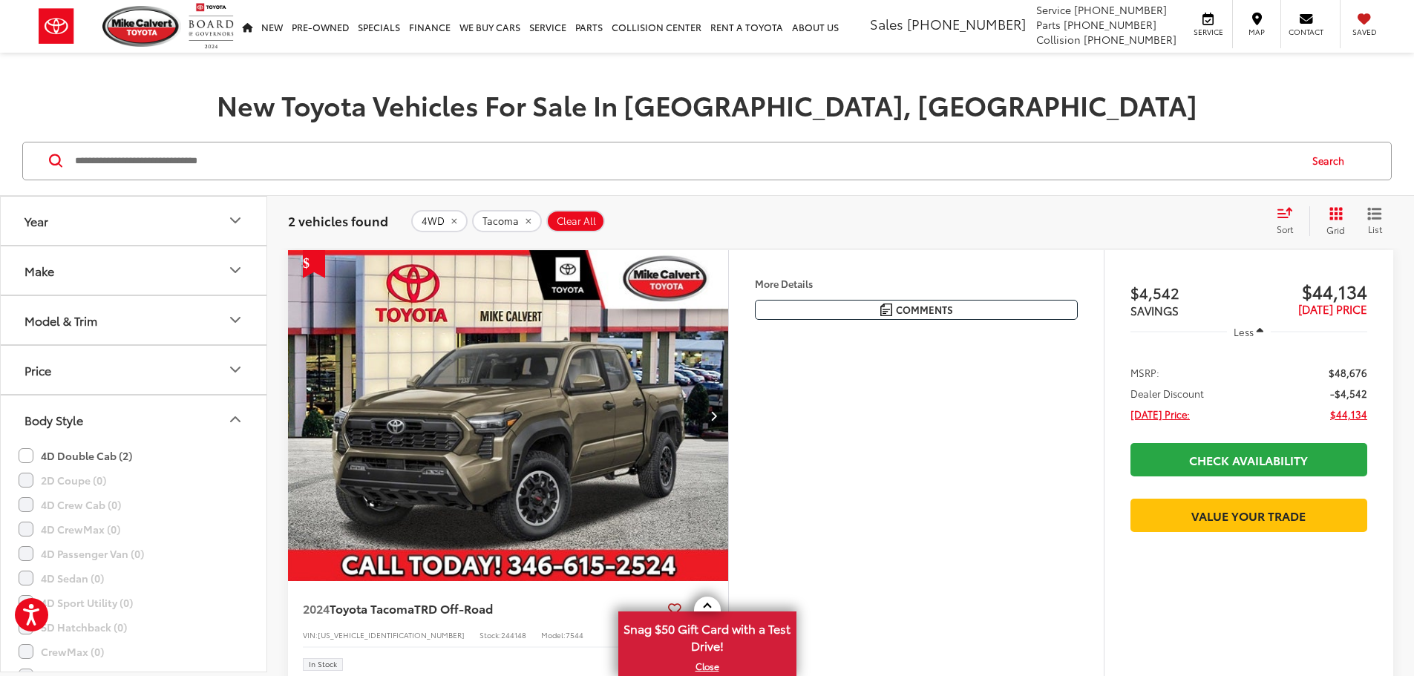
click at [235, 313] on icon "Model & Trim" at bounding box center [235, 320] width 18 height 18
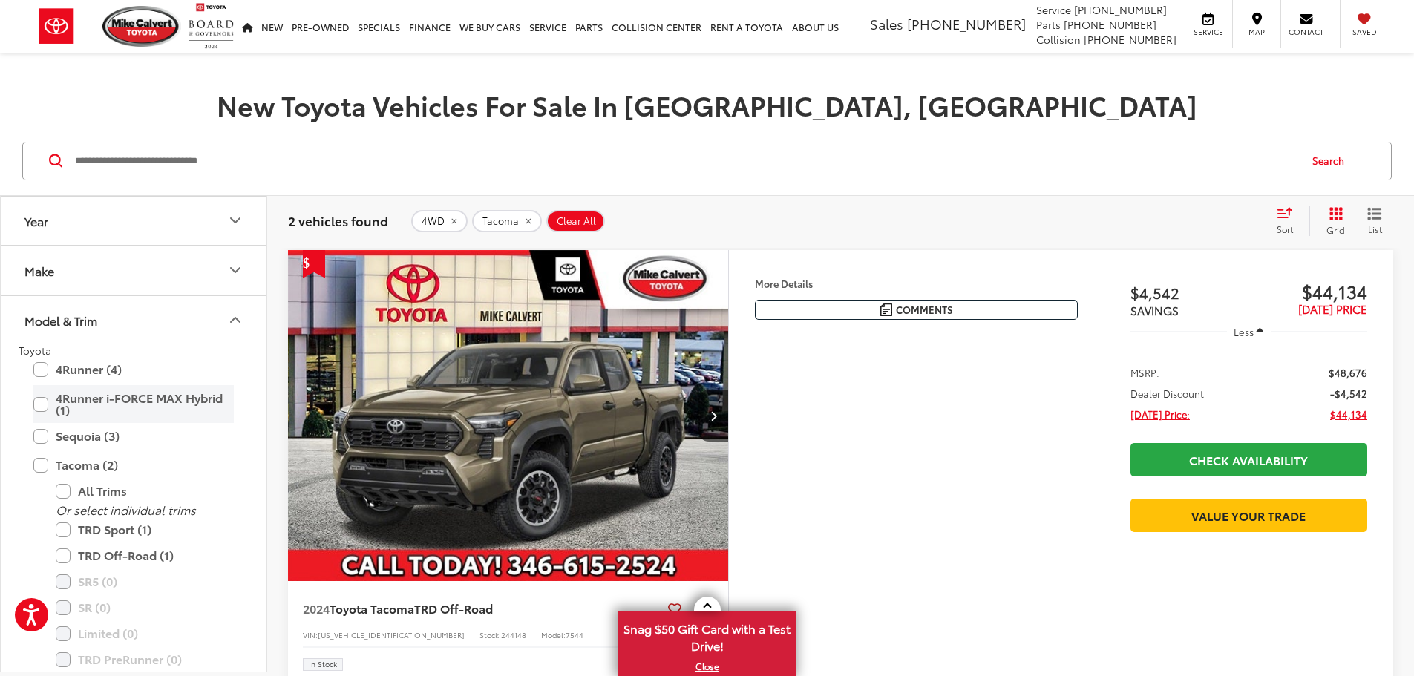
click at [41, 404] on label "4Runner i-FORCE MAX Hybrid (1)" at bounding box center [133, 404] width 200 height 38
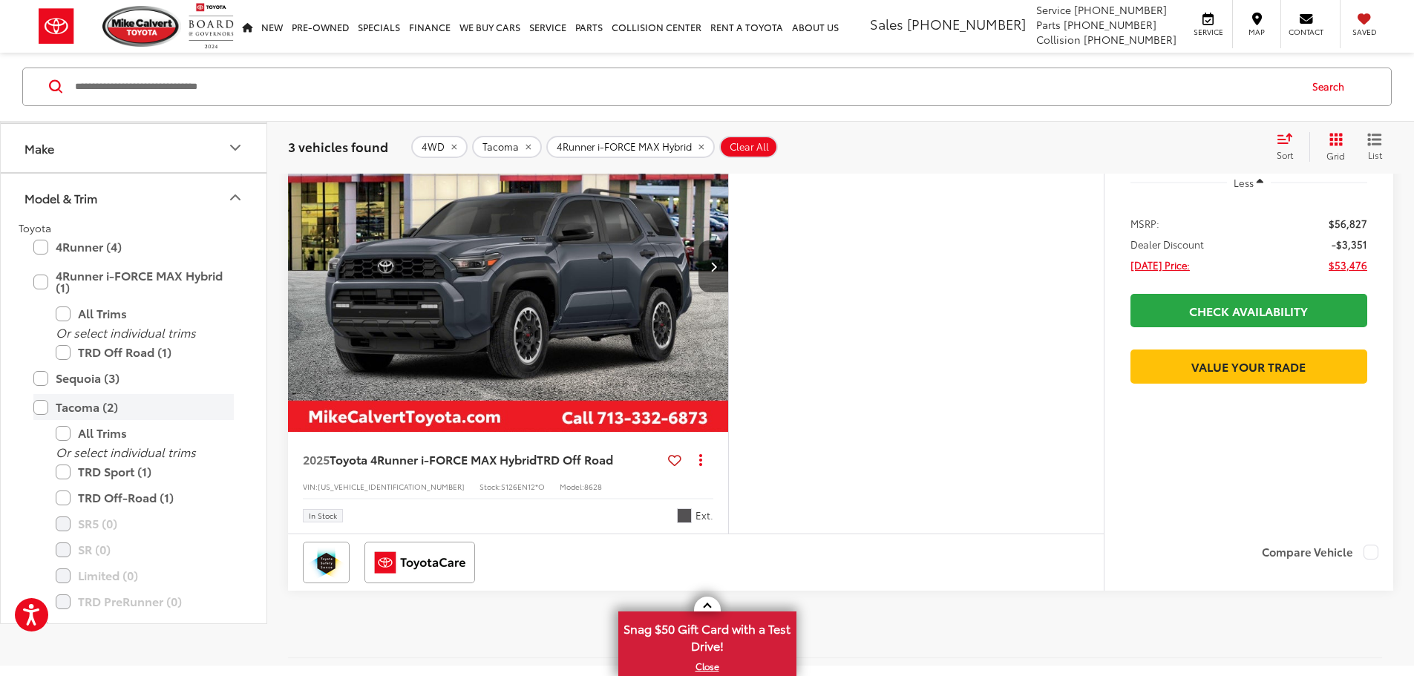
click at [39, 420] on label "Tacoma (2)" at bounding box center [133, 407] width 200 height 26
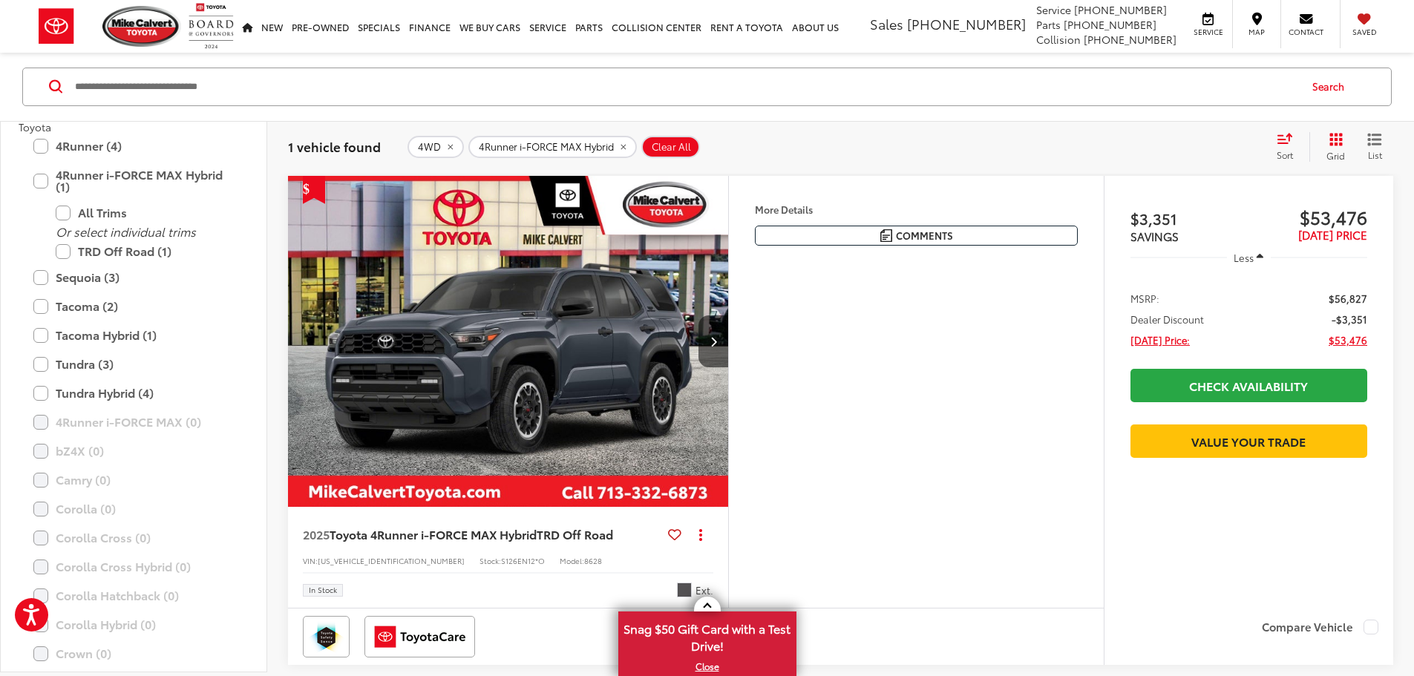
scroll to position [223, 0]
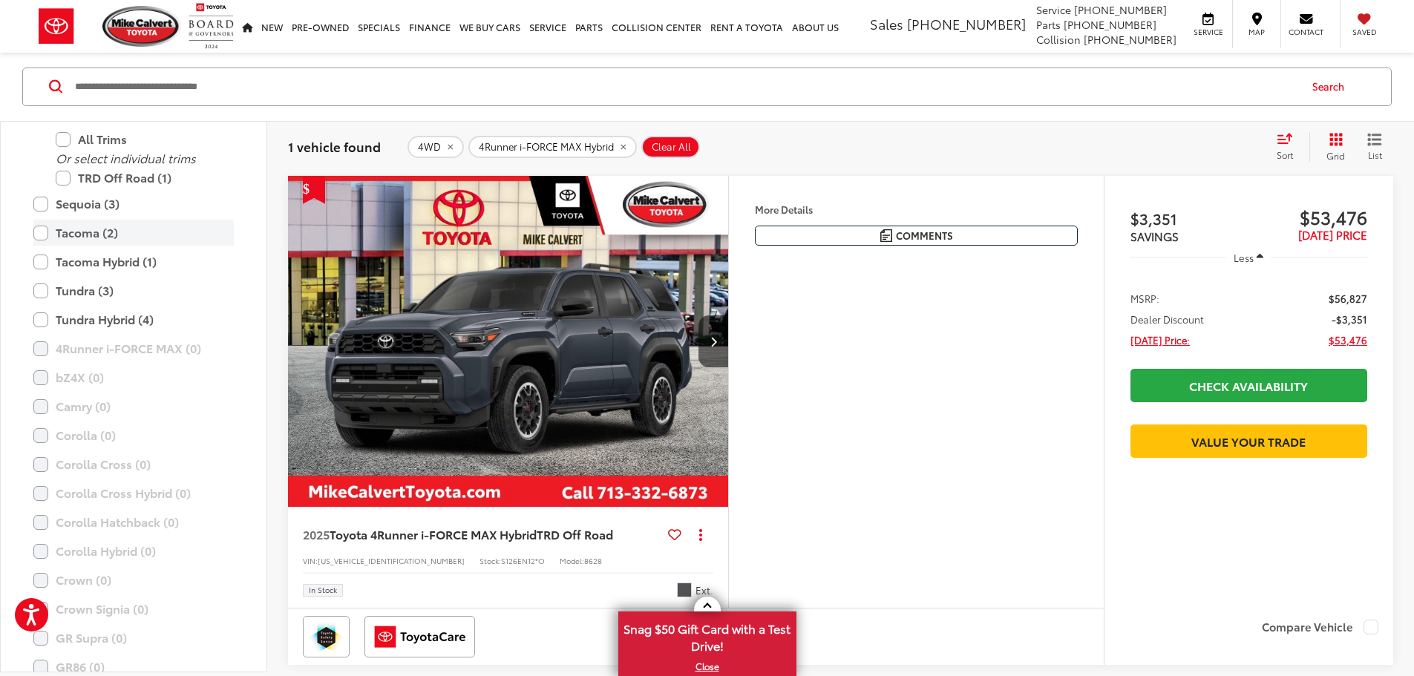
click at [45, 237] on label "Tacoma (2)" at bounding box center [133, 233] width 200 height 26
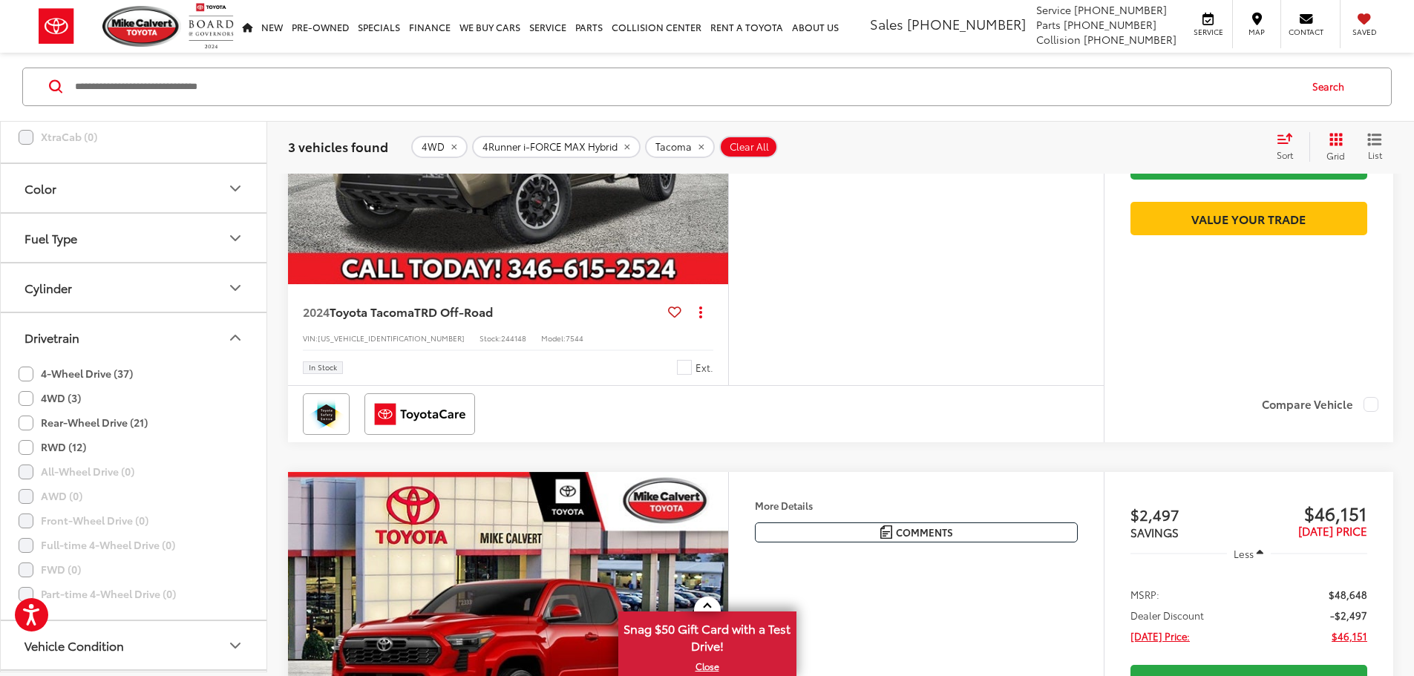
scroll to position [1590, 0]
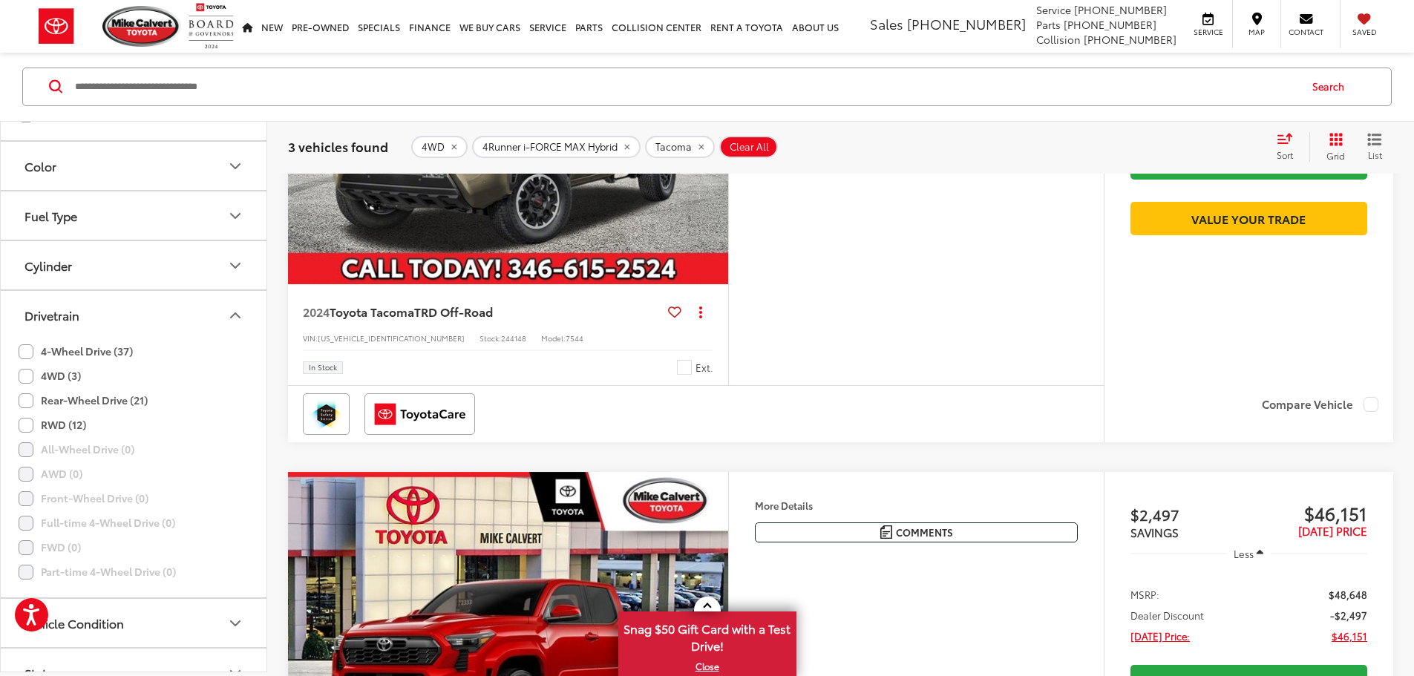
click at [226, 272] on icon "Cylinder" at bounding box center [235, 266] width 18 height 18
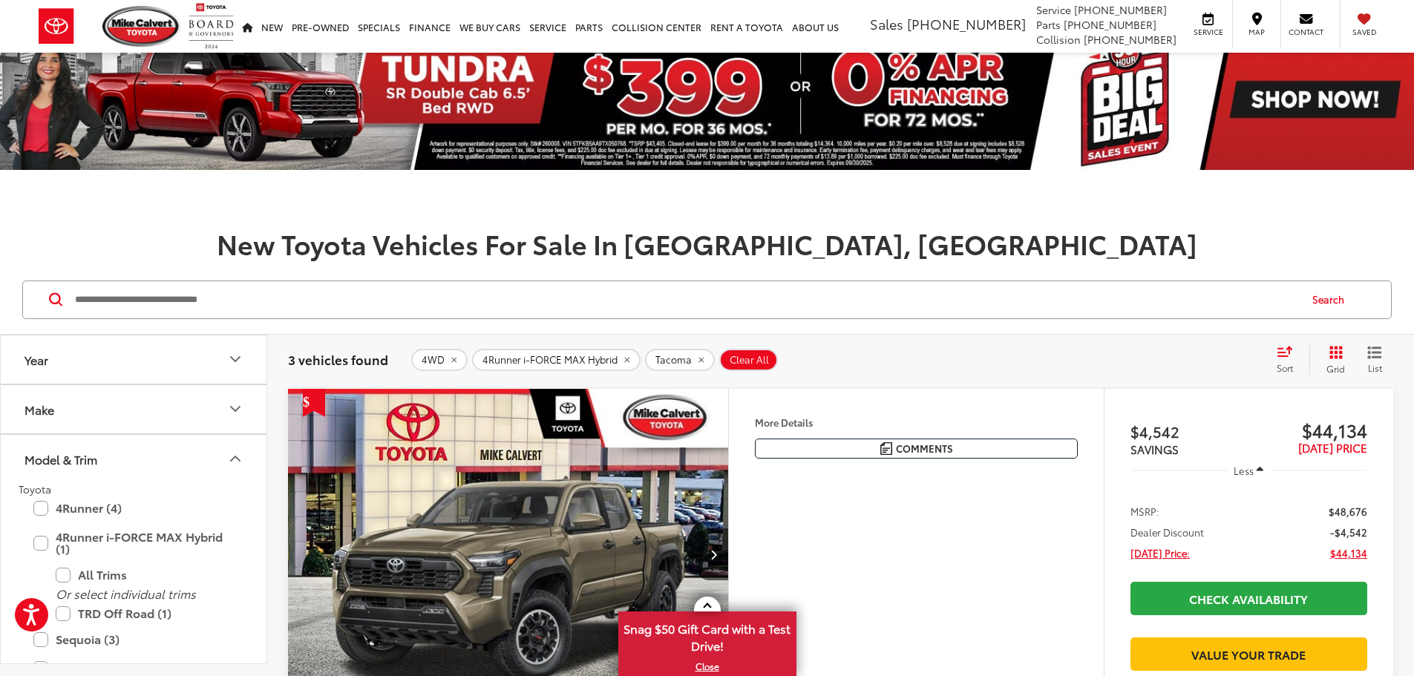
scroll to position [0, 0]
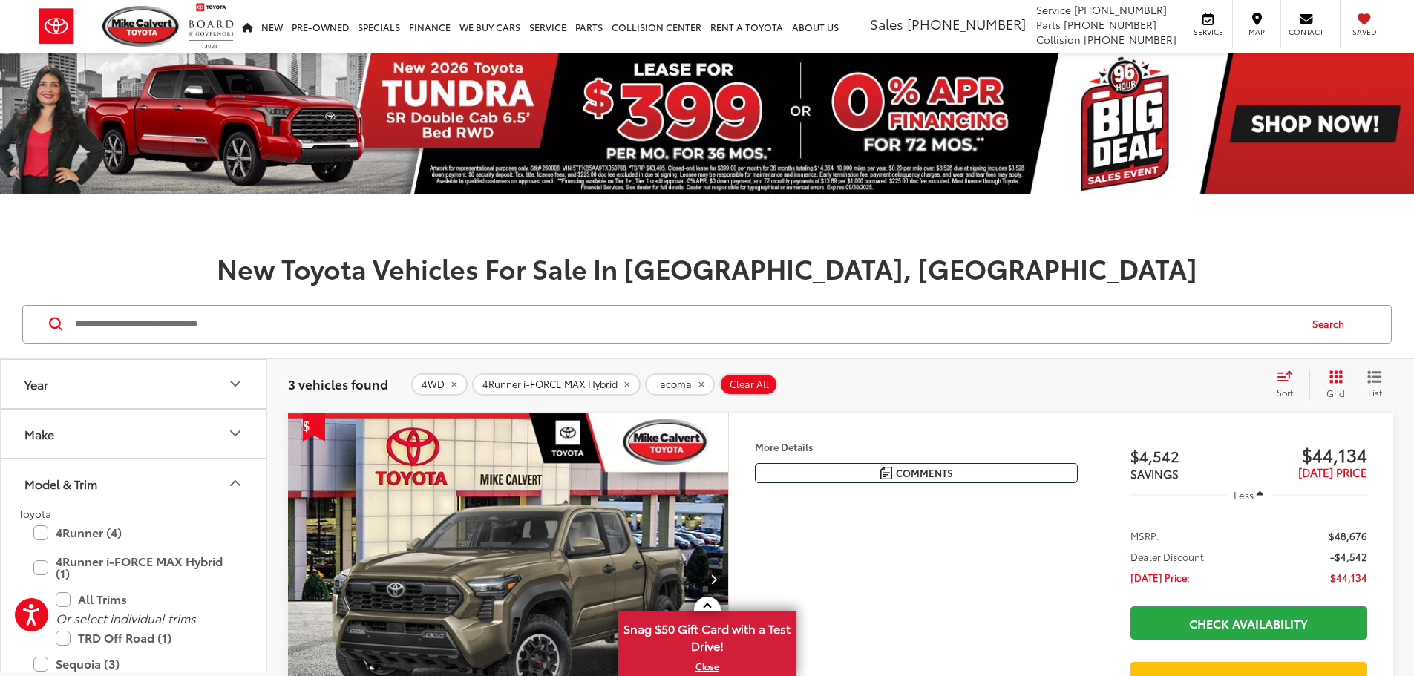
click at [239, 384] on icon "Year" at bounding box center [235, 384] width 18 height 18
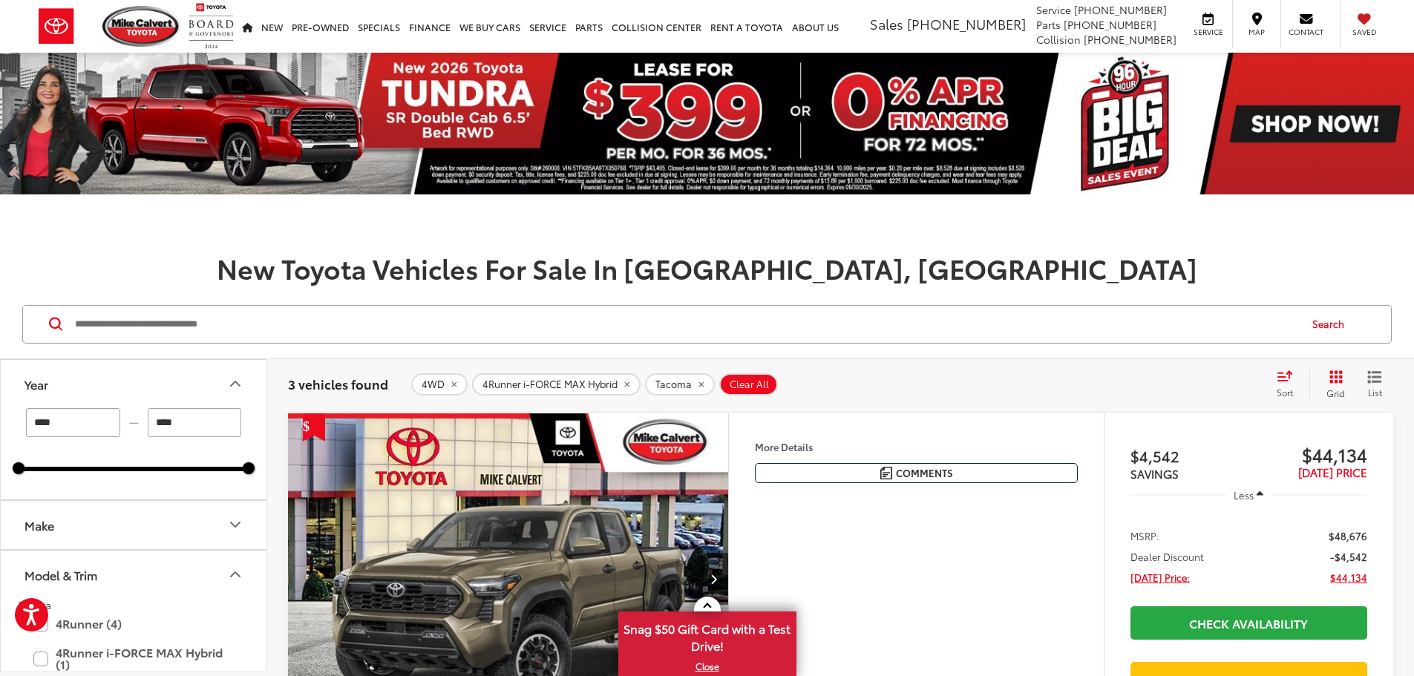
click at [253, 266] on h1 "New Toyota Vehicles For Sale In Houston, TX" at bounding box center [707, 268] width 1414 height 30
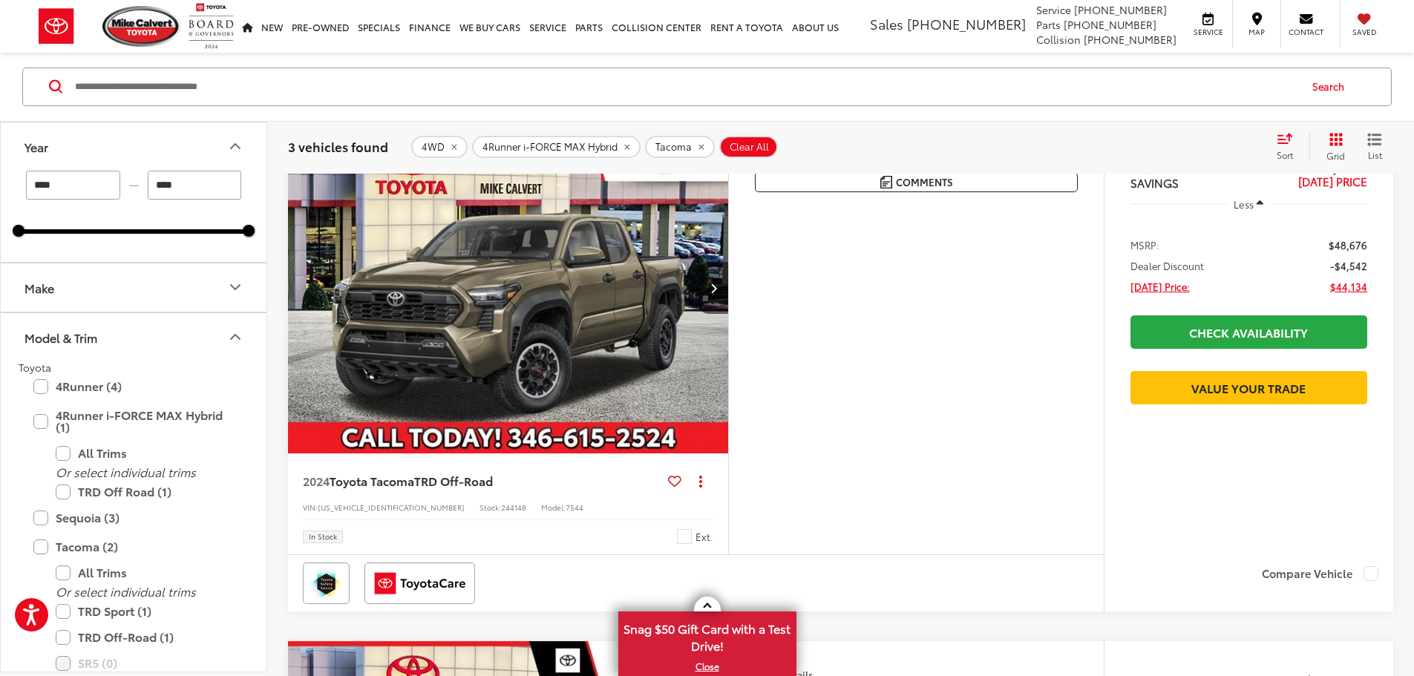
scroll to position [371, 0]
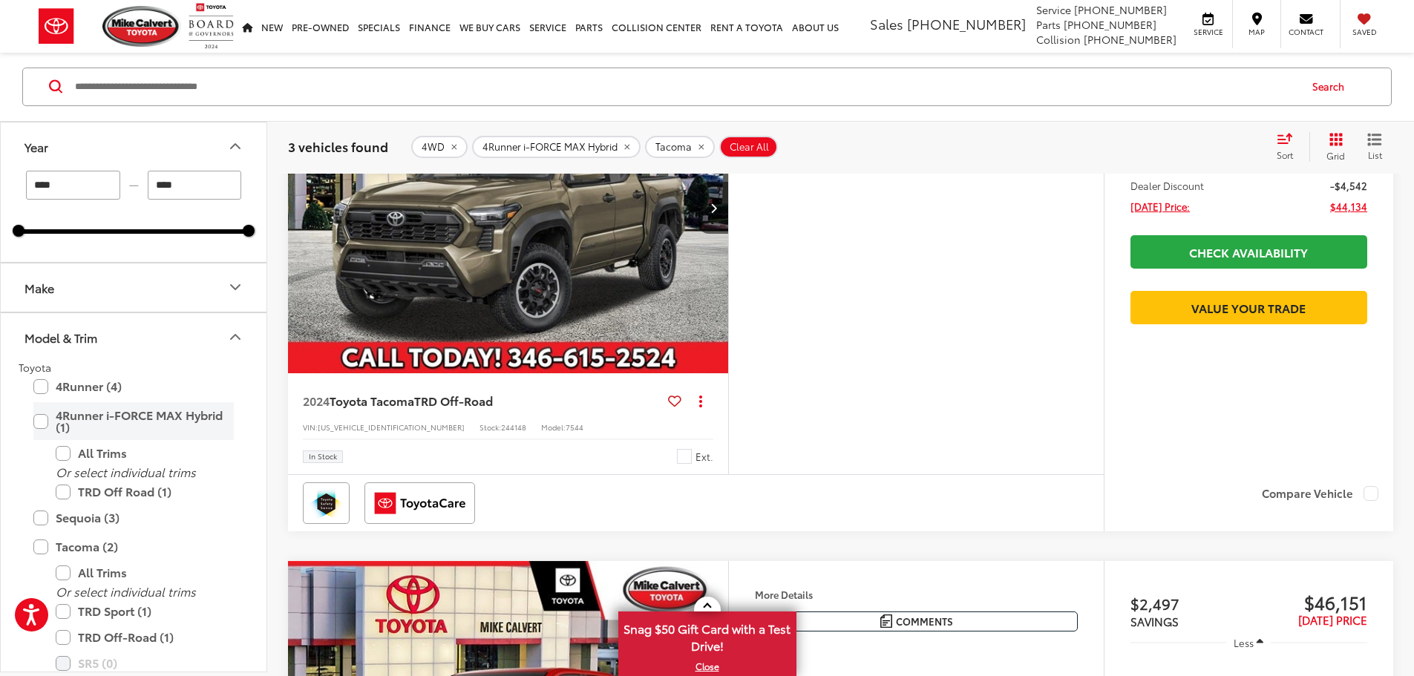
click at [43, 422] on label "4Runner i-FORCE MAX Hybrid (1)" at bounding box center [133, 422] width 200 height 38
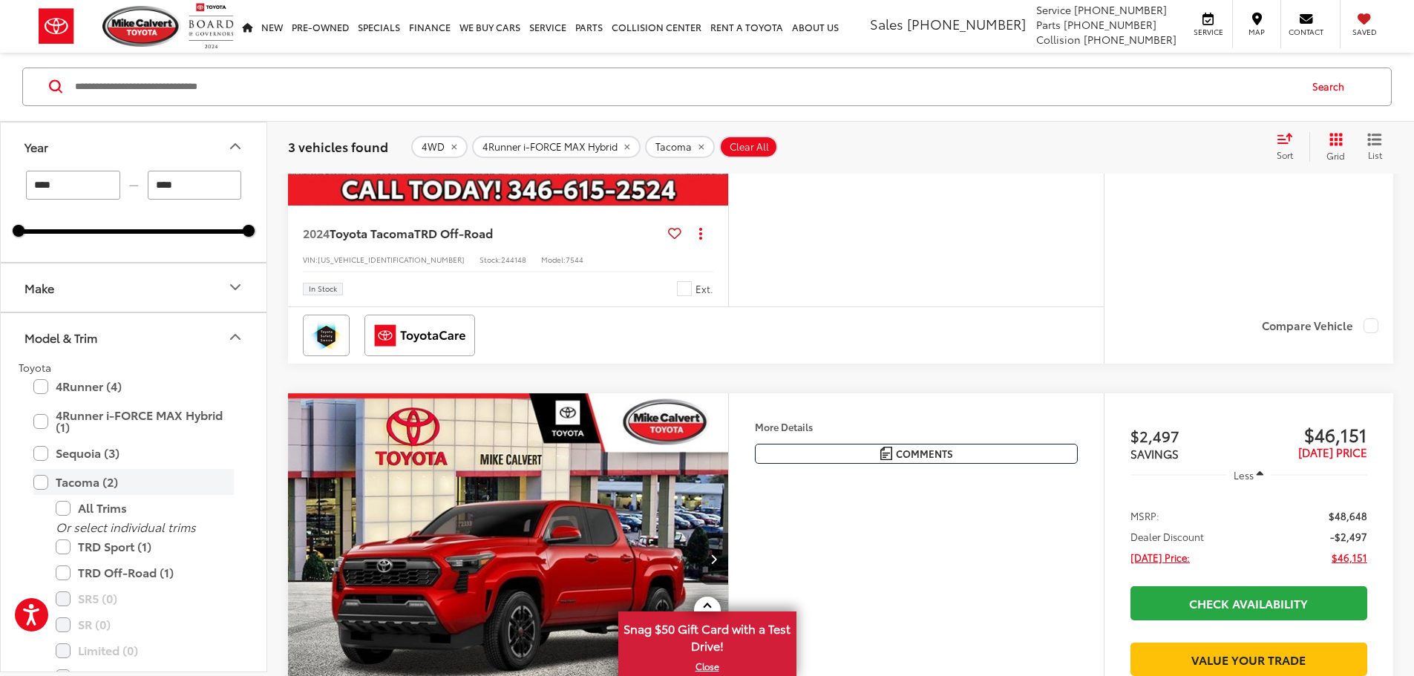
scroll to position [541, 0]
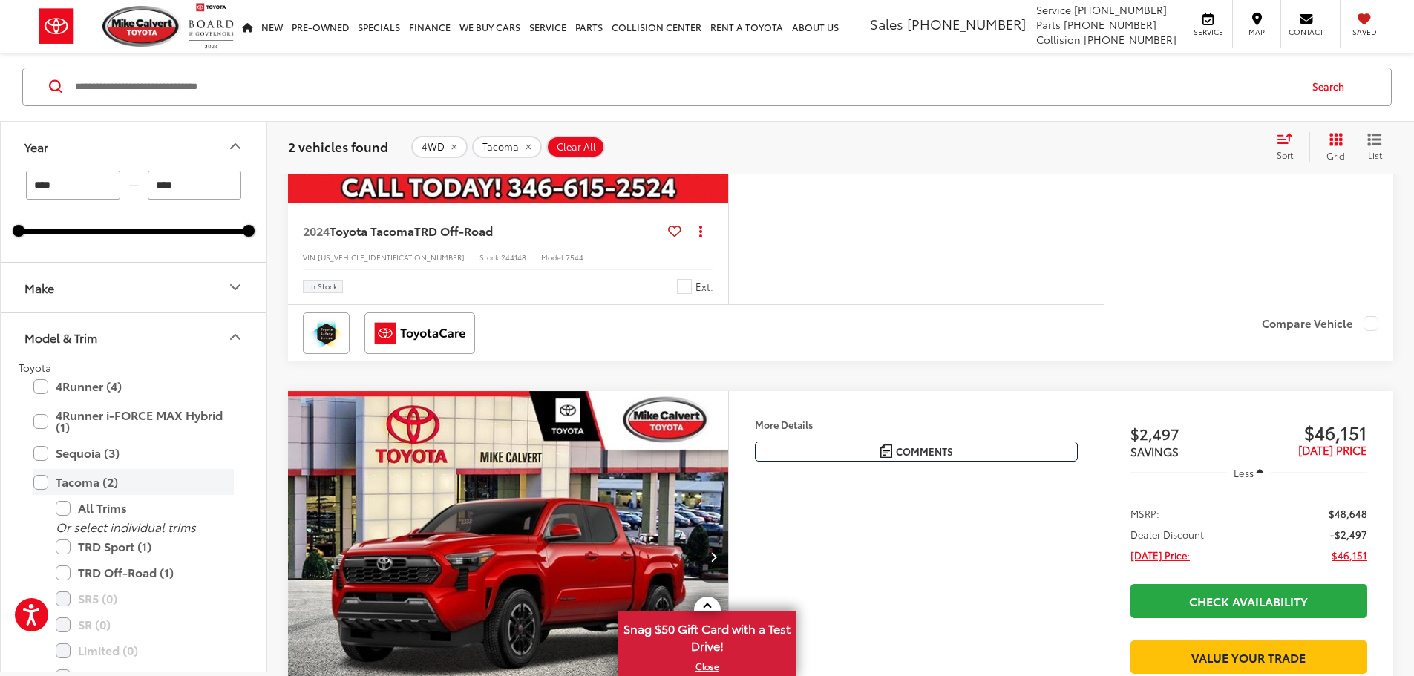
click at [45, 477] on label "Tacoma (2)" at bounding box center [133, 483] width 200 height 26
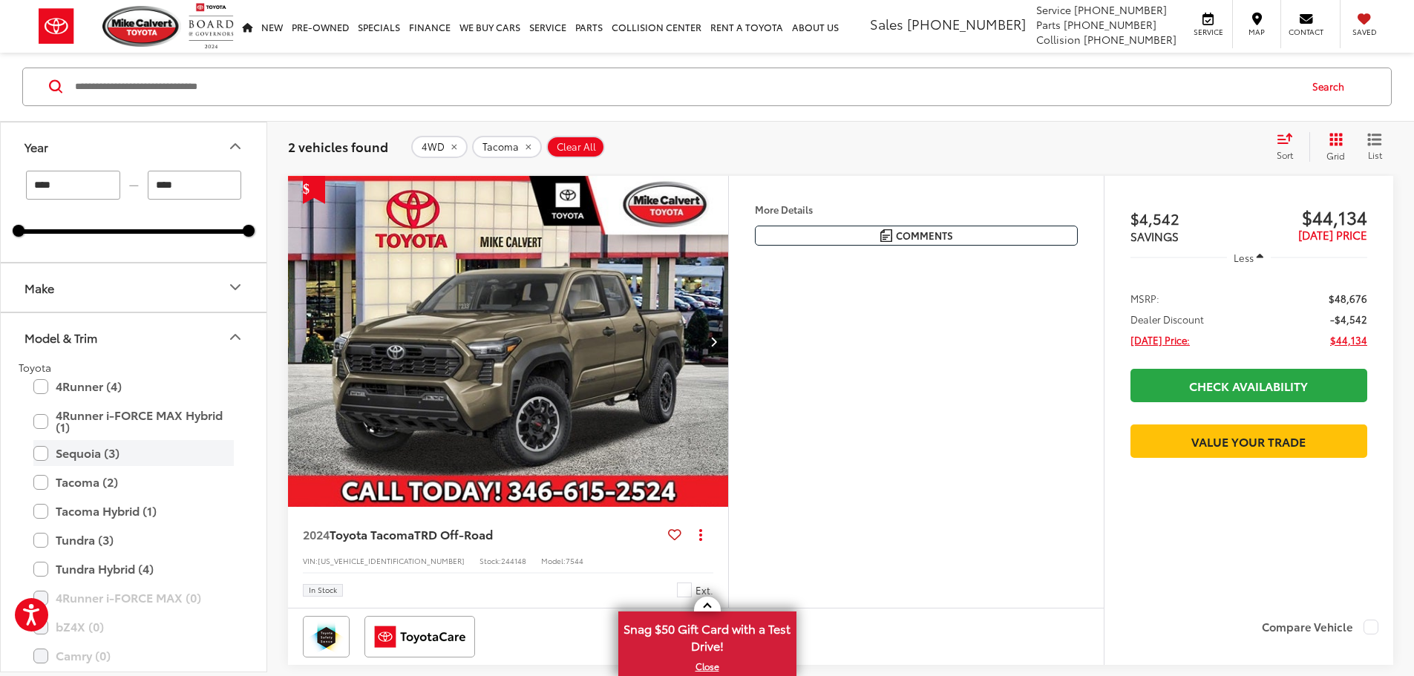
scroll to position [442, 0]
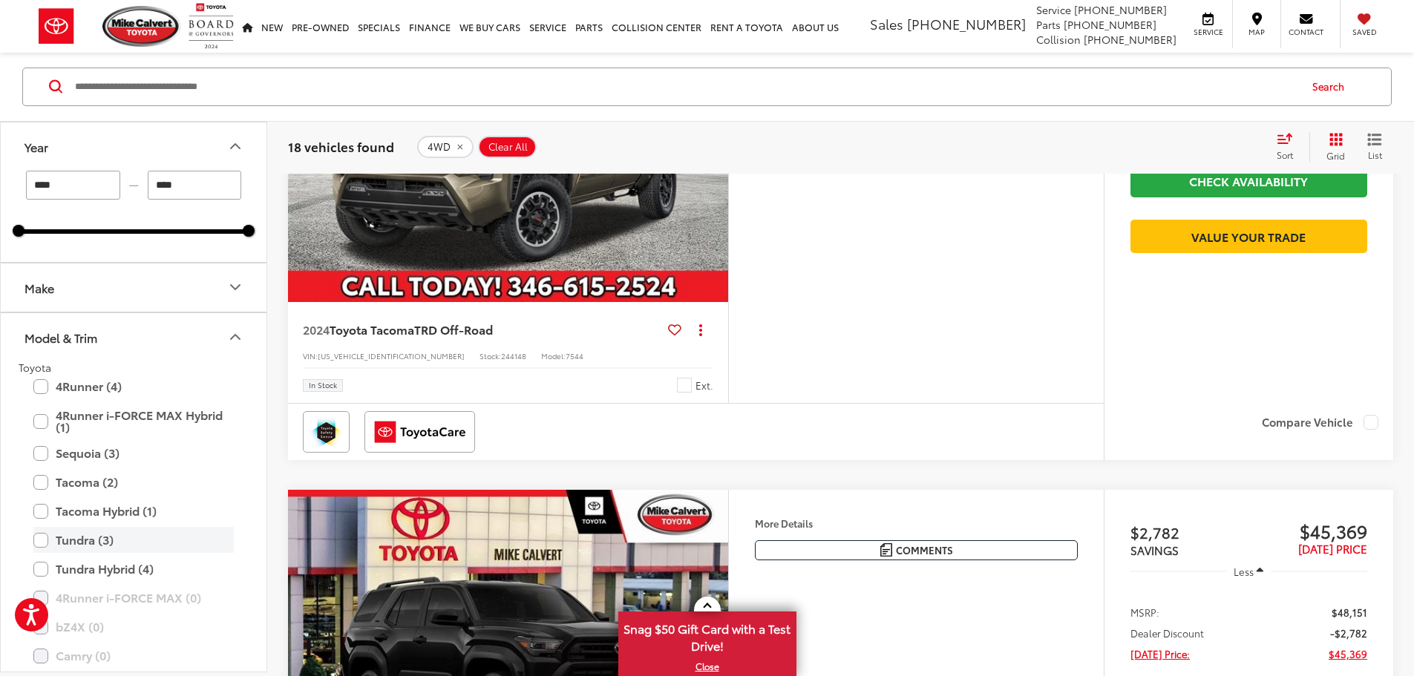
click at [47, 543] on label "Tundra (3)" at bounding box center [133, 541] width 200 height 26
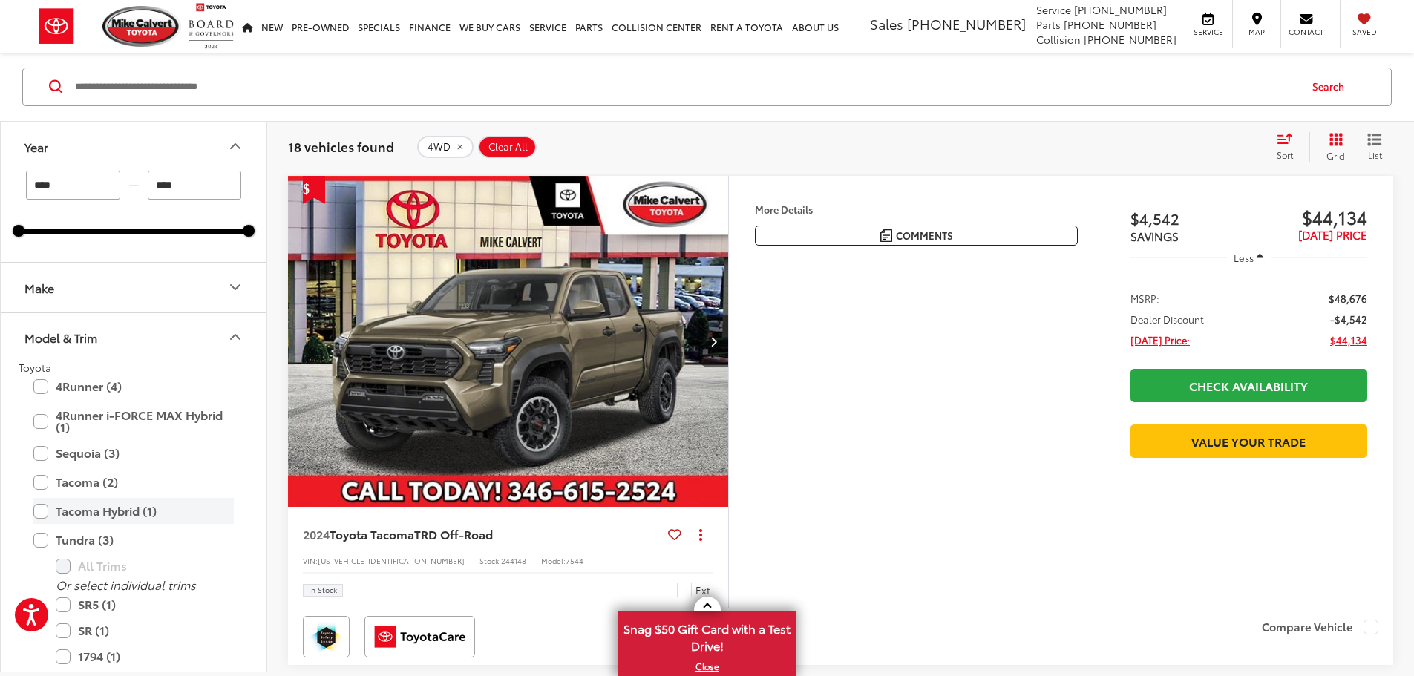
type input "****"
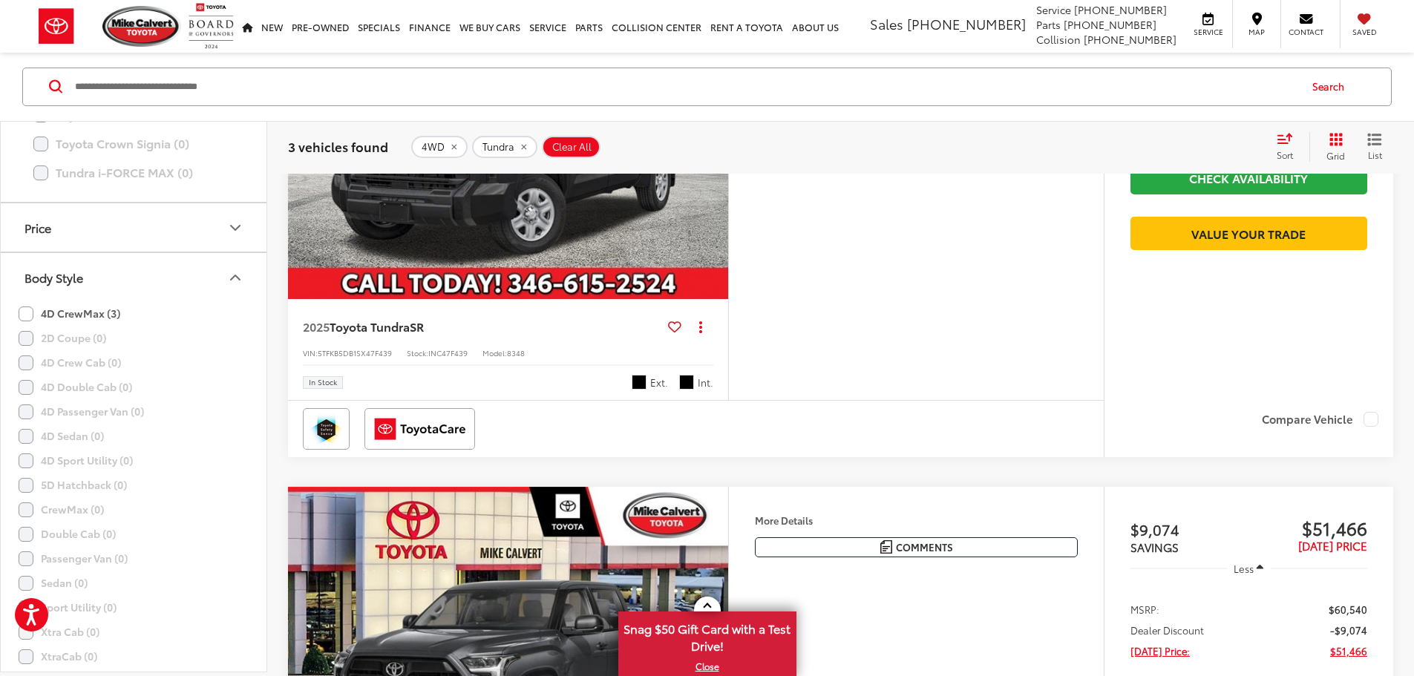
scroll to position [1113, 0]
click at [28, 342] on label "4D CrewMax (3)" at bounding box center [70, 341] width 102 height 24
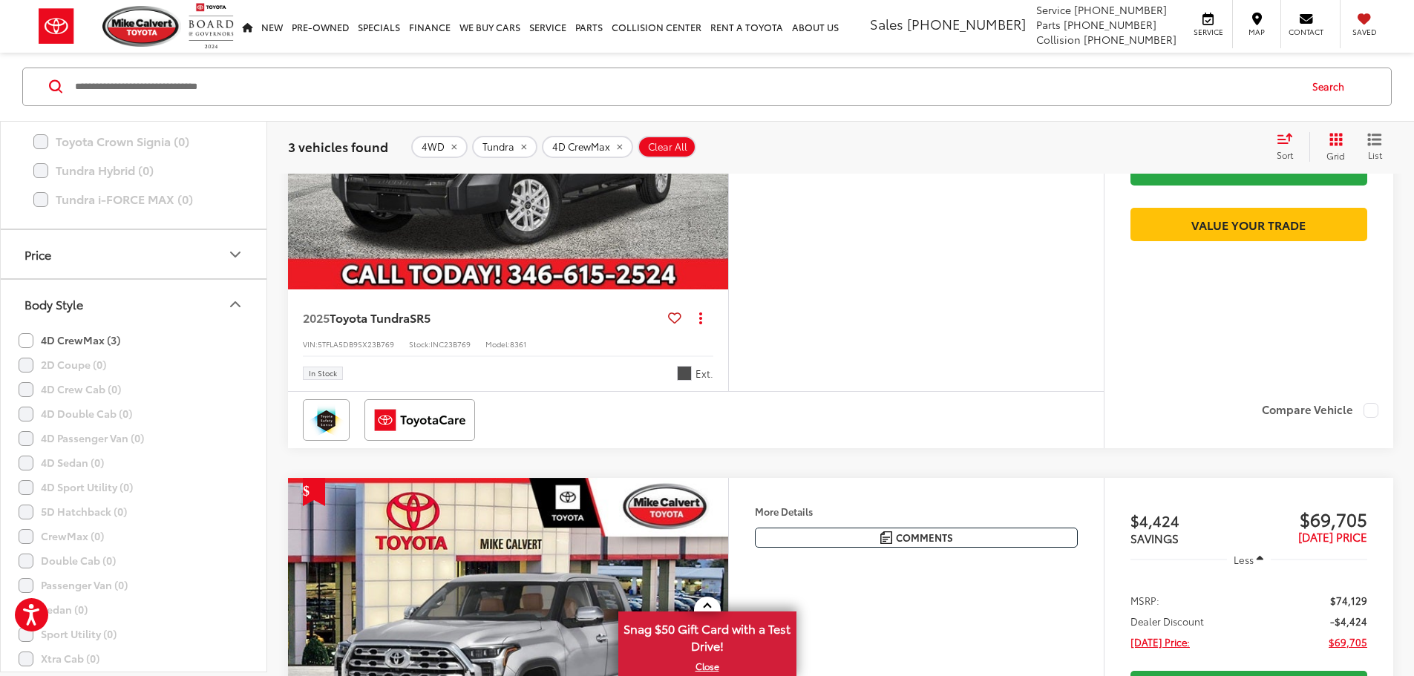
scroll to position [980, 0]
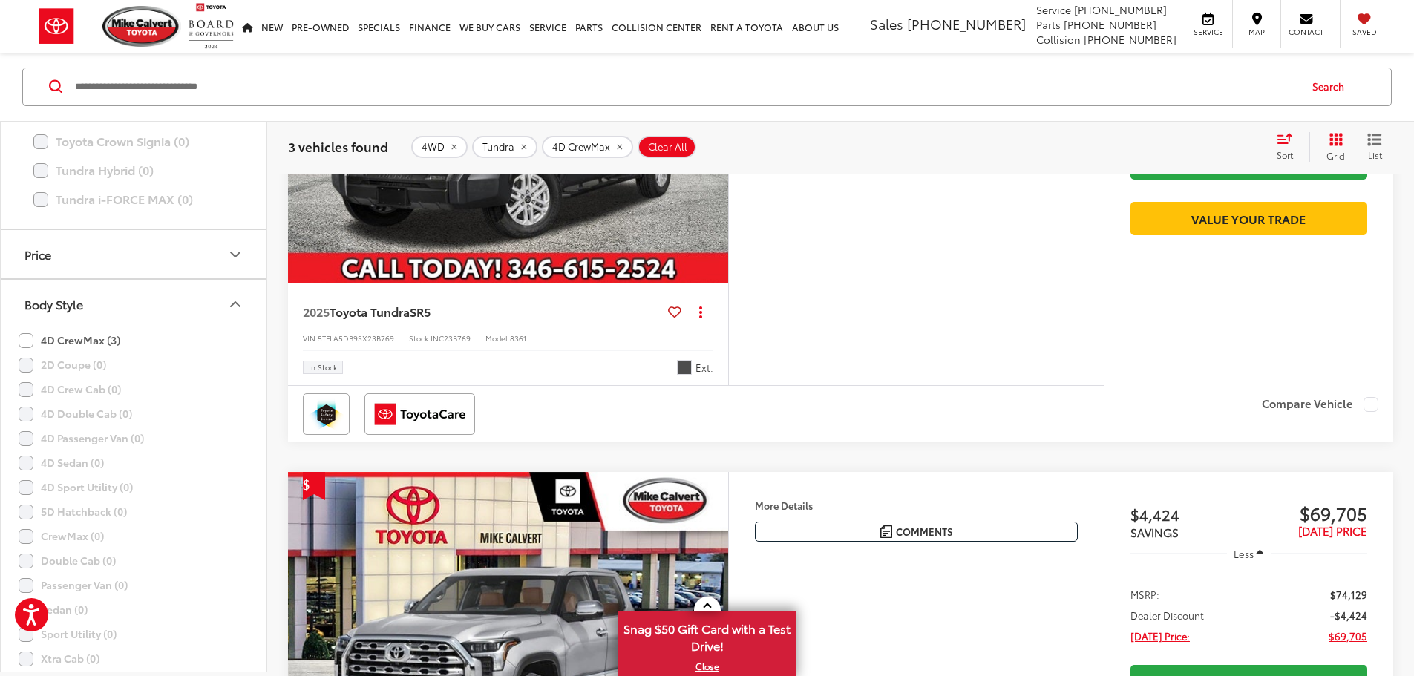
click at [519, 284] on img "2025 Toyota Tundra SR5 0" at bounding box center [508, 119] width 442 height 332
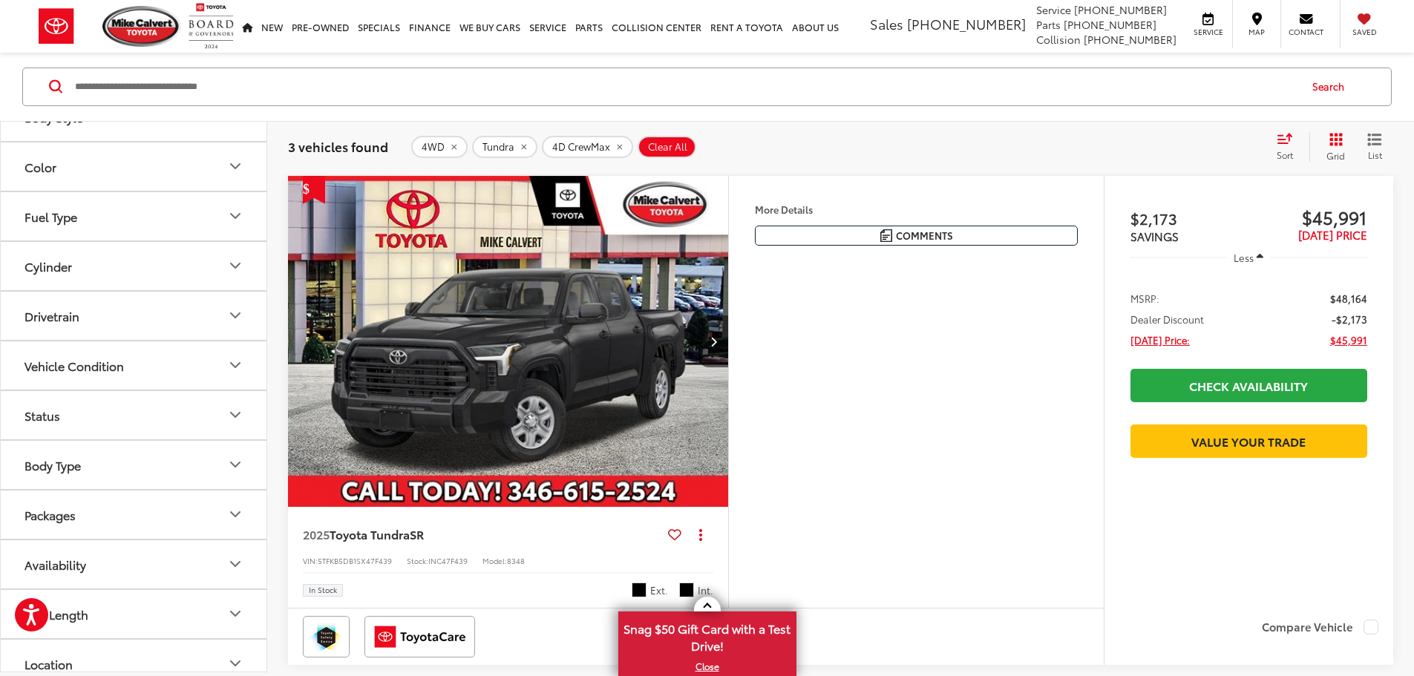
scroll to position [295, 0]
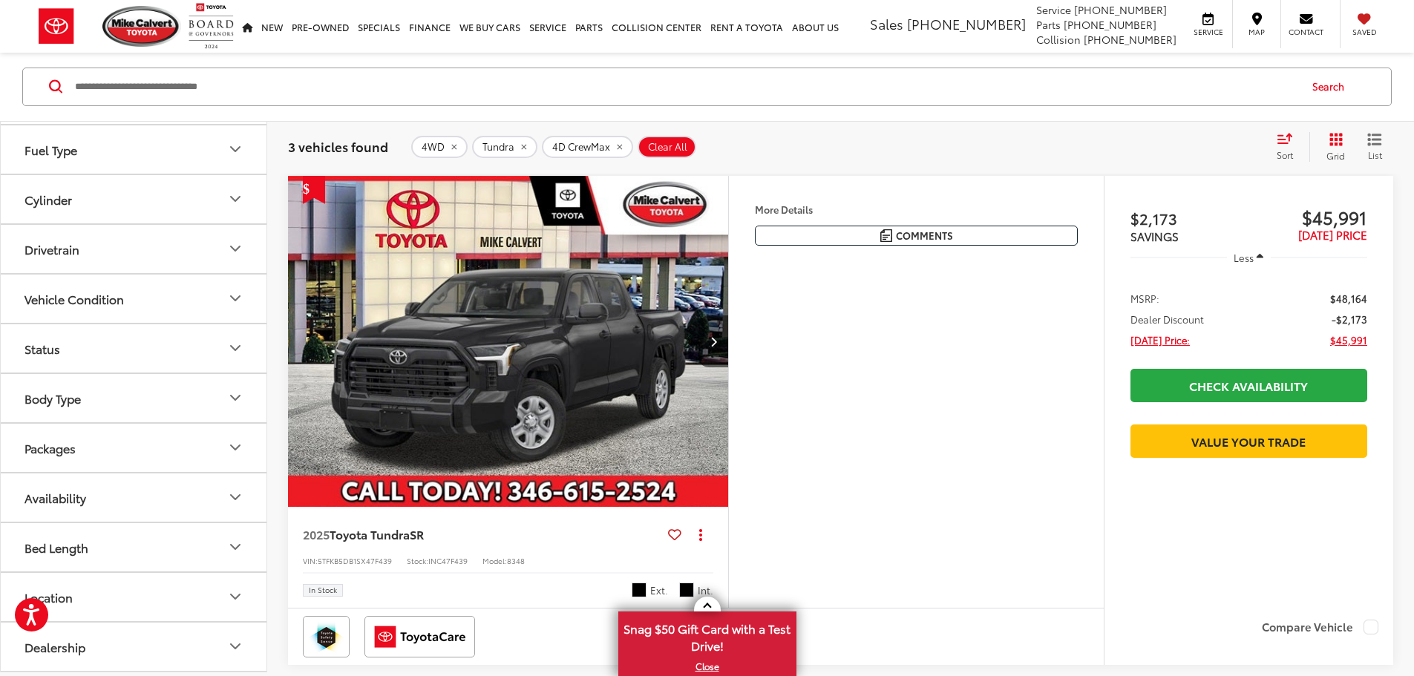
click at [242, 254] on icon "Drivetrain" at bounding box center [235, 249] width 18 height 18
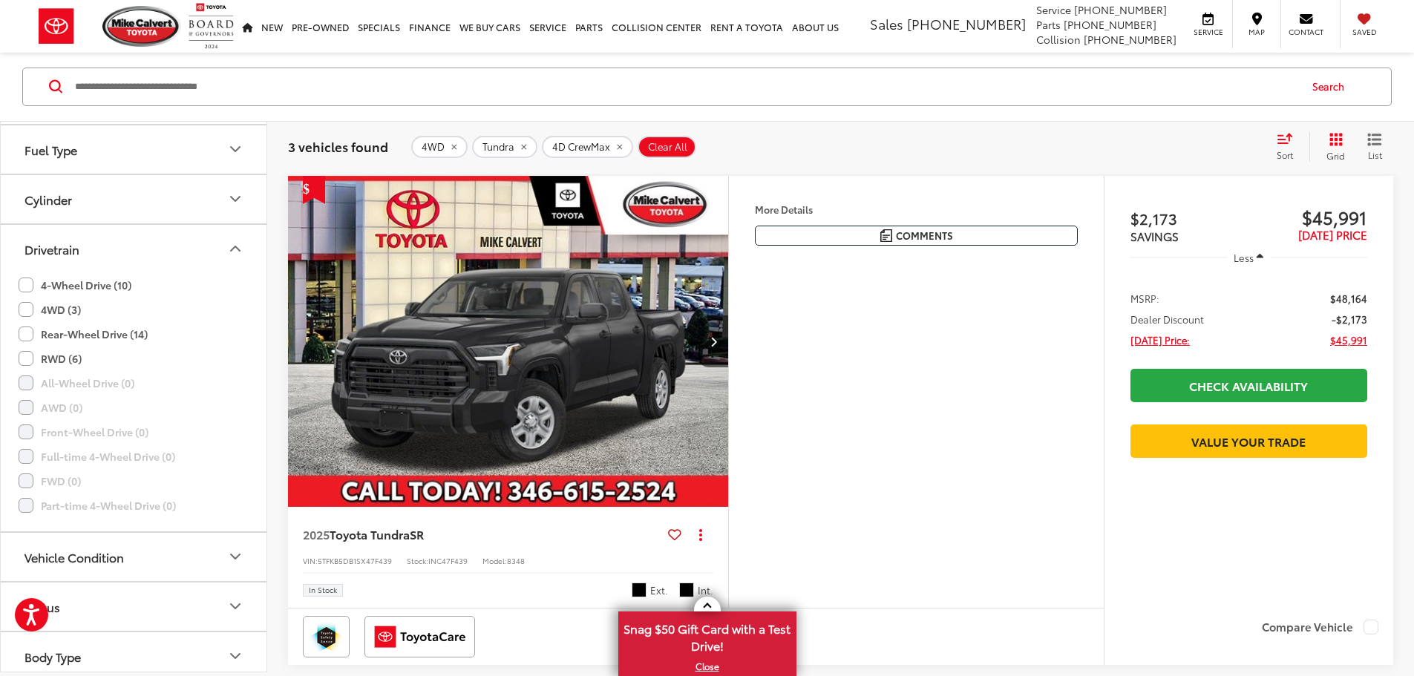
scroll to position [0, 0]
click at [551, 404] on img "2025 Toyota Tundra SR 0" at bounding box center [508, 342] width 442 height 332
